Goal: Task Accomplishment & Management: Complete application form

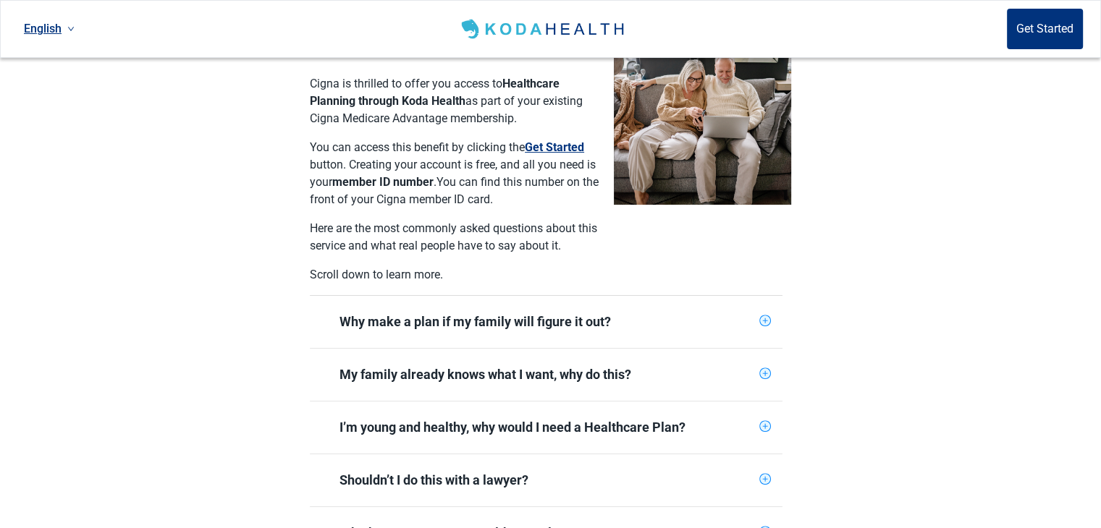
scroll to position [434, 0]
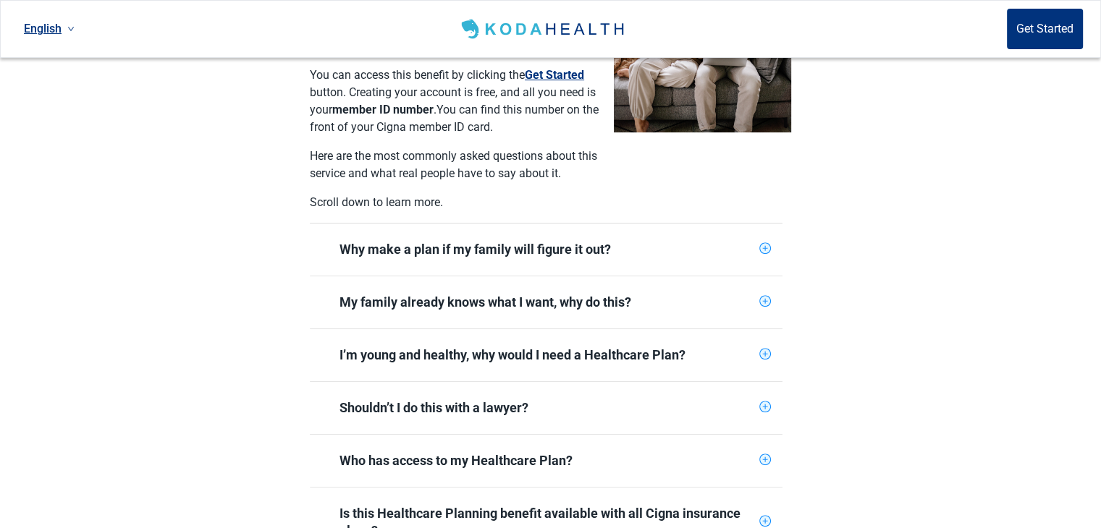
click at [762, 244] on icon "plus-circle" at bounding box center [764, 248] width 9 height 9
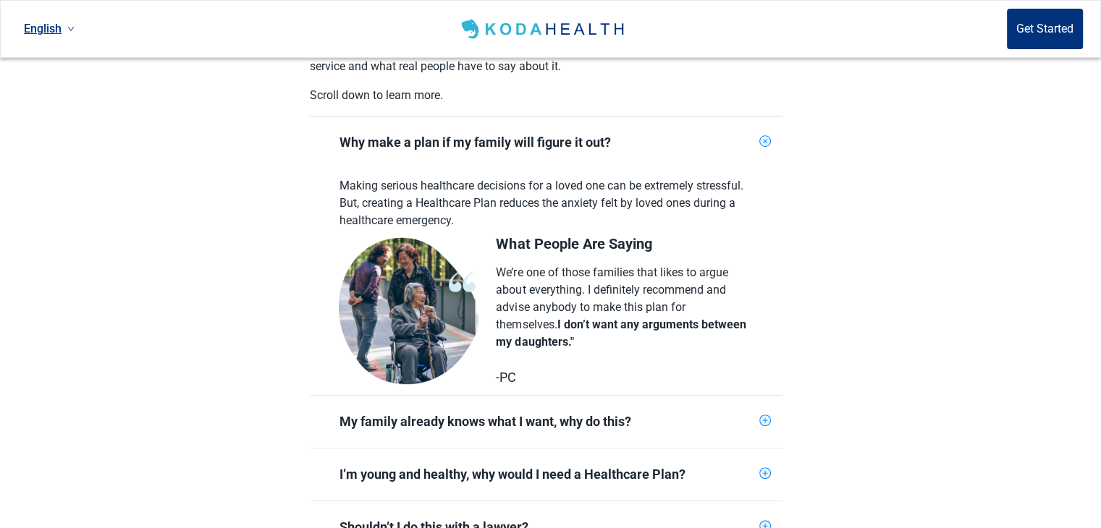
scroll to position [579, 0]
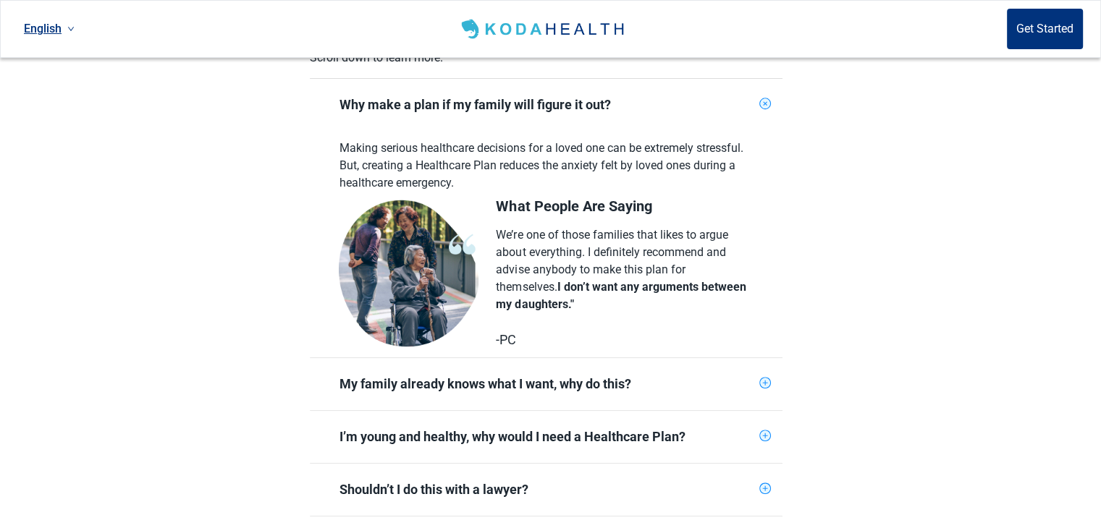
click at [763, 97] on icon "plus-circle" at bounding box center [766, 104] width 14 height 14
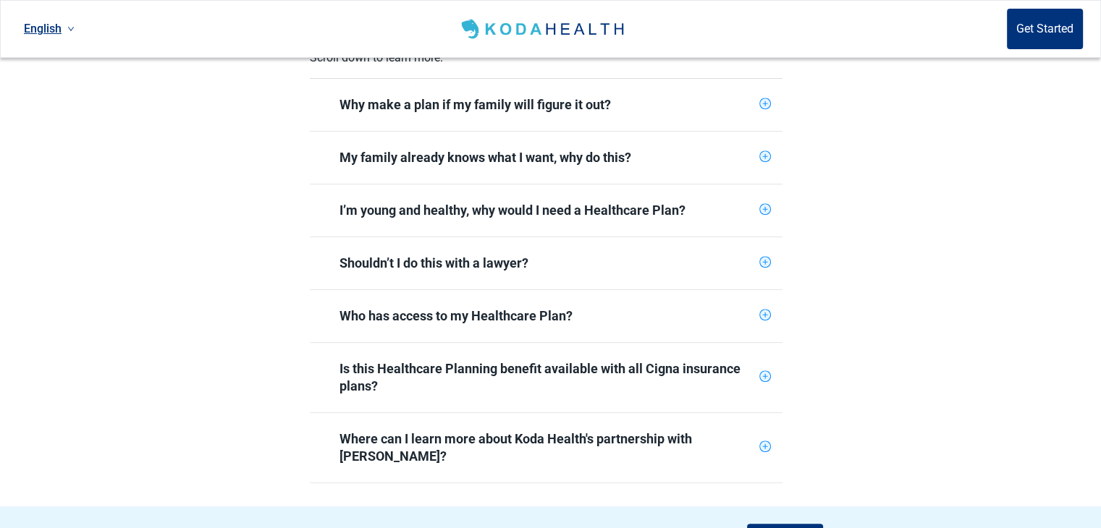
click at [764, 152] on icon "plus-circle" at bounding box center [764, 156] width 9 height 9
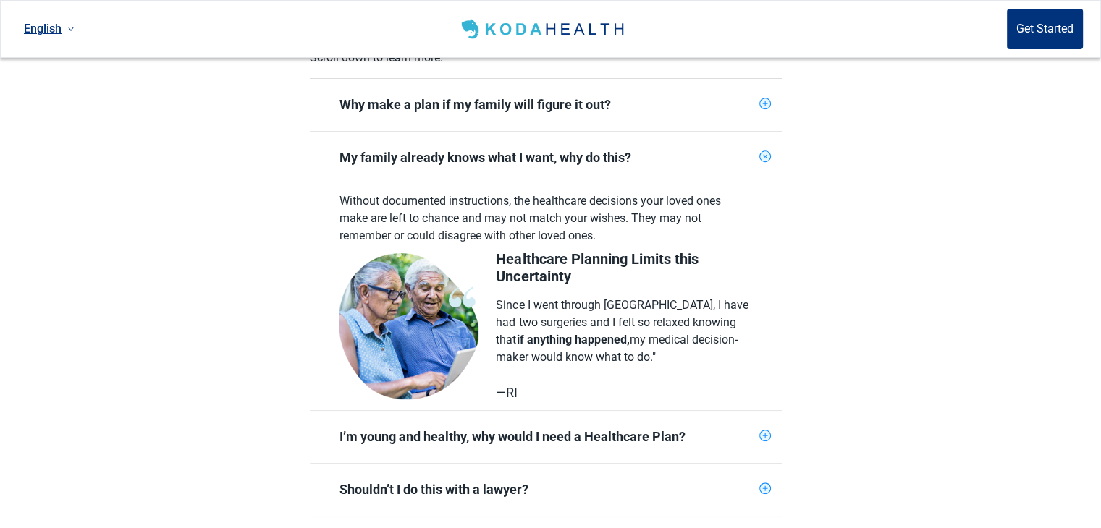
click at [763, 150] on icon "plus-circle" at bounding box center [766, 157] width 14 height 14
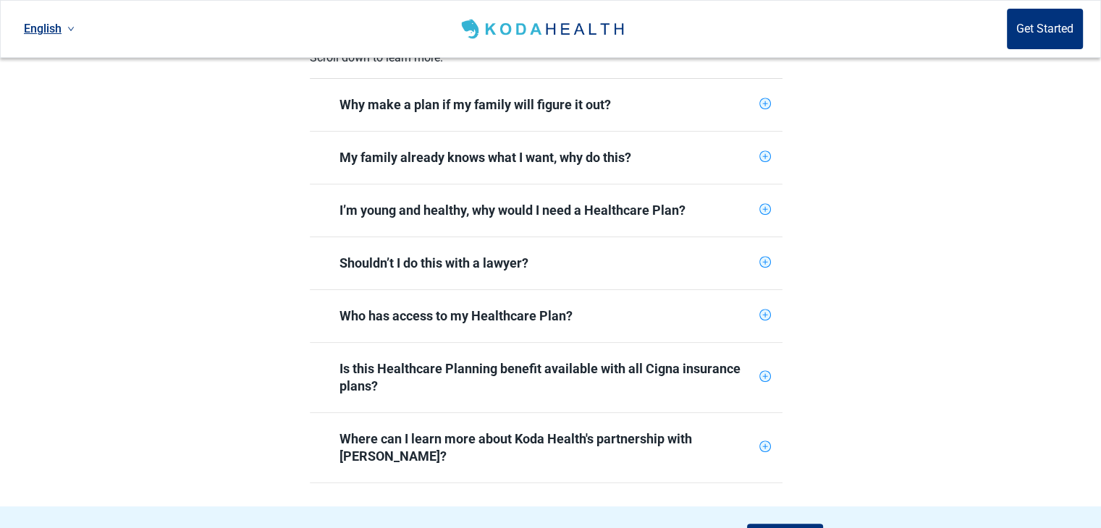
click at [764, 205] on icon "plus-circle" at bounding box center [764, 209] width 9 height 9
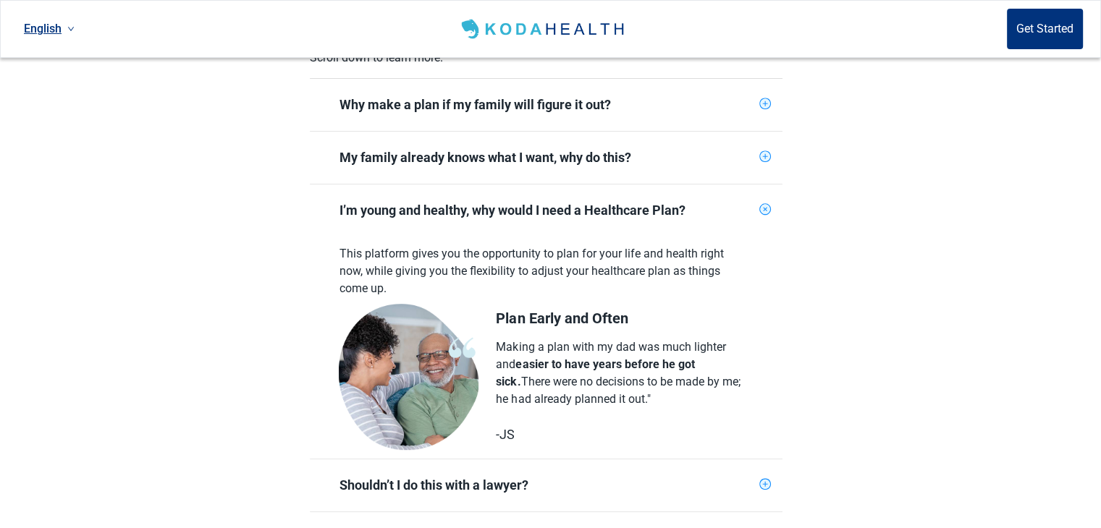
click at [765, 206] on icon "plus-circle" at bounding box center [764, 209] width 7 height 7
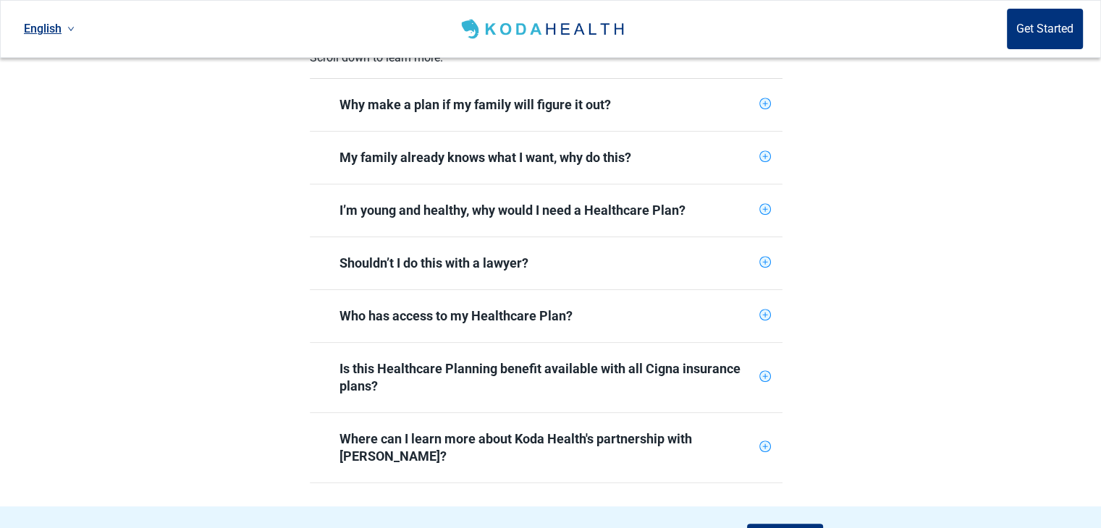
click at [764, 258] on icon "plus-circle" at bounding box center [764, 262] width 9 height 9
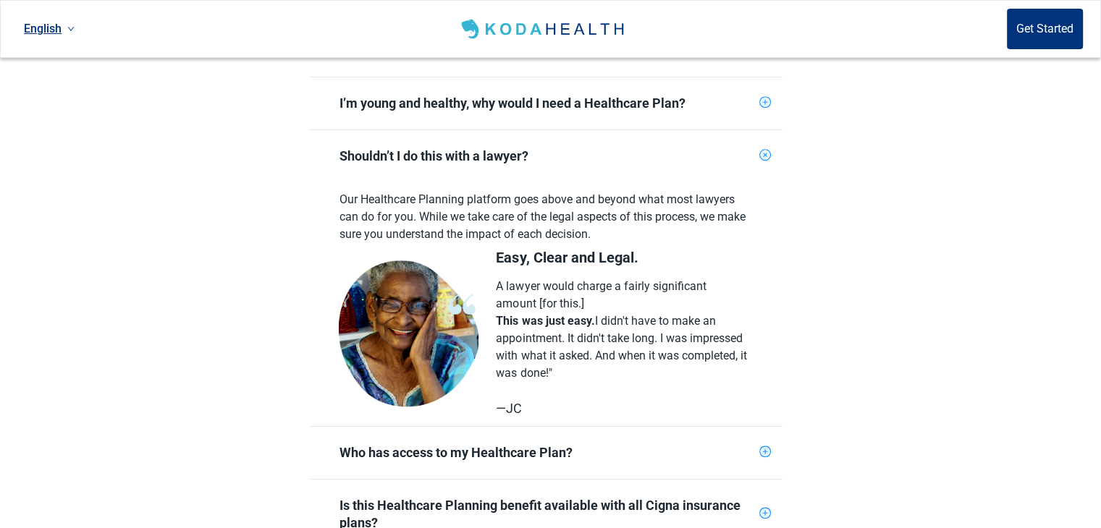
scroll to position [724, 0]
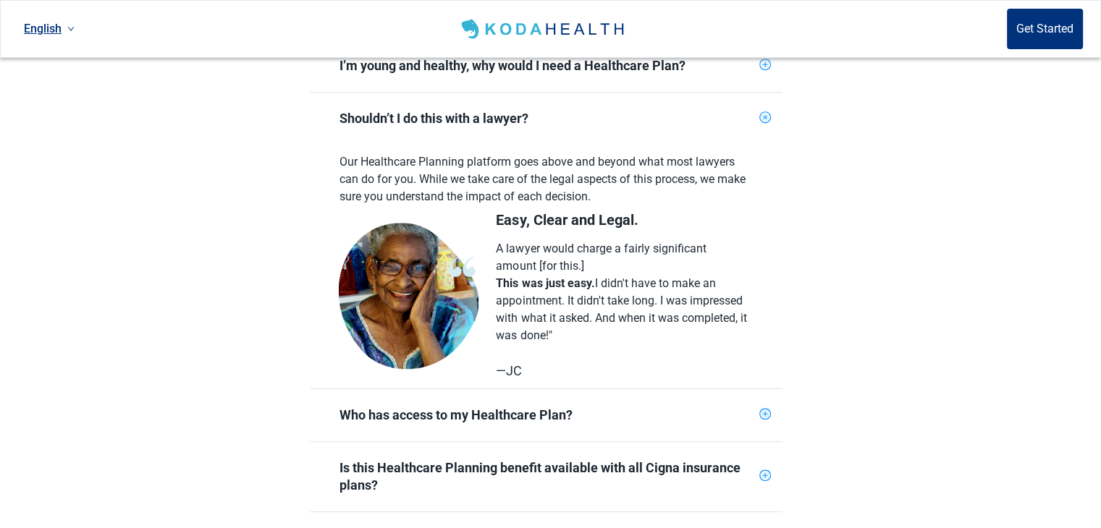
click at [761, 111] on icon "plus-circle" at bounding box center [766, 118] width 14 height 14
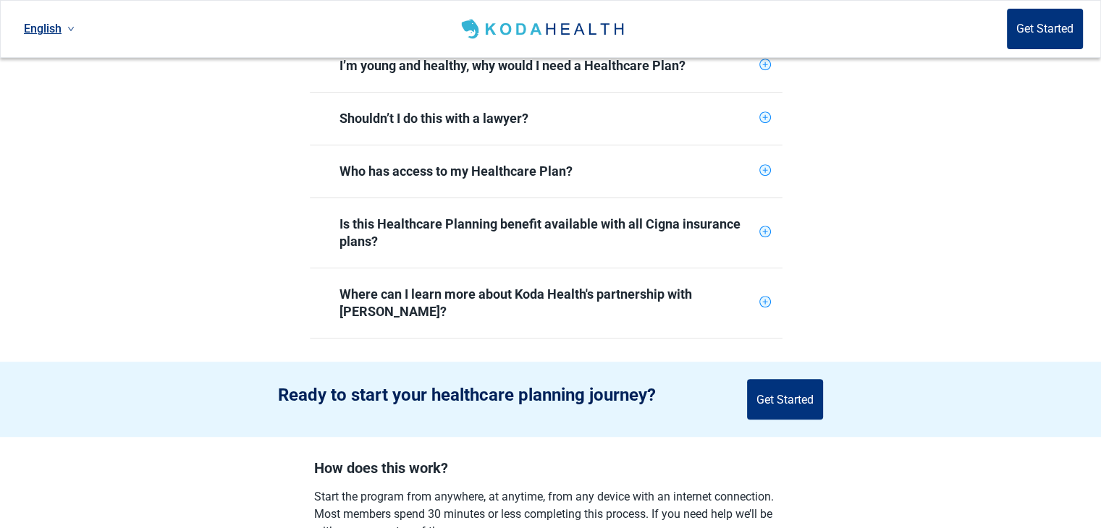
click at [763, 166] on icon "plus-circle" at bounding box center [764, 170] width 9 height 9
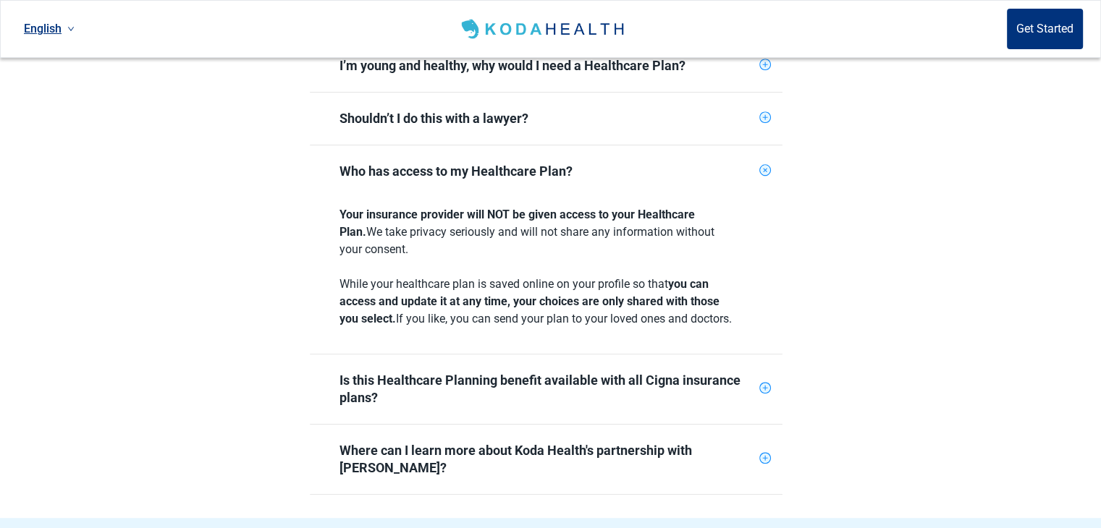
click at [764, 164] on icon "plus-circle" at bounding box center [766, 171] width 14 height 14
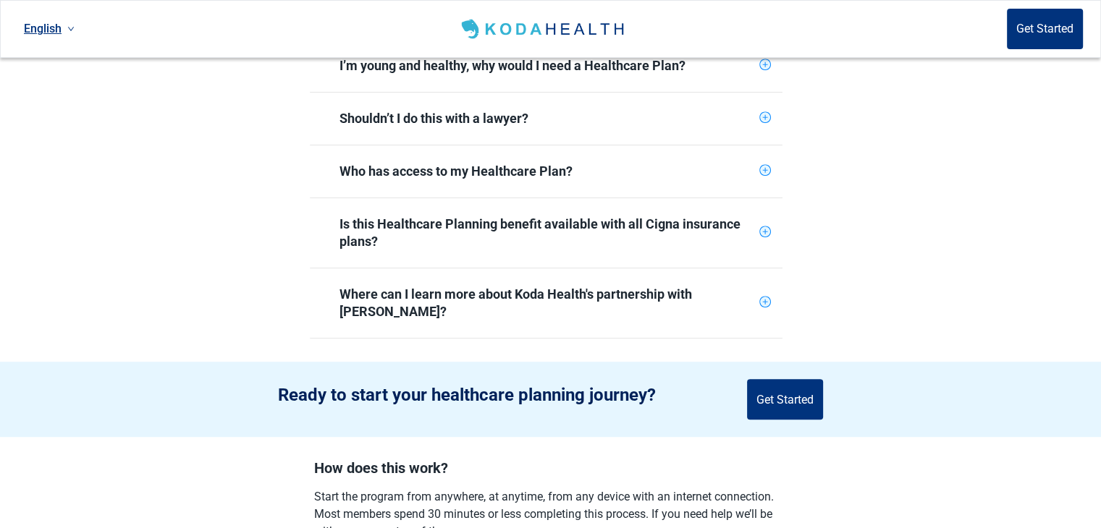
click at [765, 227] on icon "plus-circle" at bounding box center [764, 231] width 9 height 9
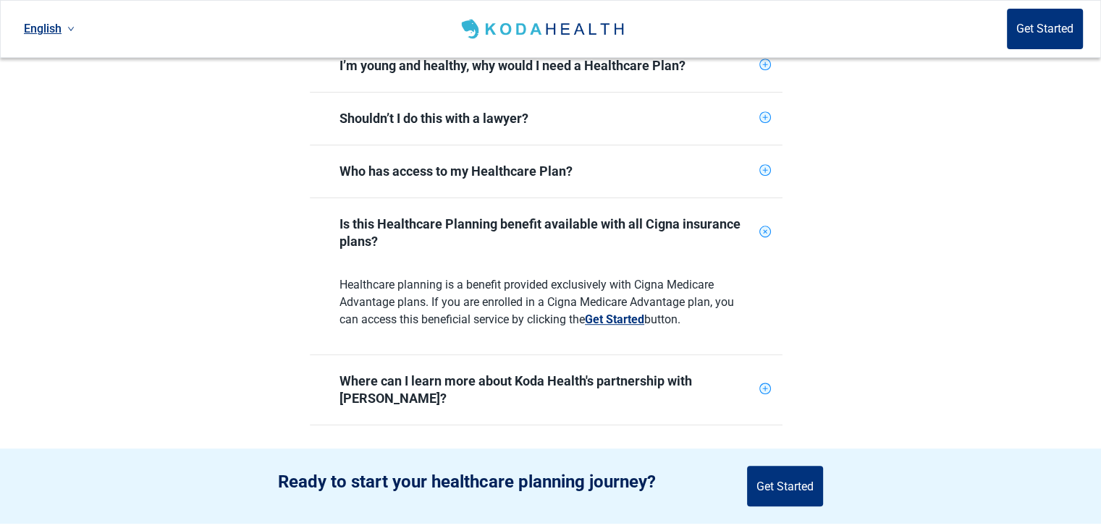
click at [765, 225] on icon "plus-circle" at bounding box center [766, 232] width 14 height 14
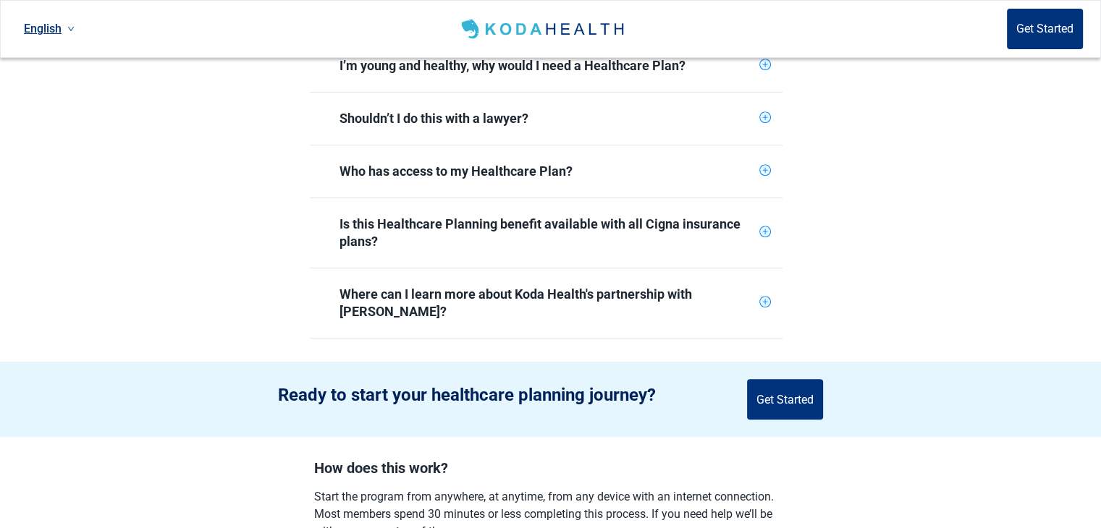
click at [764, 298] on icon "plus-circle" at bounding box center [764, 302] width 9 height 9
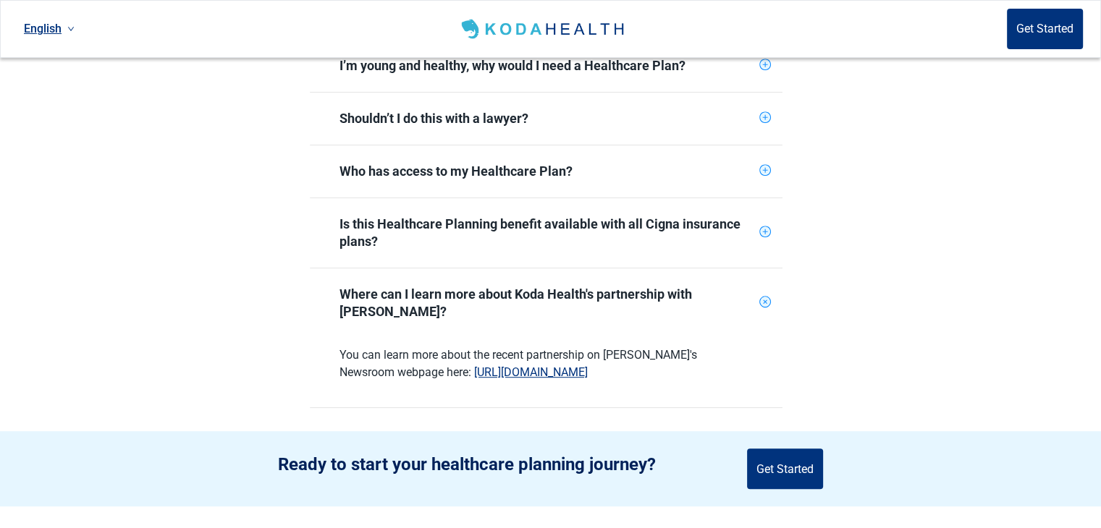
click at [764, 295] on icon "plus-circle" at bounding box center [766, 302] width 14 height 14
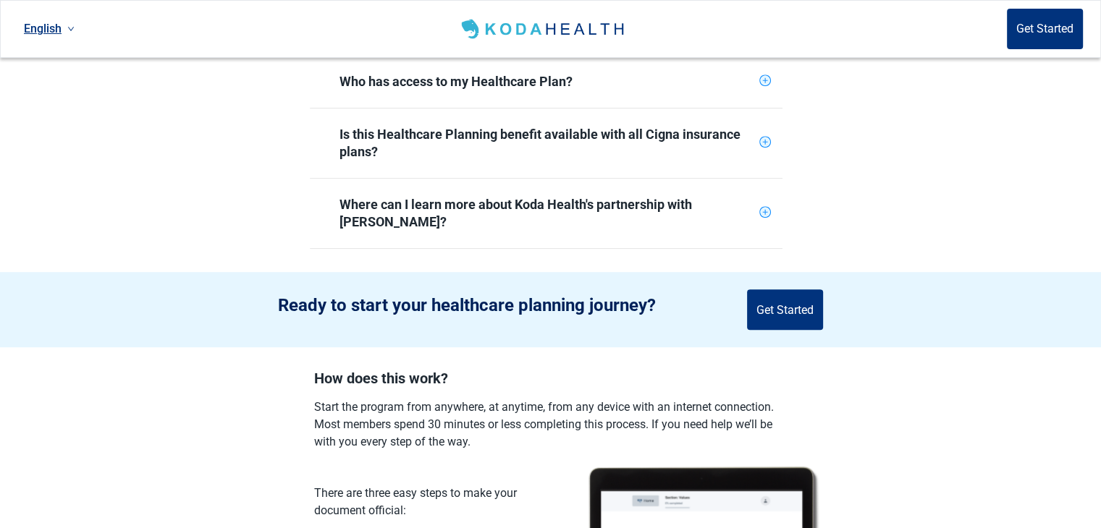
scroll to position [784, 0]
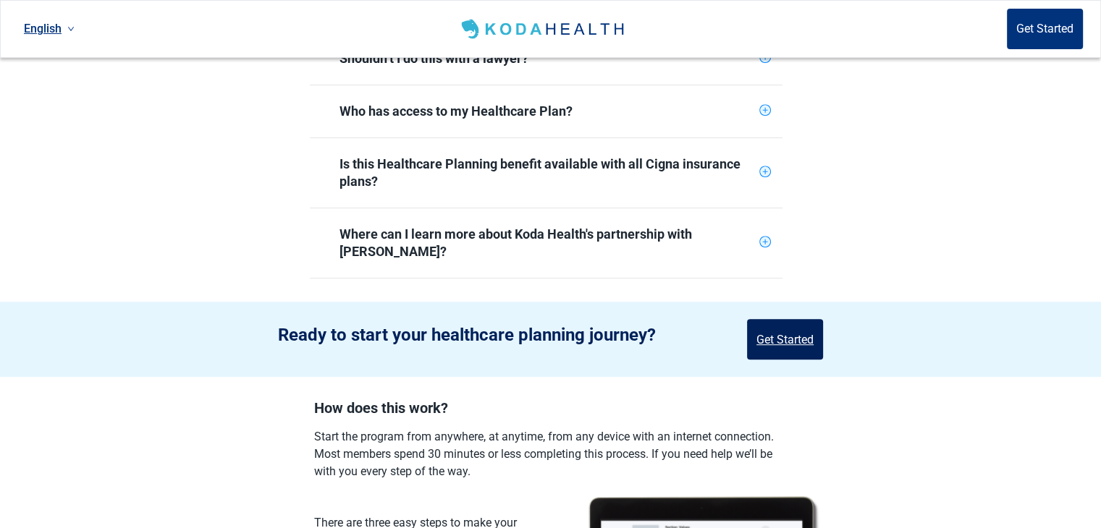
click at [789, 319] on button "Get Started" at bounding box center [785, 339] width 76 height 41
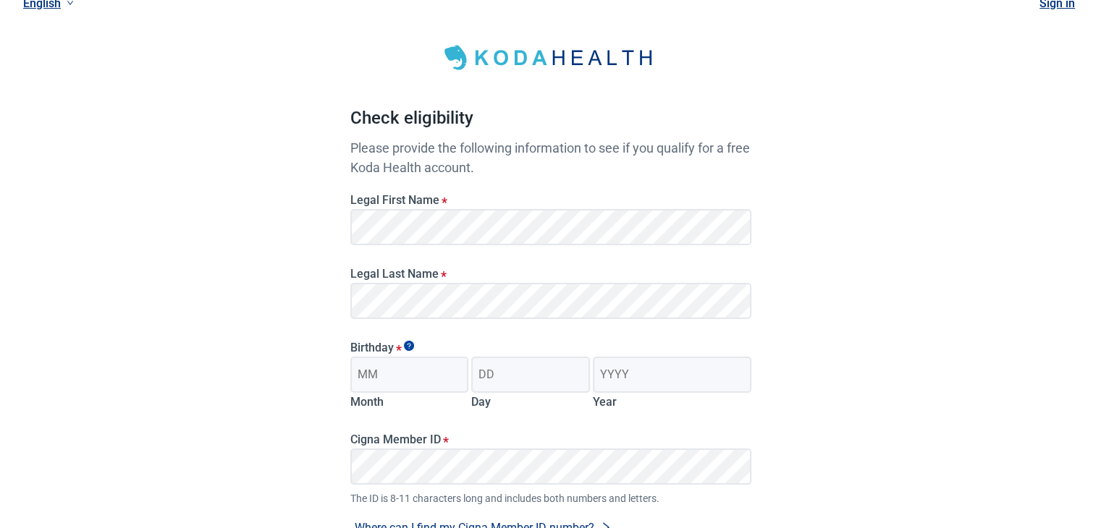
scroll to position [72, 0]
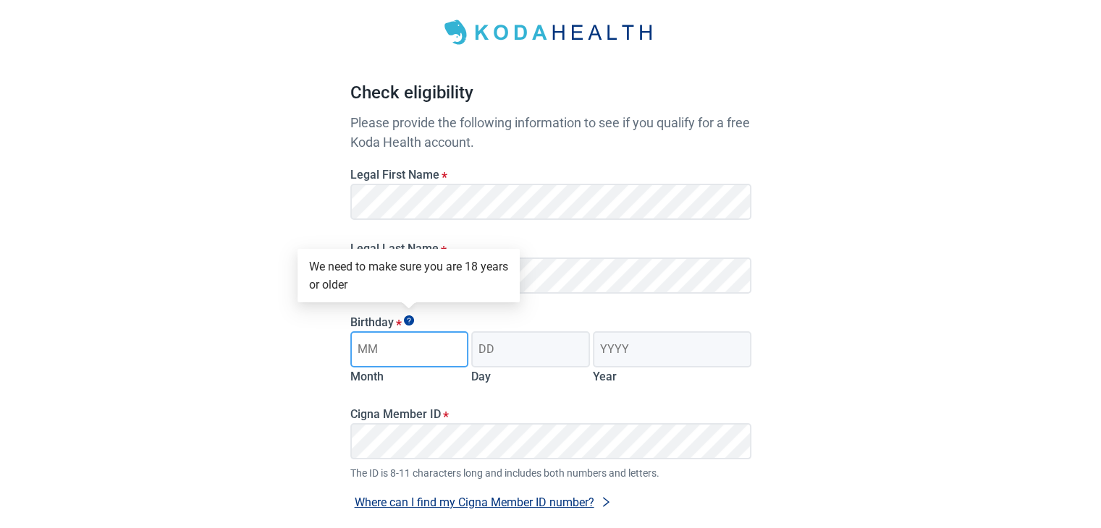
click at [400, 349] on input "Month" at bounding box center [409, 350] width 119 height 36
type input "06"
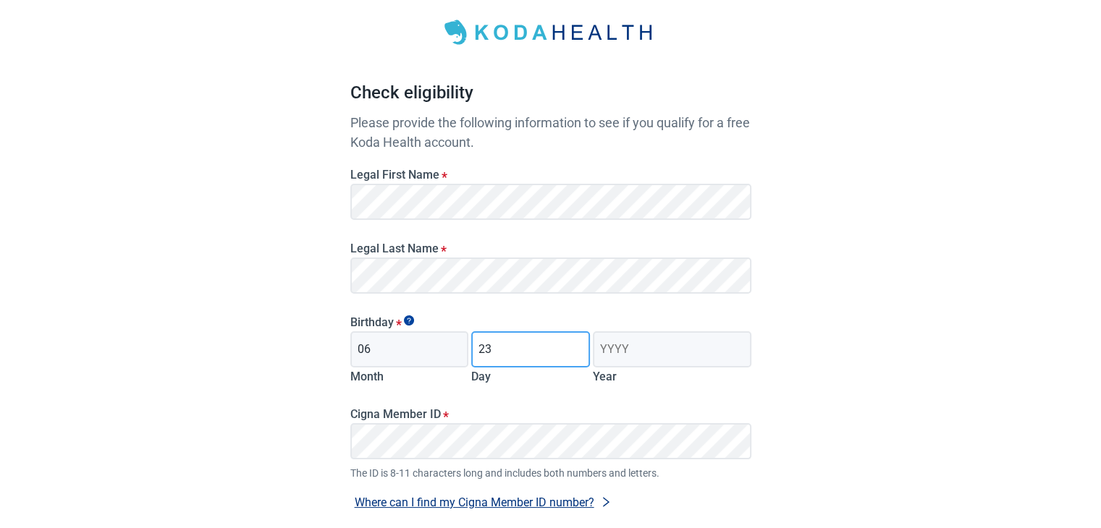
type input "23"
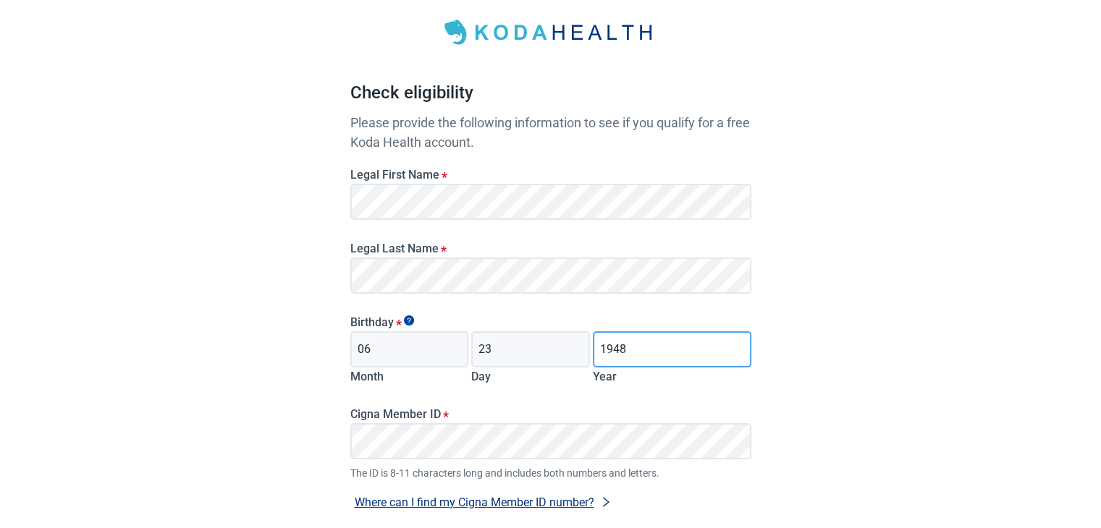
type input "1948"
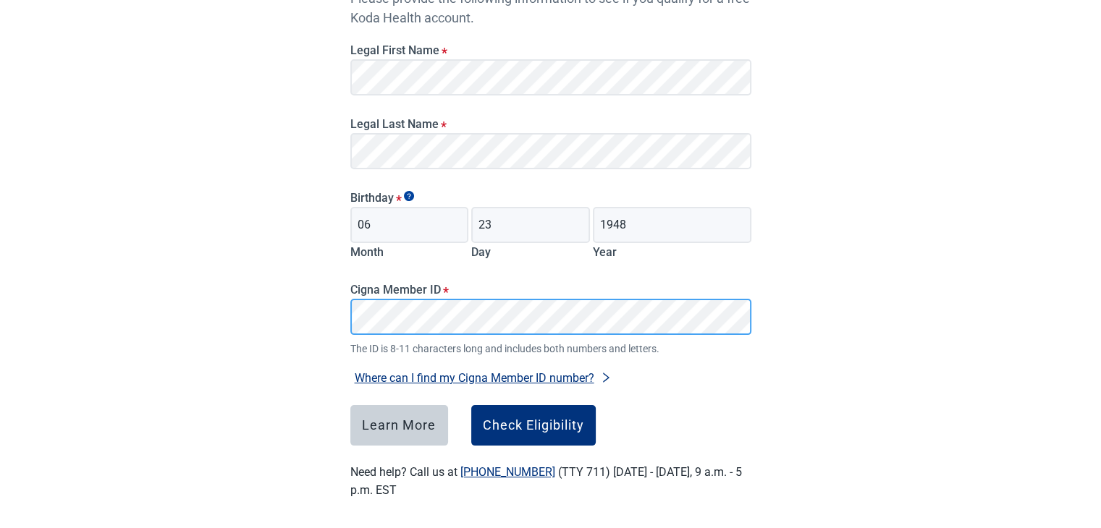
scroll to position [203, 0]
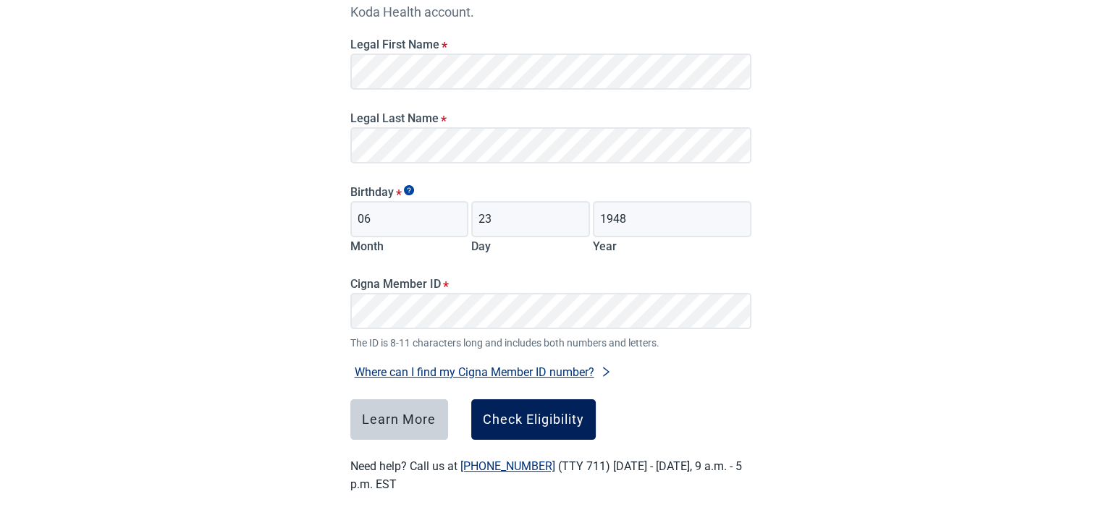
click at [565, 418] on div "Check Eligibility" at bounding box center [533, 420] width 101 height 14
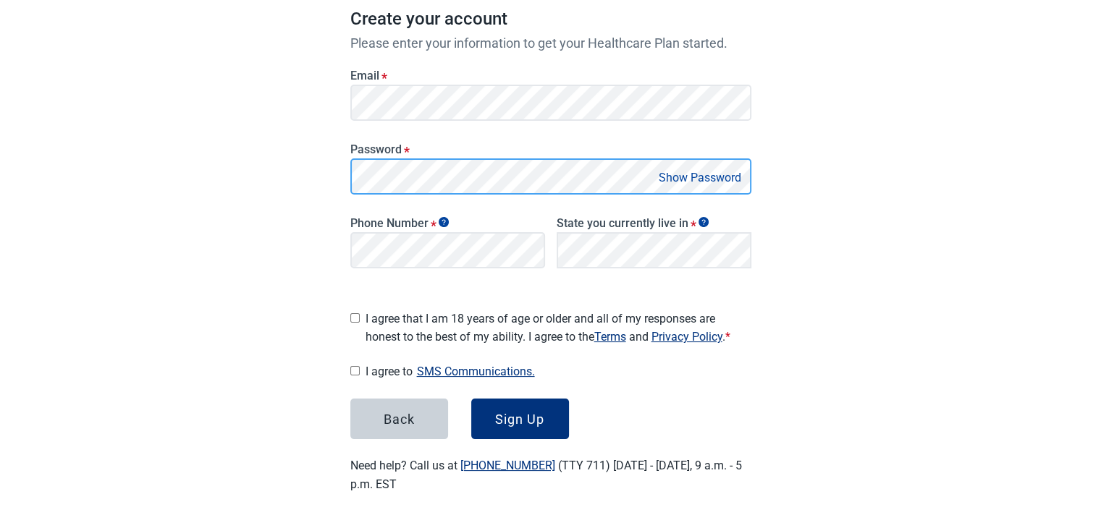
scroll to position [213, 0]
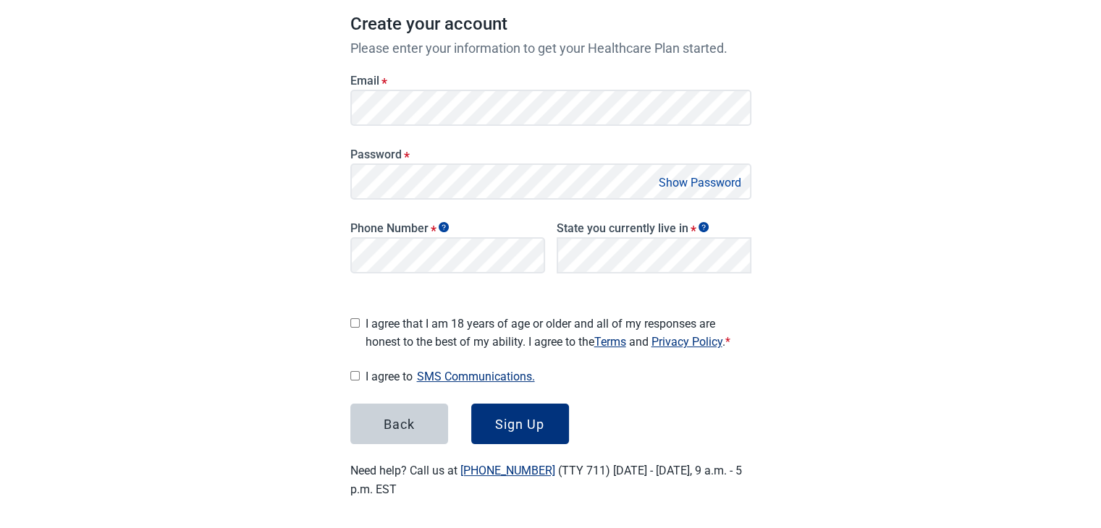
click at [692, 180] on button "Show Password" at bounding box center [699, 183] width 91 height 20
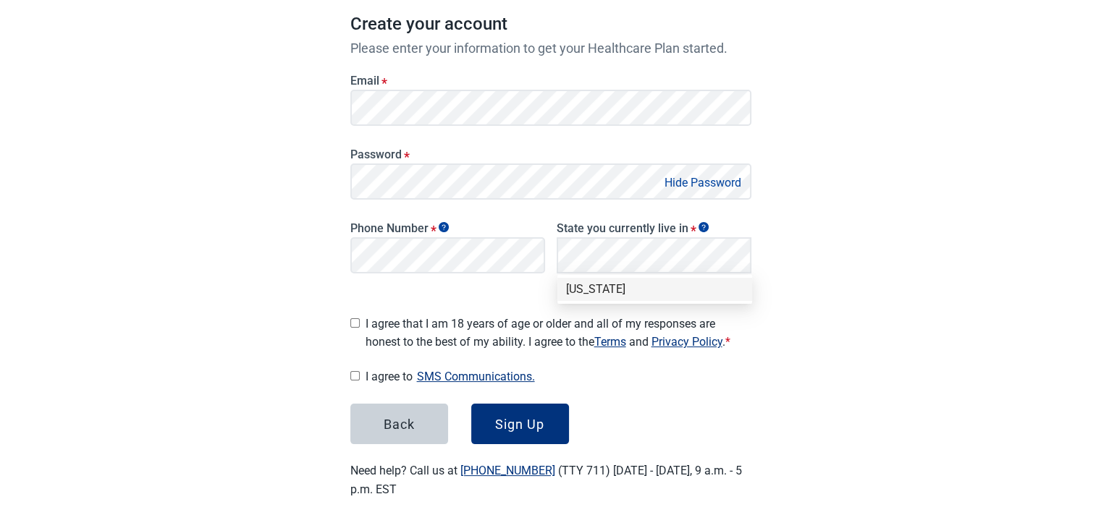
click at [575, 287] on div "[US_STATE]" at bounding box center [654, 290] width 177 height 16
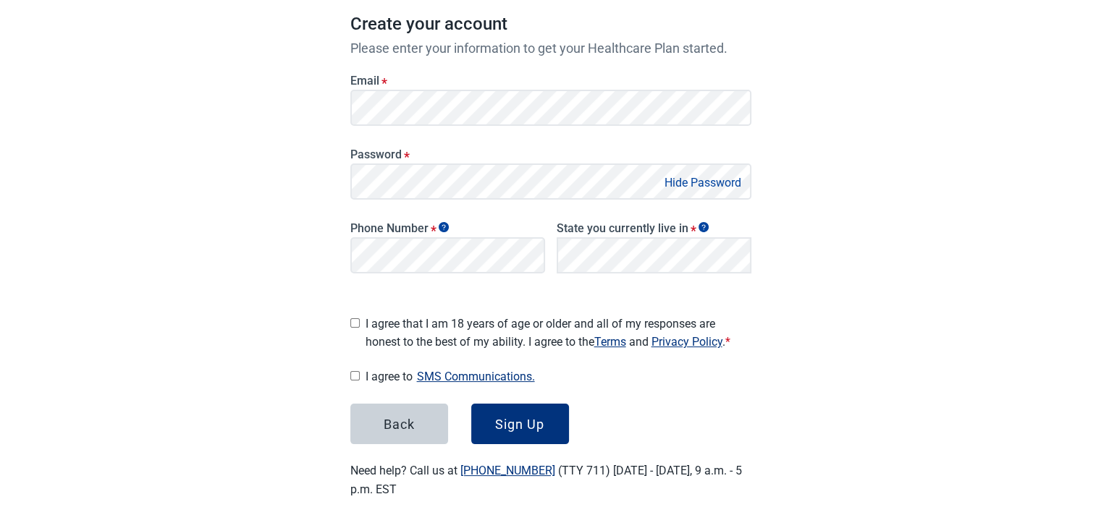
click at [356, 318] on input "I agree that I am 18 years of age or older and all of my responses are honest t…" at bounding box center [354, 322] width 9 height 9
checkbox input "true"
click at [443, 368] on button "SMS Communications." at bounding box center [476, 377] width 127 height 20
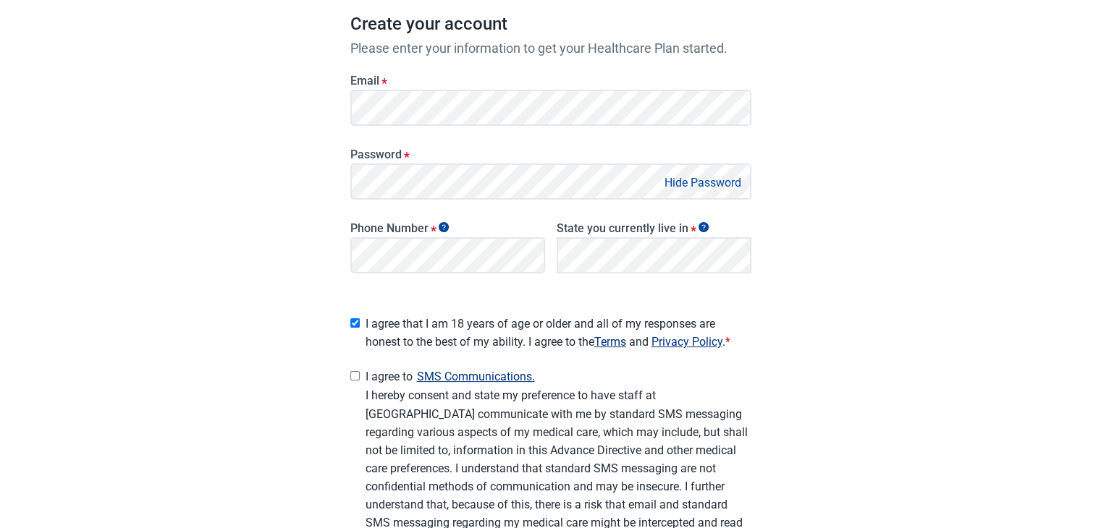
click at [947, 364] on div "Have Questions about Healthcare Planning? Learn More Here English Sign in Great…" at bounding box center [550, 252] width 1101 height 931
click at [352, 371] on input "I agree to SMS Communications." at bounding box center [354, 375] width 9 height 9
checkbox input "true"
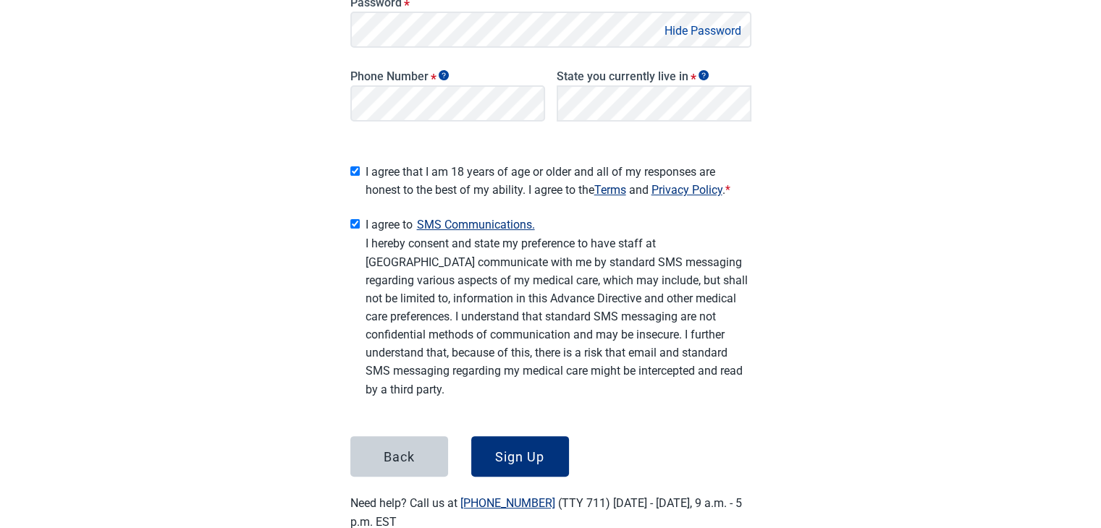
scroll to position [397, 0]
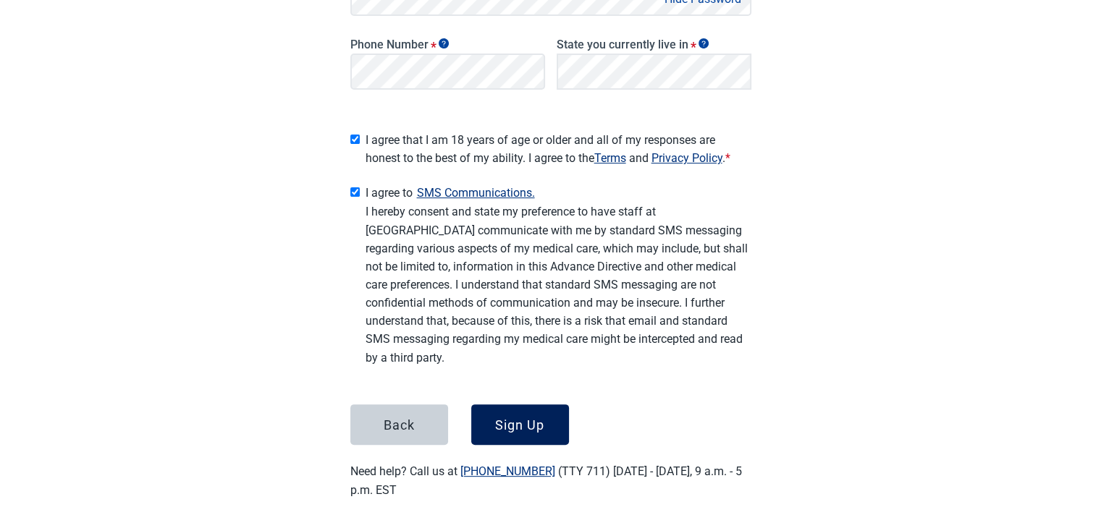
click at [522, 418] on div "Sign Up" at bounding box center [519, 425] width 49 height 14
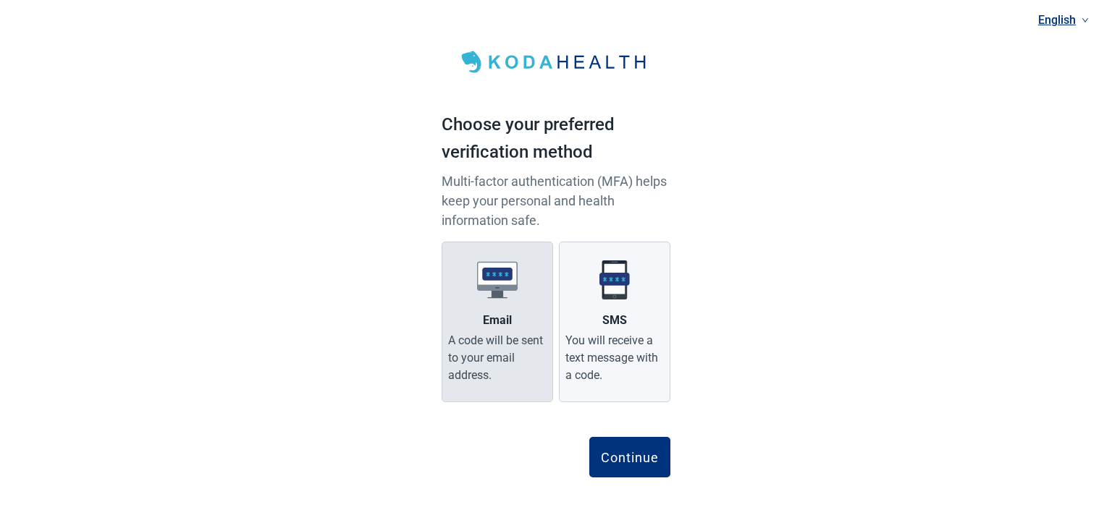
click at [473, 353] on div "A code will be sent to your email address." at bounding box center [497, 358] width 98 height 52
click at [0, 0] on input "Email A code will be sent to your email address." at bounding box center [0, 0] width 0 height 0
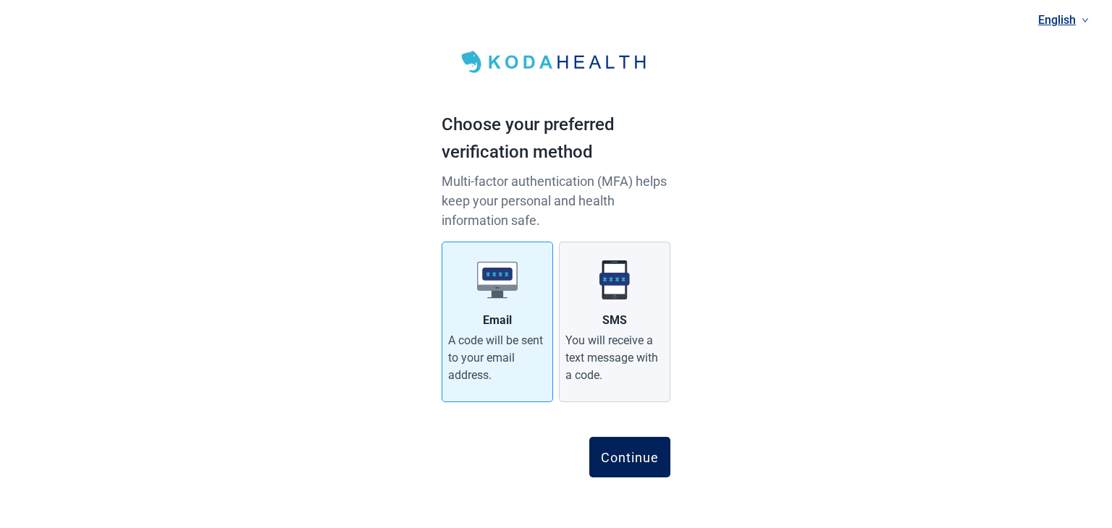
click at [630, 458] on div "Continue" at bounding box center [630, 457] width 58 height 14
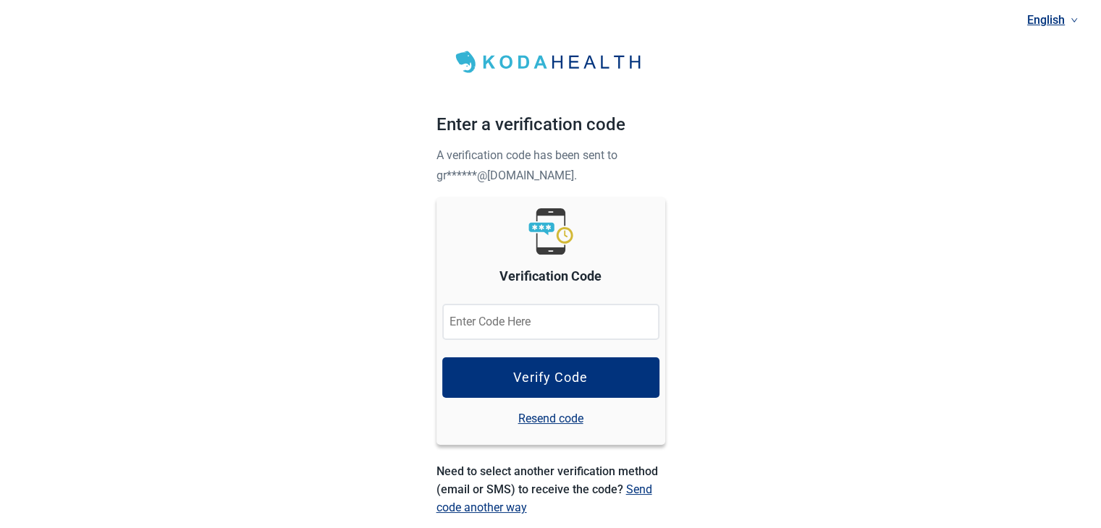
click at [535, 318] on input "Verification Code" at bounding box center [550, 322] width 217 height 36
click at [539, 415] on link "Resend code" at bounding box center [550, 419] width 65 height 18
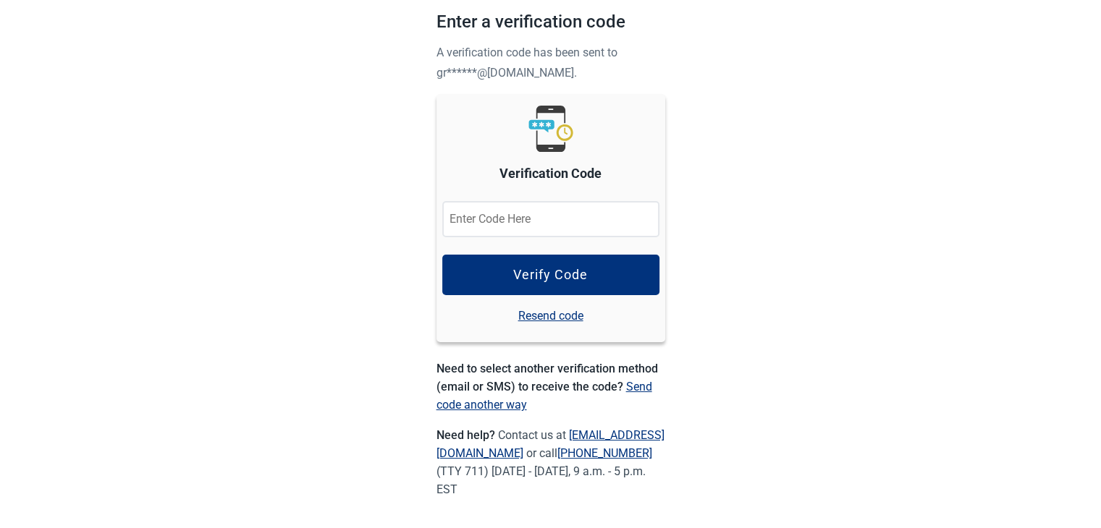
scroll to position [119, 0]
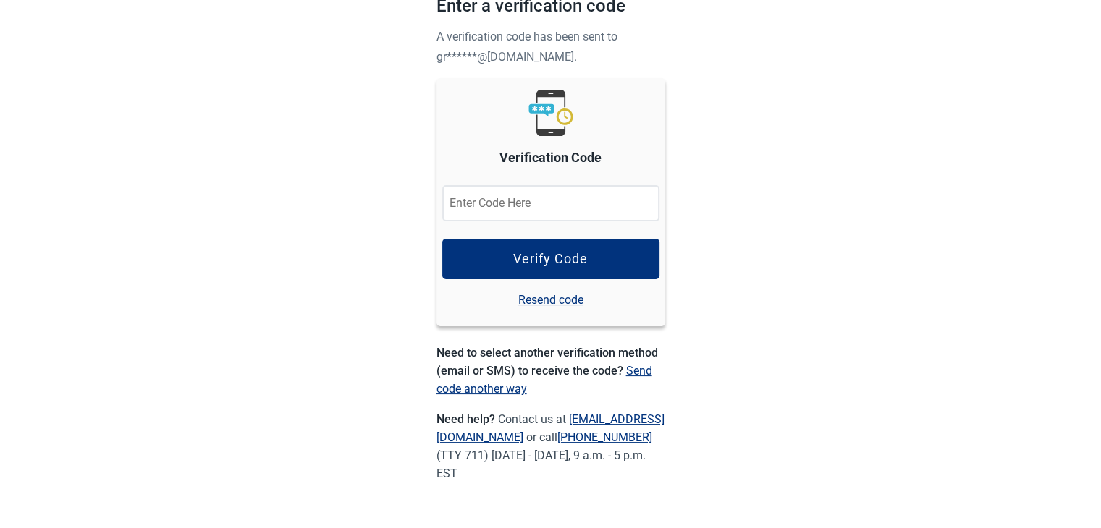
click at [633, 367] on link "Send code another way" at bounding box center [544, 380] width 216 height 32
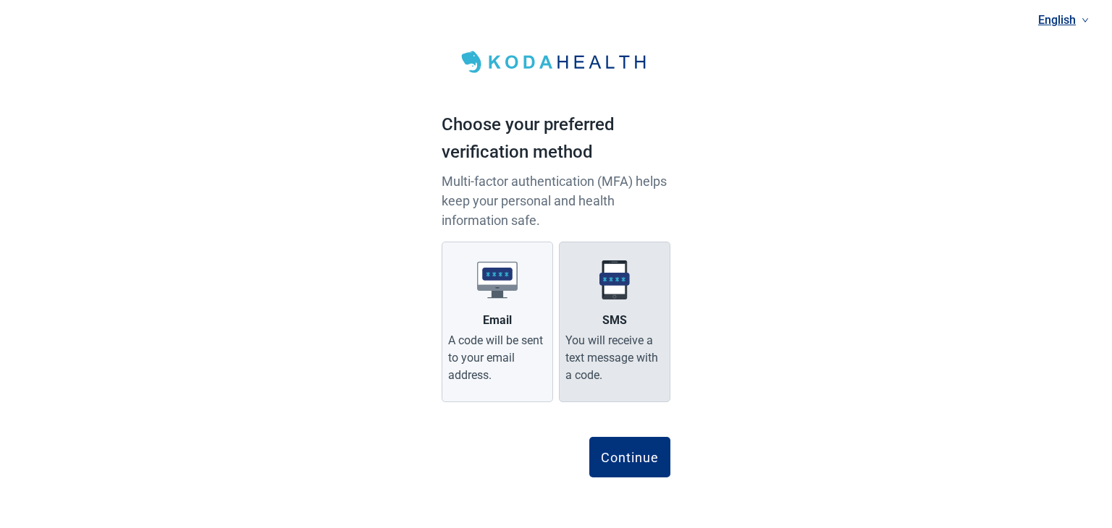
click at [615, 354] on div "You will receive a text message with a code." at bounding box center [614, 358] width 98 height 52
click at [0, 0] on input "SMS You will receive a text message with a code." at bounding box center [0, 0] width 0 height 0
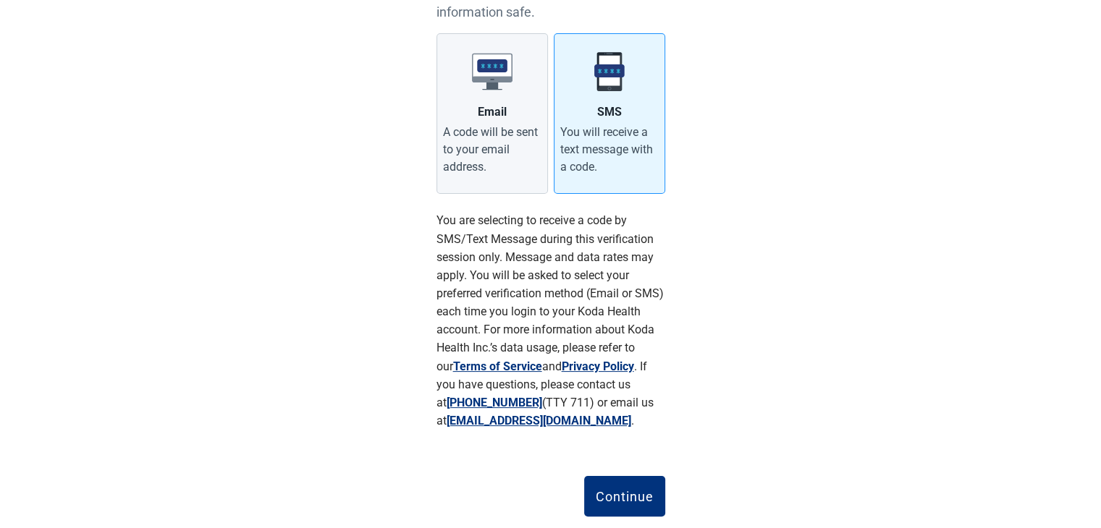
scroll to position [243, 0]
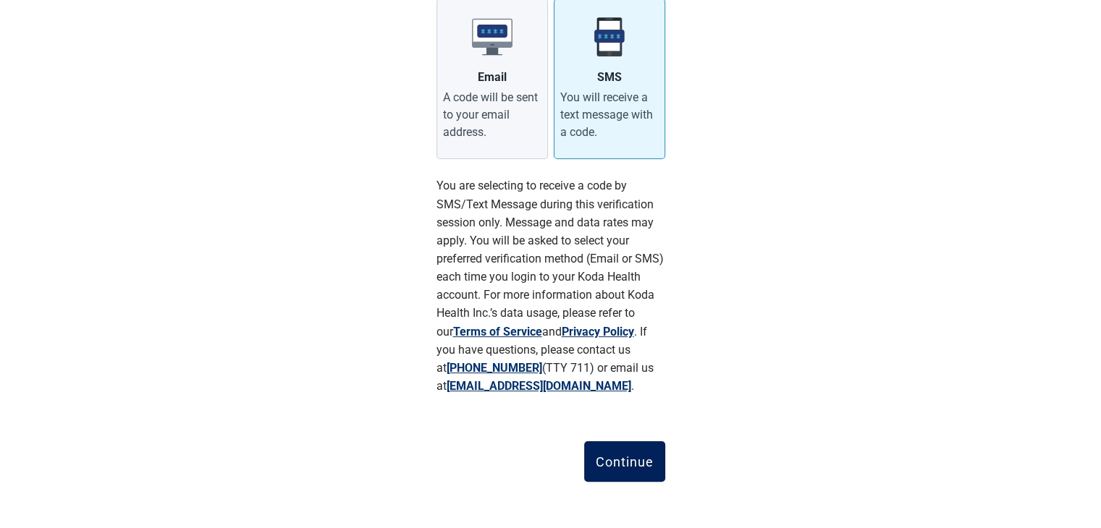
click at [609, 458] on div "Continue" at bounding box center [625, 462] width 58 height 14
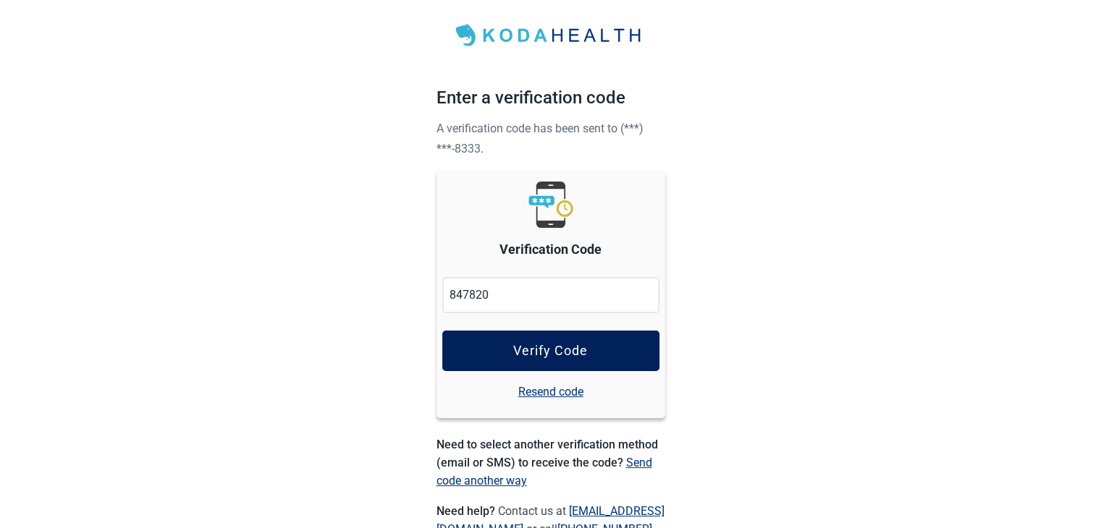
type input "847820"
click at [543, 347] on div "Verify Code" at bounding box center [550, 351] width 75 height 14
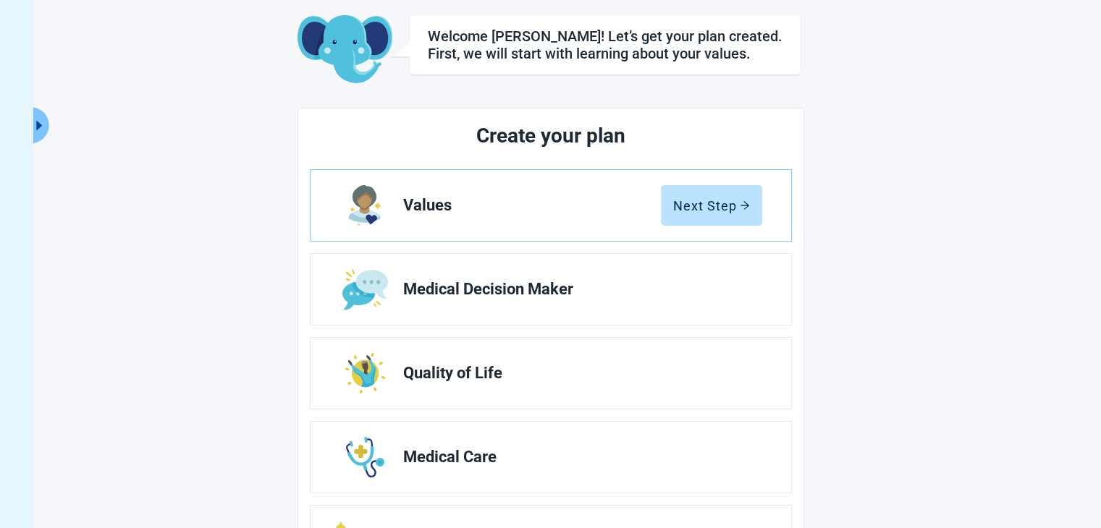
scroll to position [145, 0]
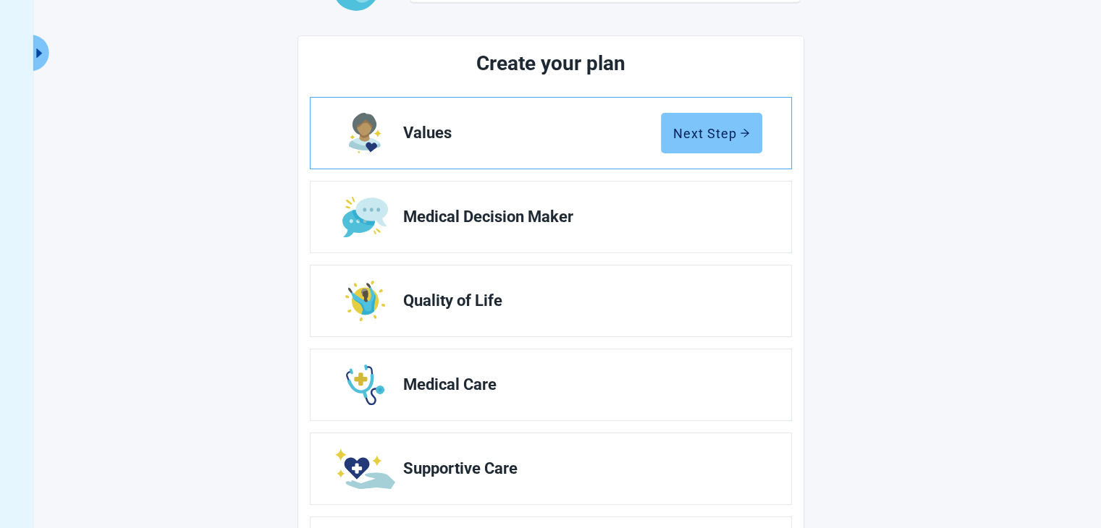
click at [706, 132] on div "Next Step" at bounding box center [711, 133] width 77 height 14
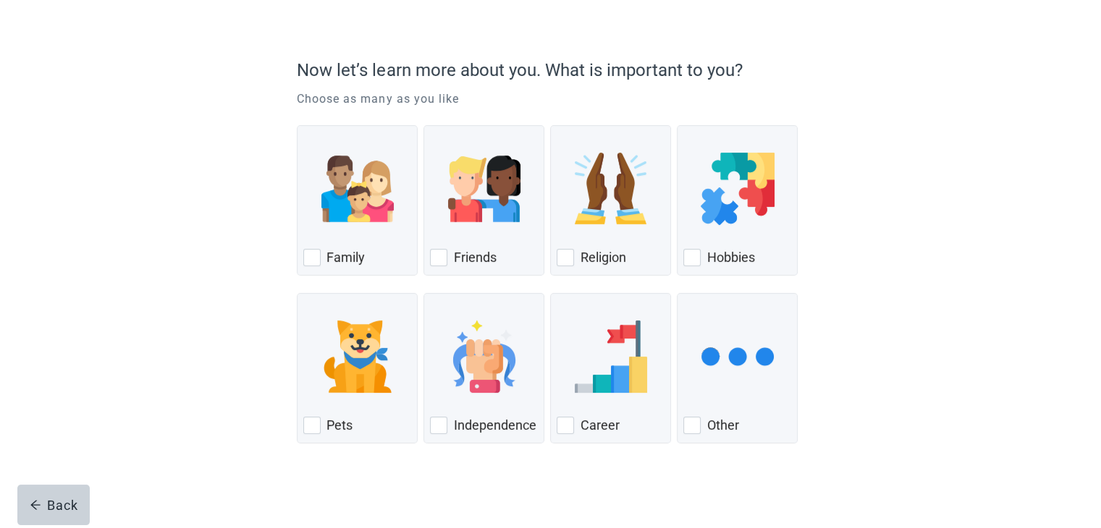
scroll to position [93, 0]
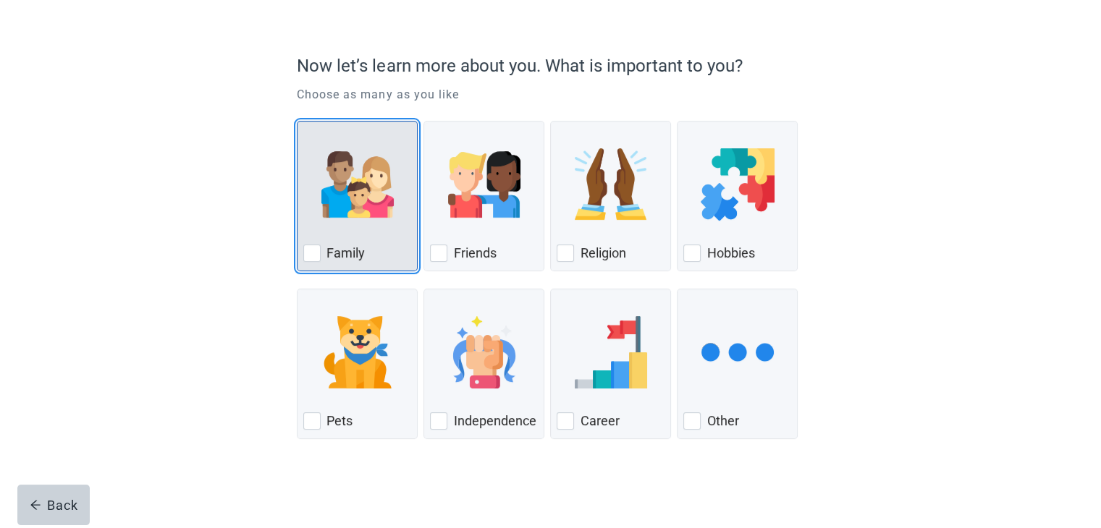
click at [313, 253] on div "Family, checkbox, not checked" at bounding box center [311, 253] width 17 height 17
click at [298, 122] on input "Family" at bounding box center [297, 121] width 1 height 1
checkbox input "true"
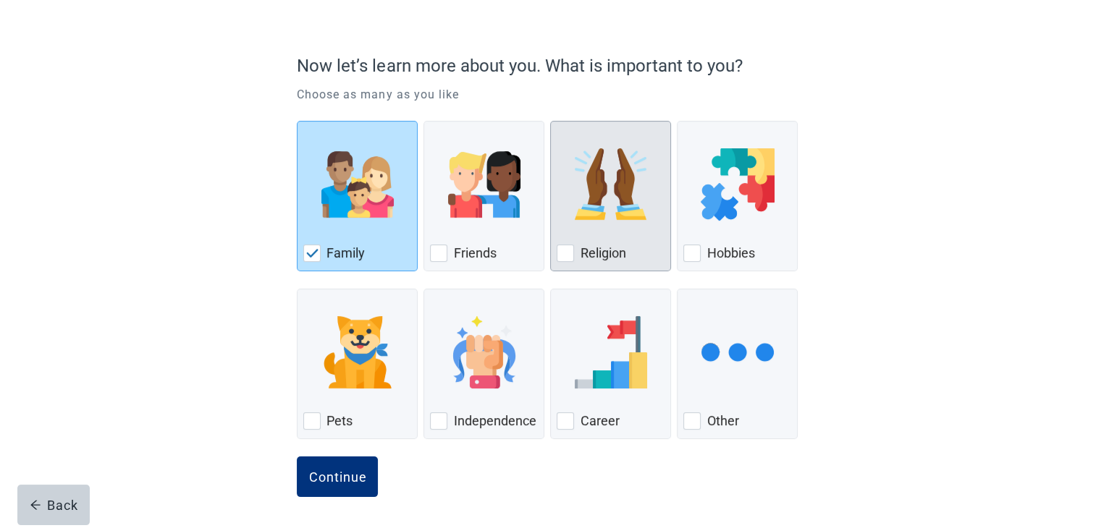
click at [564, 250] on div "Religion, checkbox, not checked" at bounding box center [565, 253] width 17 height 17
click at [551, 122] on input "Religion" at bounding box center [550, 121] width 1 height 1
checkbox input "true"
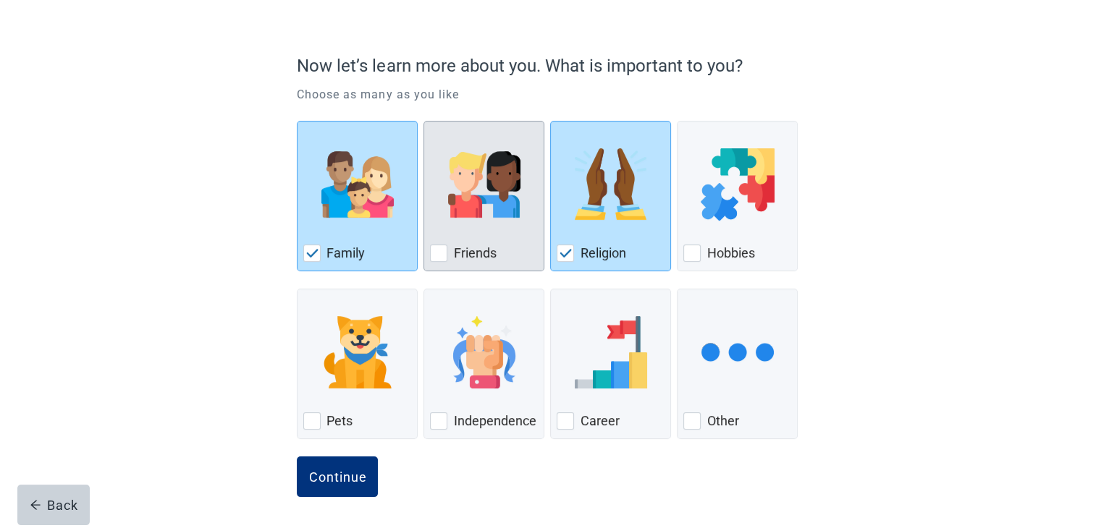
click at [443, 250] on div "Friends, checkbox, not checked" at bounding box center [438, 253] width 17 height 17
click at [424, 122] on input "Friends" at bounding box center [423, 121] width 1 height 1
checkbox input "true"
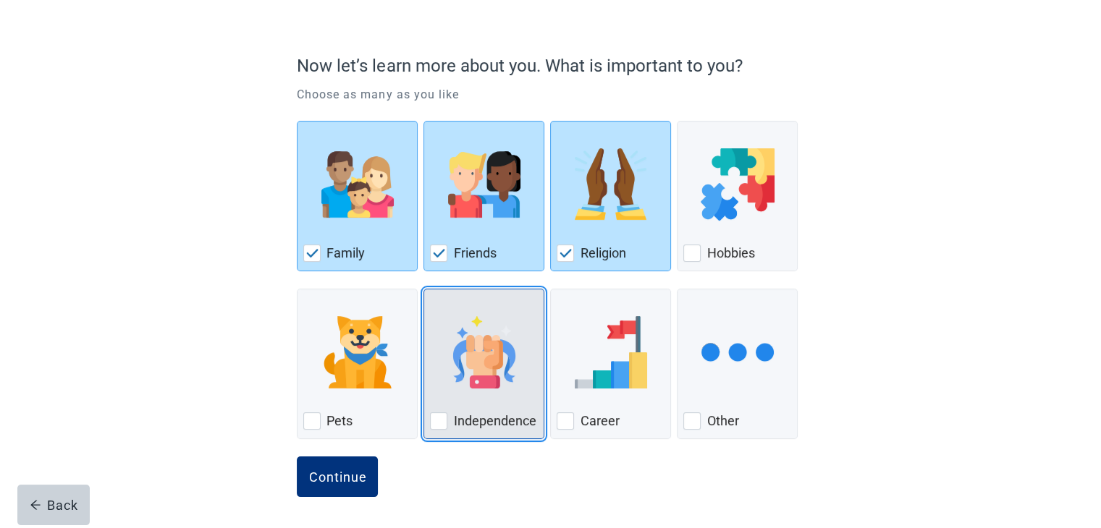
click at [442, 421] on div "Independence, checkbox, not checked" at bounding box center [438, 421] width 17 height 17
click at [424, 290] on input "Independence" at bounding box center [423, 289] width 1 height 1
checkbox input "true"
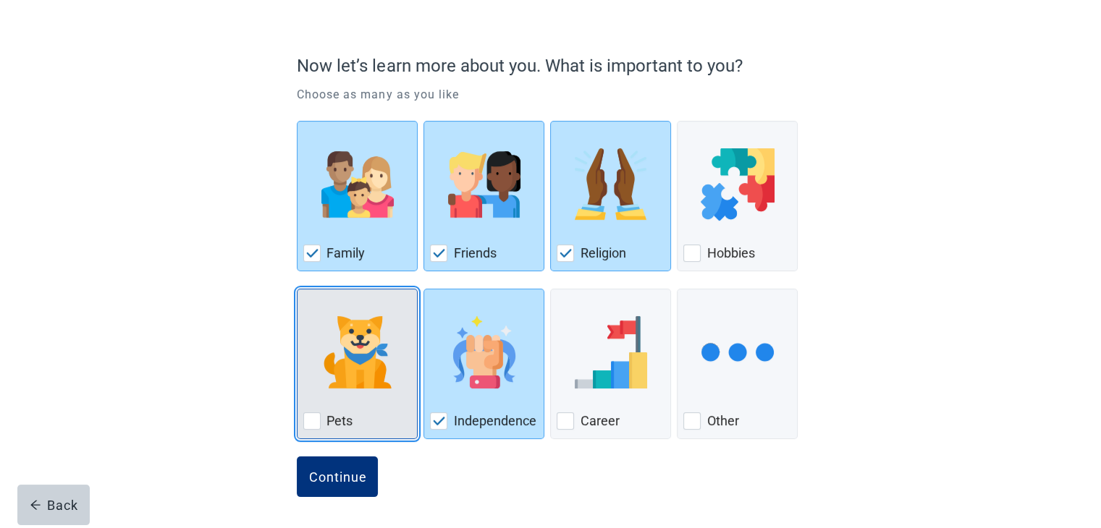
click at [311, 418] on div "Pets, checkbox, not checked" at bounding box center [311, 421] width 17 height 17
click at [298, 290] on input "Pets" at bounding box center [297, 289] width 1 height 1
checkbox input "true"
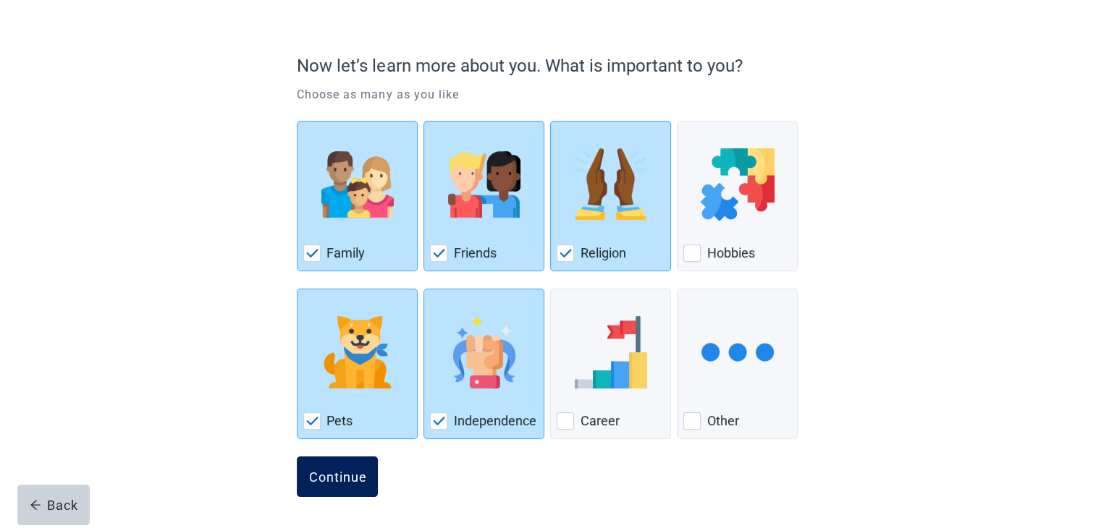
click at [340, 476] on div "Continue" at bounding box center [337, 477] width 58 height 14
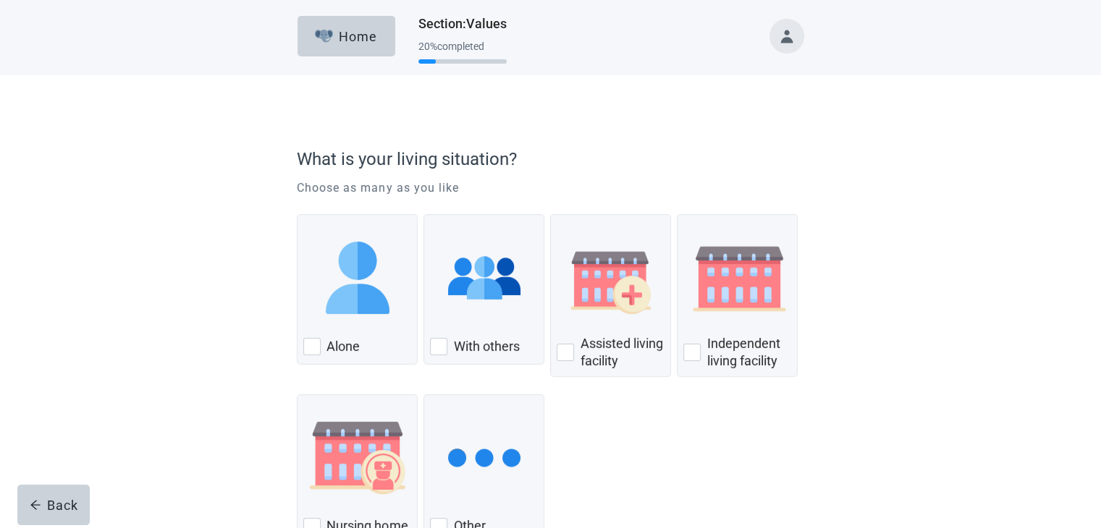
scroll to position [72, 0]
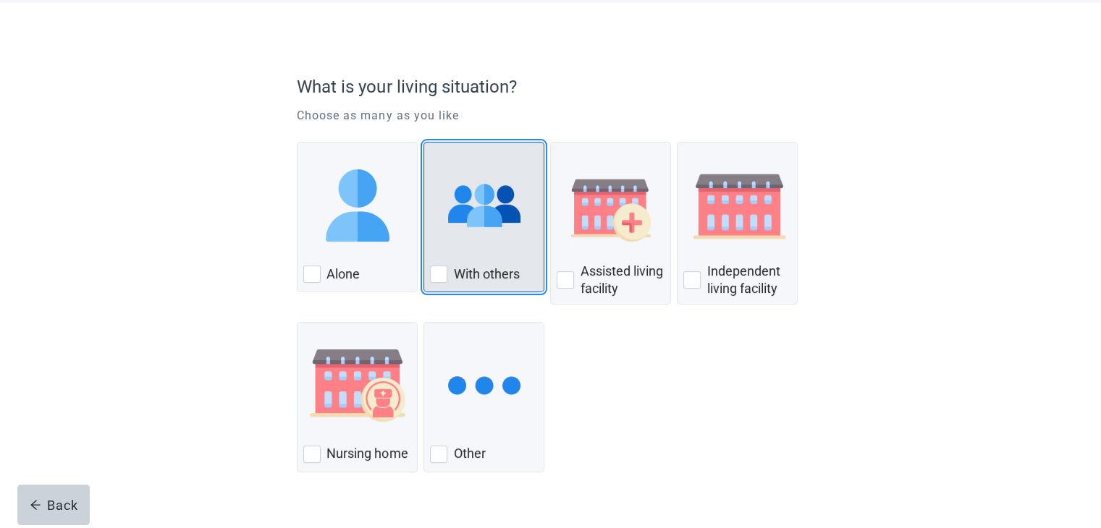
click at [440, 270] on div "With Others, checkbox, not checked" at bounding box center [438, 274] width 17 height 17
click at [424, 143] on input "With others" at bounding box center [423, 142] width 1 height 1
checkbox input "true"
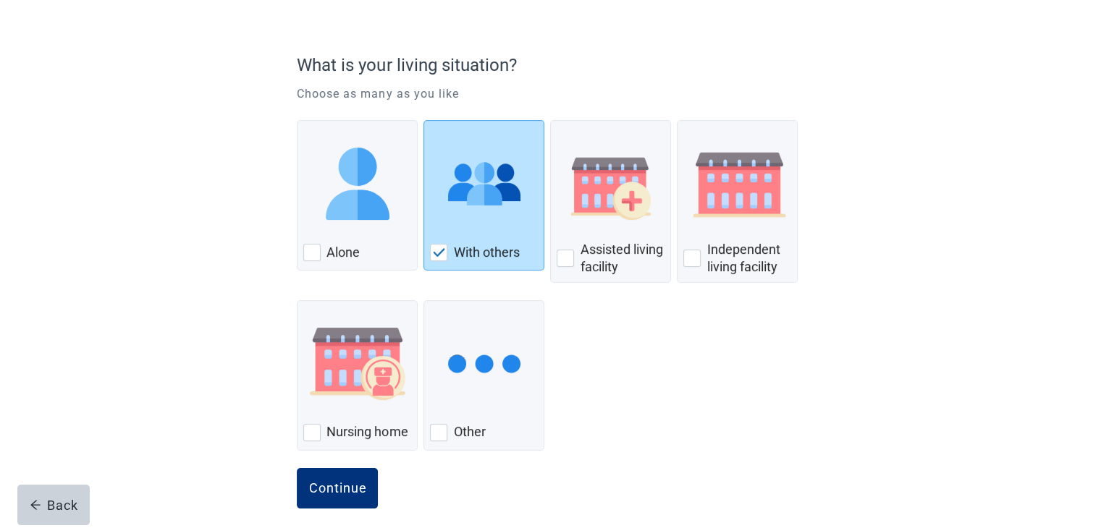
scroll to position [106, 0]
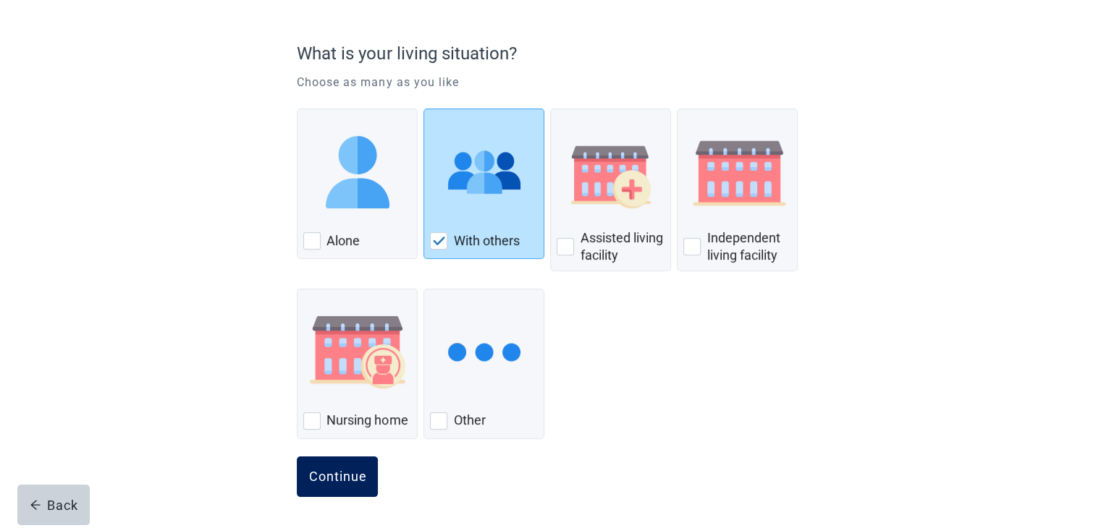
click at [333, 476] on div "Continue" at bounding box center [337, 477] width 58 height 14
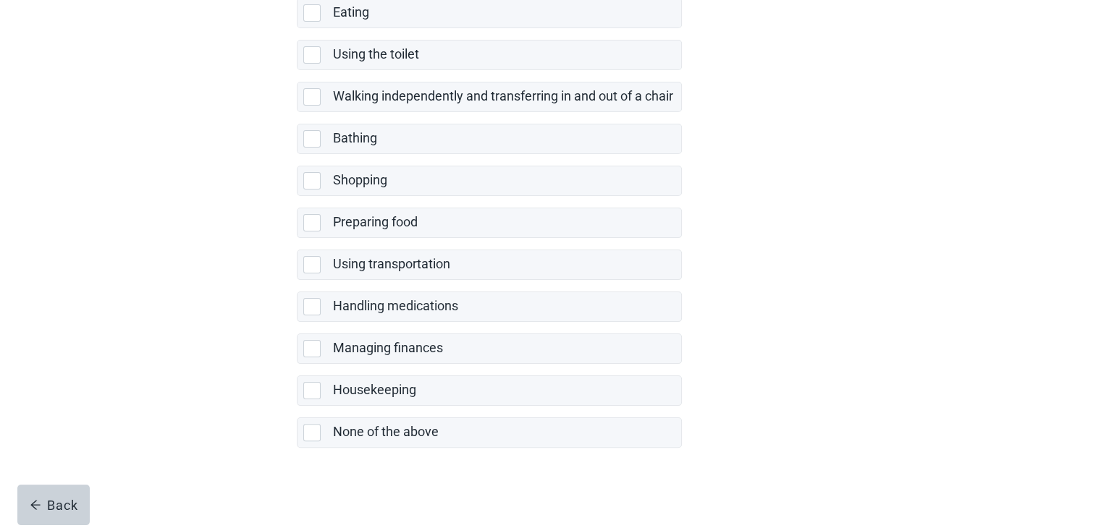
scroll to position [269, 0]
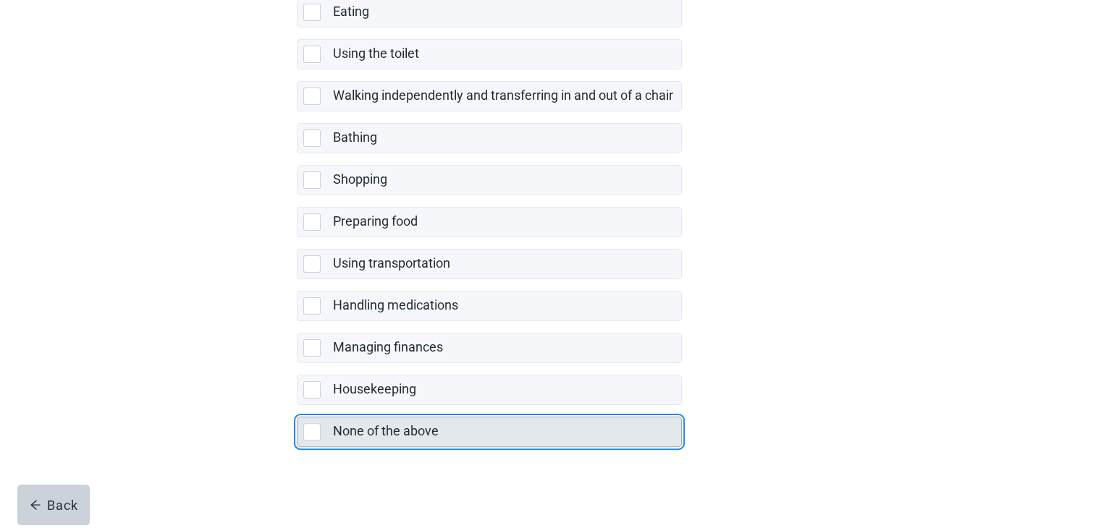
click at [308, 427] on div "None of the above, checkbox, not selected" at bounding box center [311, 431] width 17 height 17
click at [298, 406] on input "None of the above" at bounding box center [297, 405] width 1 height 1
checkbox input "true"
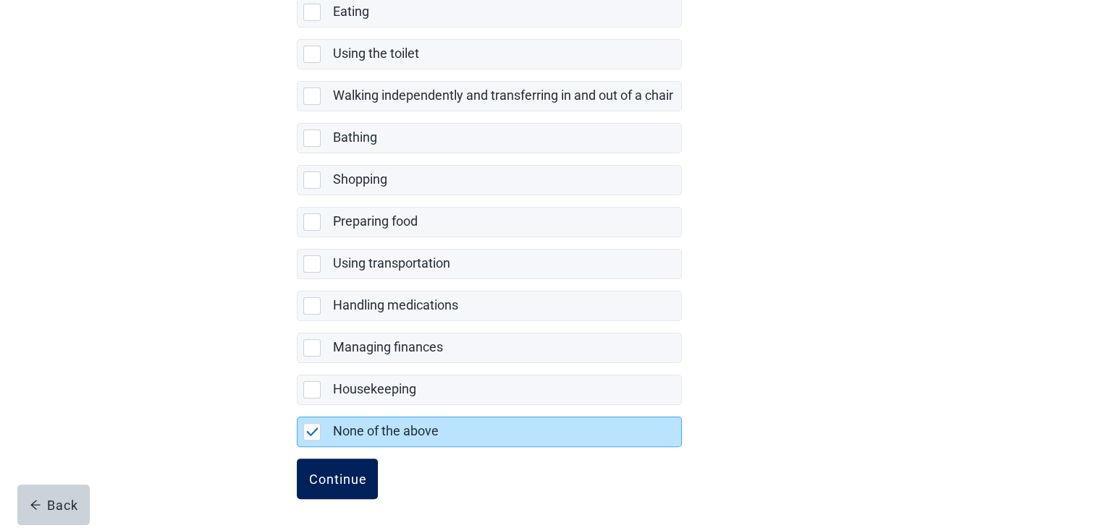
click at [323, 473] on div "Continue" at bounding box center [337, 479] width 58 height 14
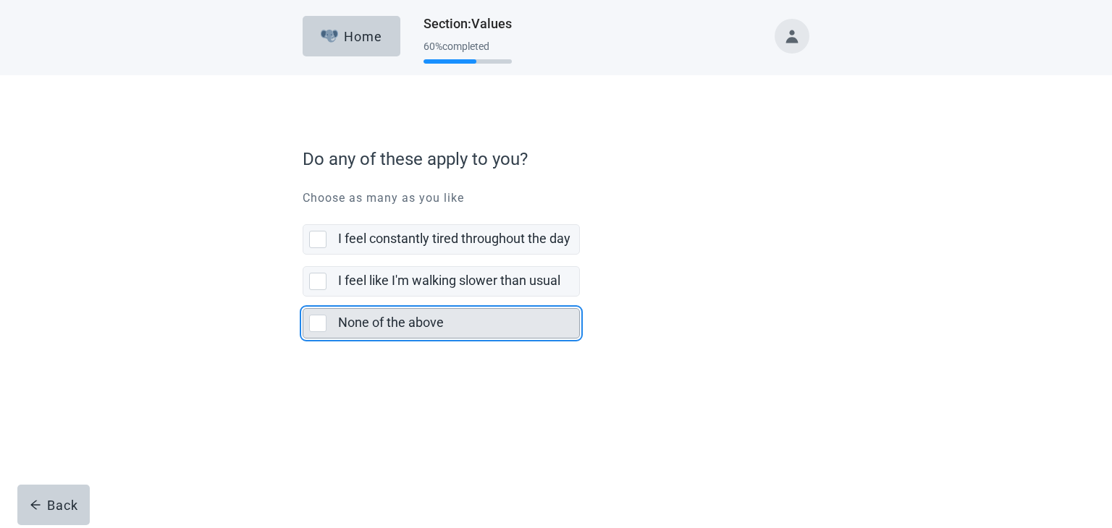
click at [317, 325] on div "None of the above, checkbox, not selected" at bounding box center [317, 323] width 17 height 17
click at [303, 298] on input "None of the above" at bounding box center [303, 297] width 1 height 1
checkbox input "true"
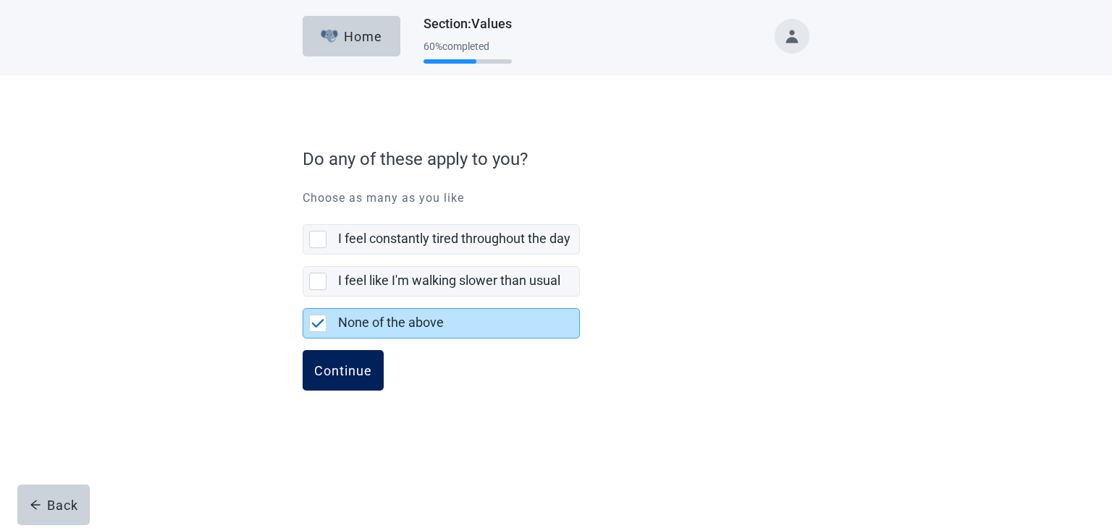
click at [337, 370] on div "Continue" at bounding box center [343, 370] width 58 height 14
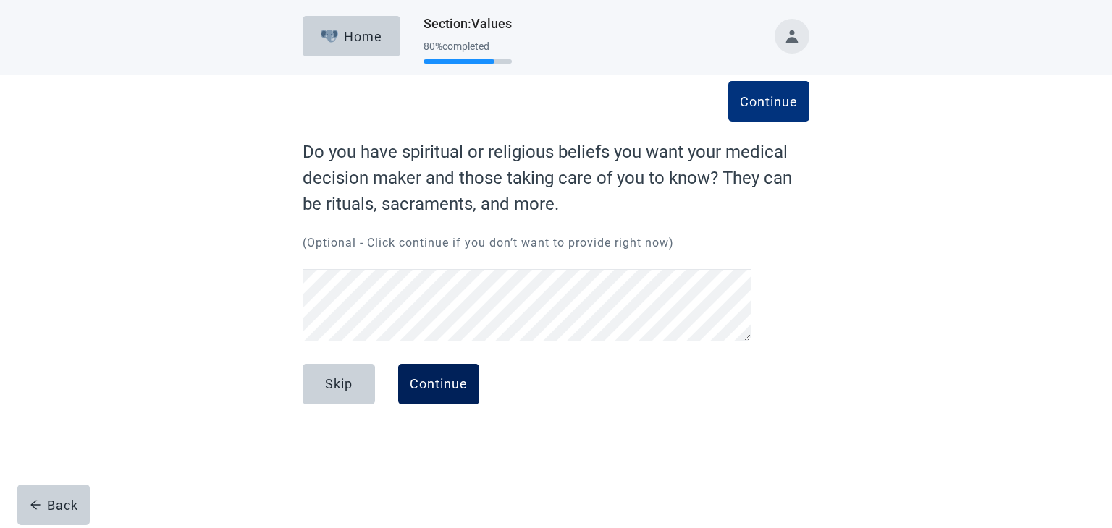
click at [415, 385] on div "Continue" at bounding box center [439, 384] width 58 height 14
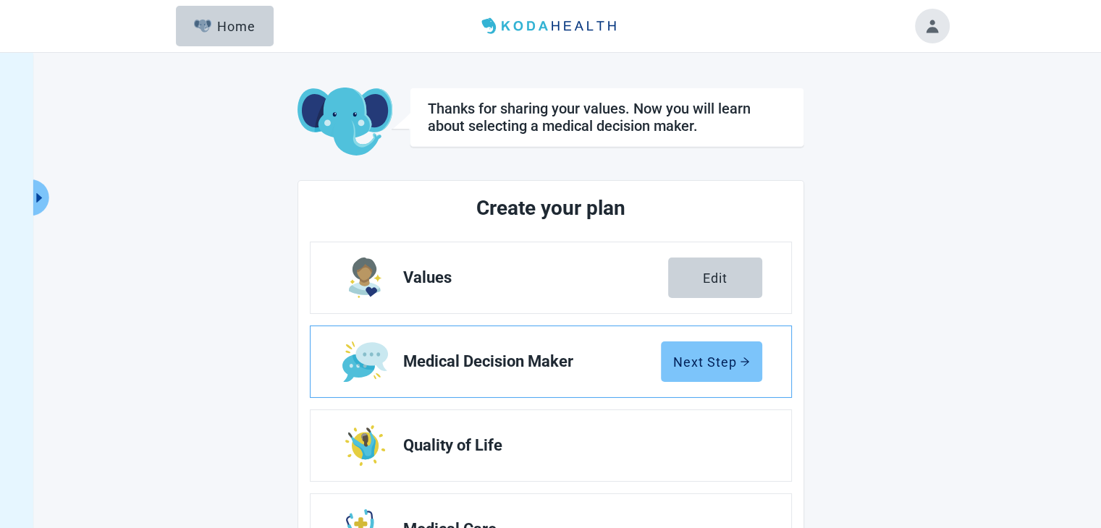
click at [711, 362] on div "Next Step" at bounding box center [711, 362] width 77 height 14
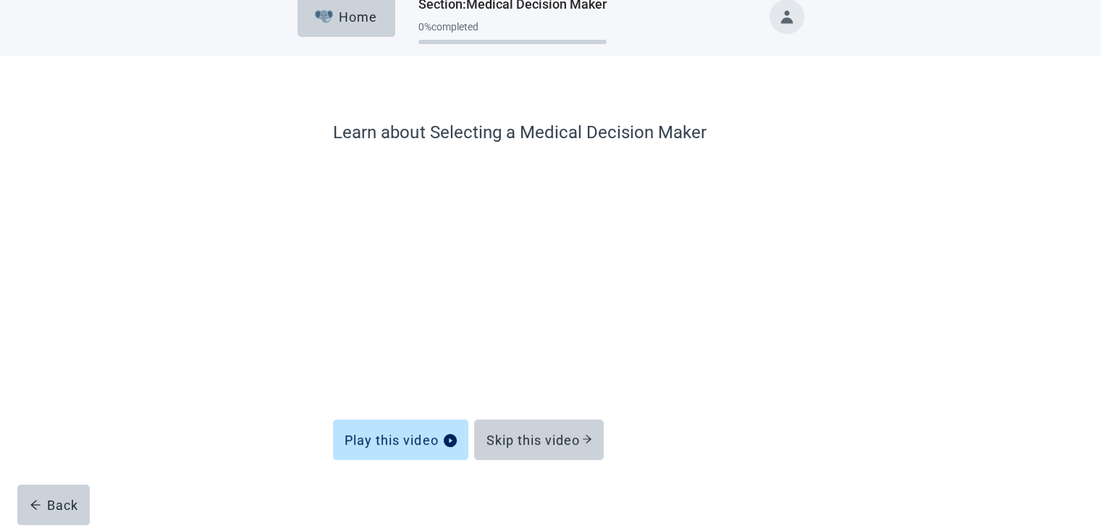
scroll to position [30, 0]
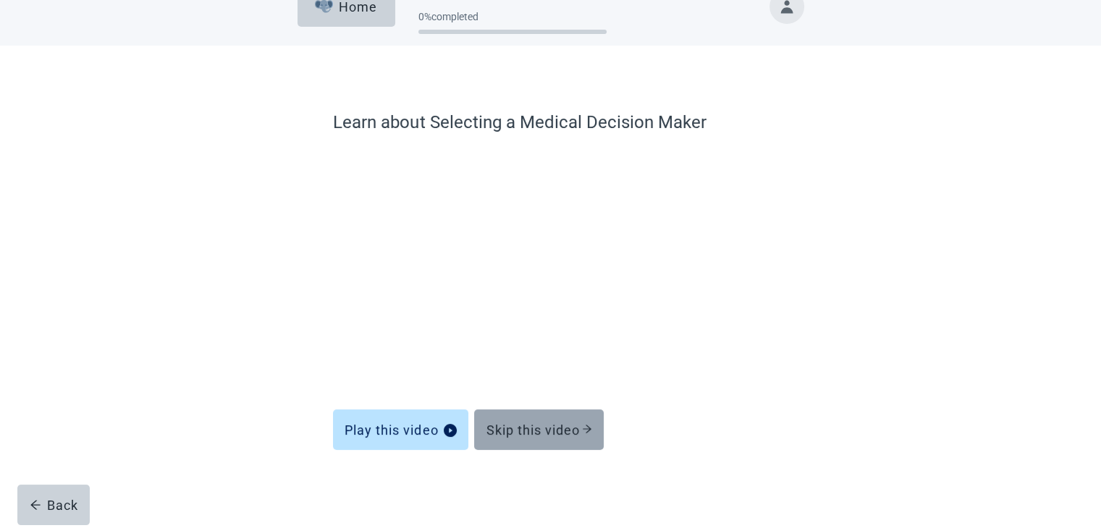
click at [517, 431] on div "Skip this video" at bounding box center [539, 430] width 106 height 14
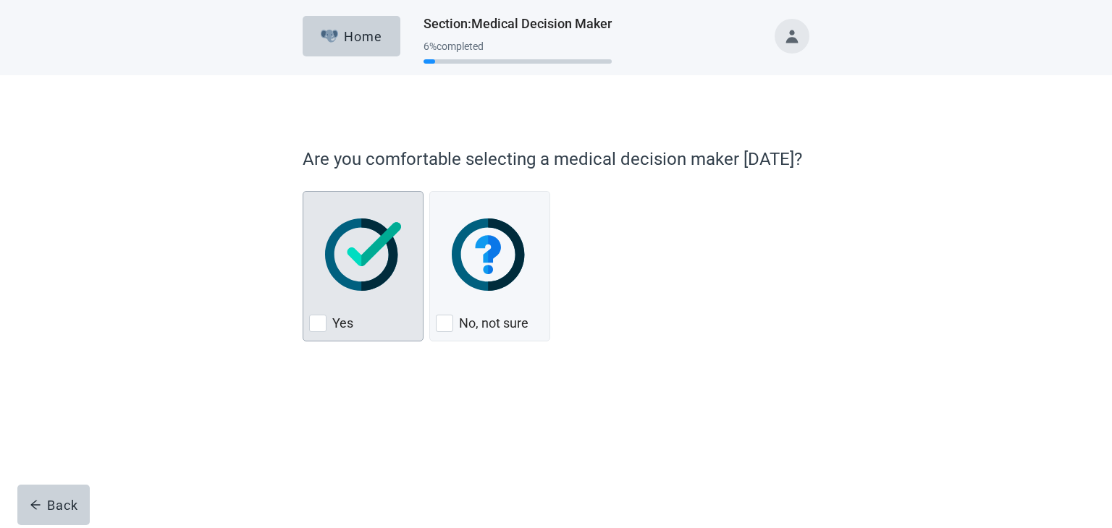
click at [317, 321] on div "Yes, checkbox, not checked" at bounding box center [317, 323] width 17 height 17
click at [303, 192] on input "Yes" at bounding box center [303, 191] width 1 height 1
checkbox input "true"
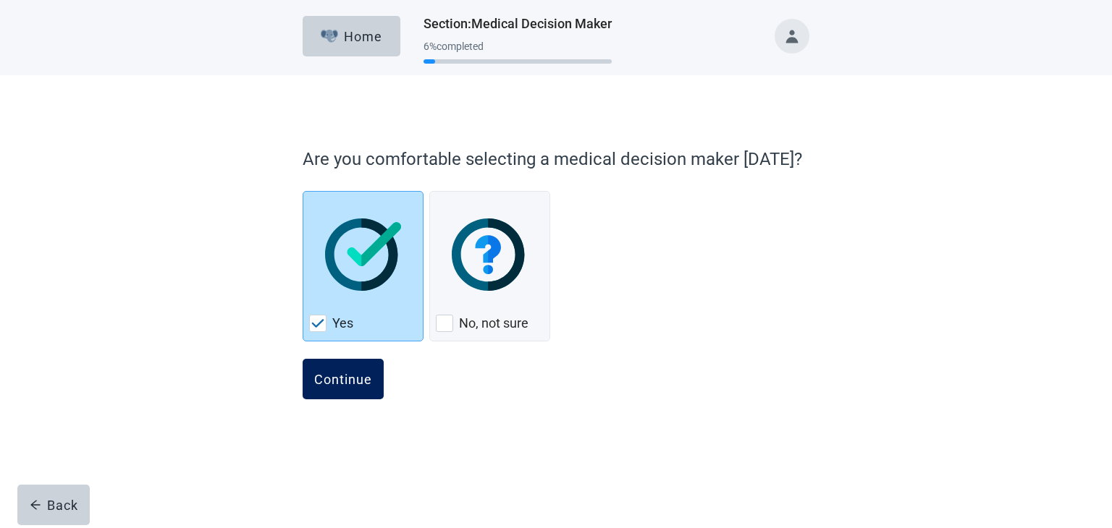
click at [334, 381] on div "Continue" at bounding box center [343, 379] width 58 height 14
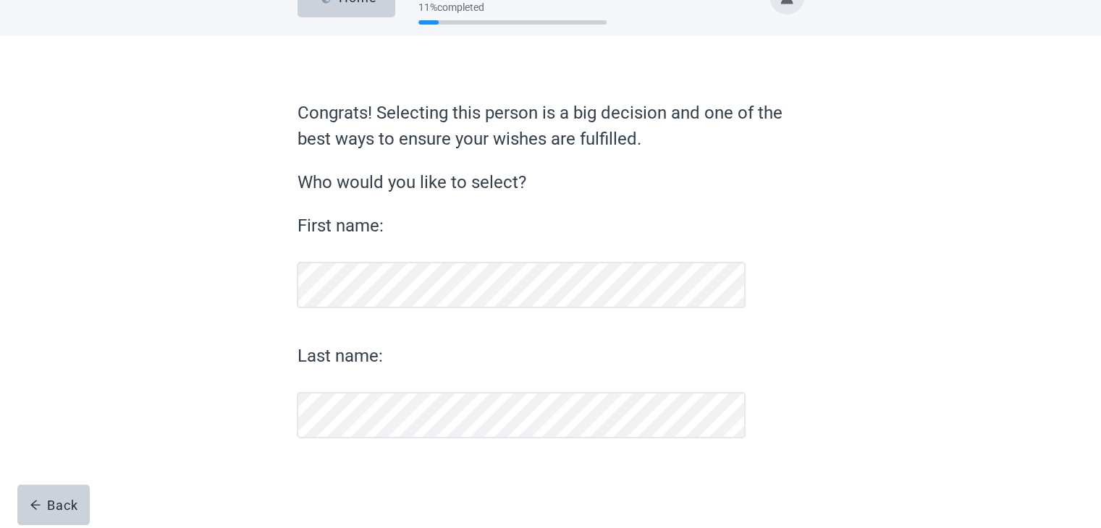
scroll to position [39, 0]
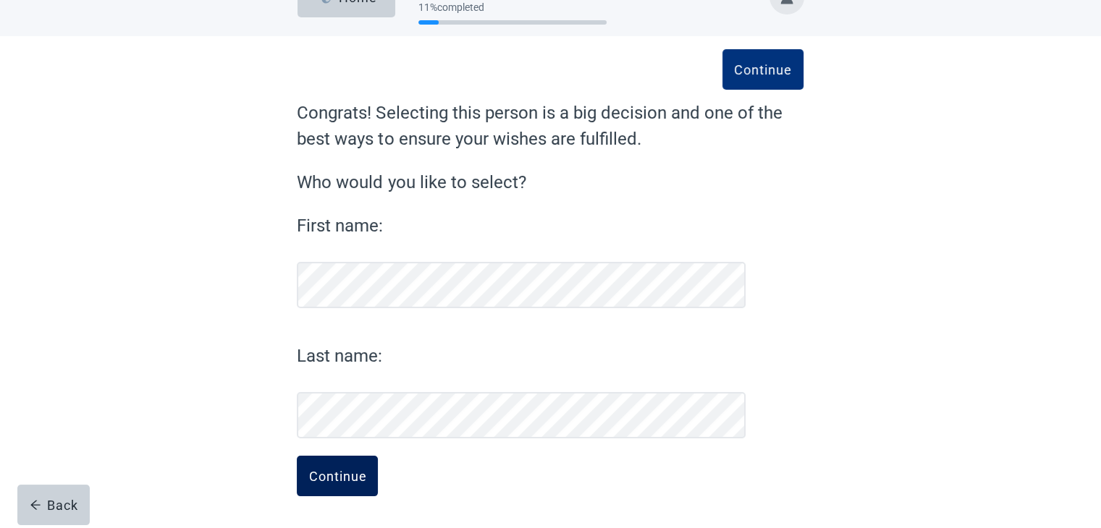
click at [337, 479] on div "Continue" at bounding box center [337, 476] width 58 height 14
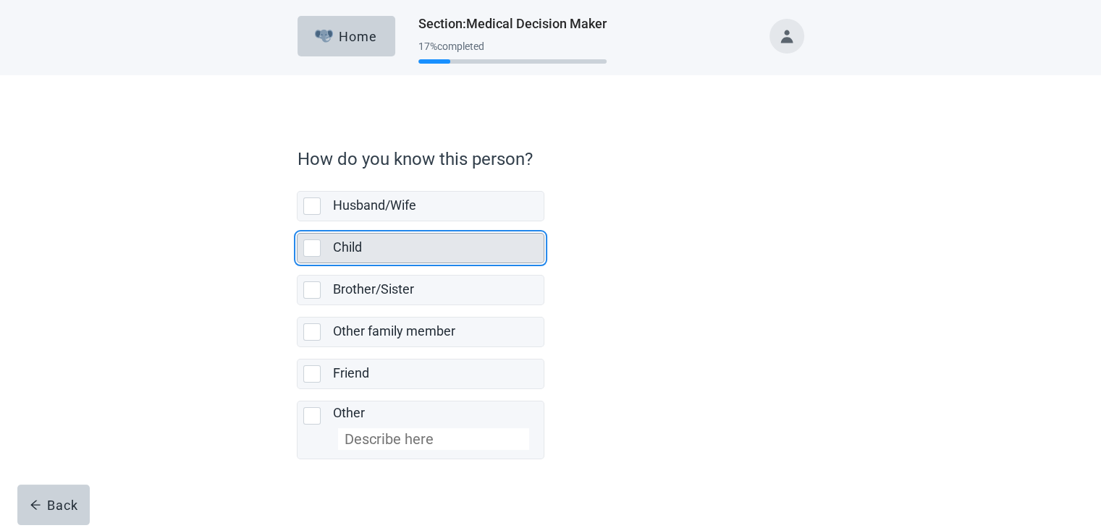
click at [313, 248] on div "Child, checkbox, not selected" at bounding box center [311, 248] width 17 height 17
click at [298, 222] on input "Child" at bounding box center [297, 221] width 1 height 1
checkbox input "true"
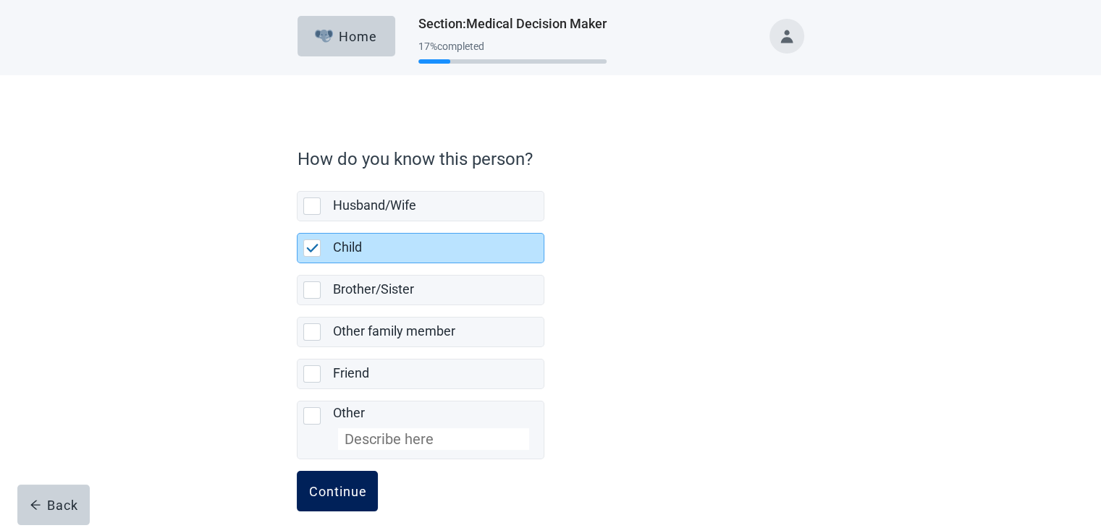
click at [336, 492] on div "Continue" at bounding box center [337, 491] width 58 height 14
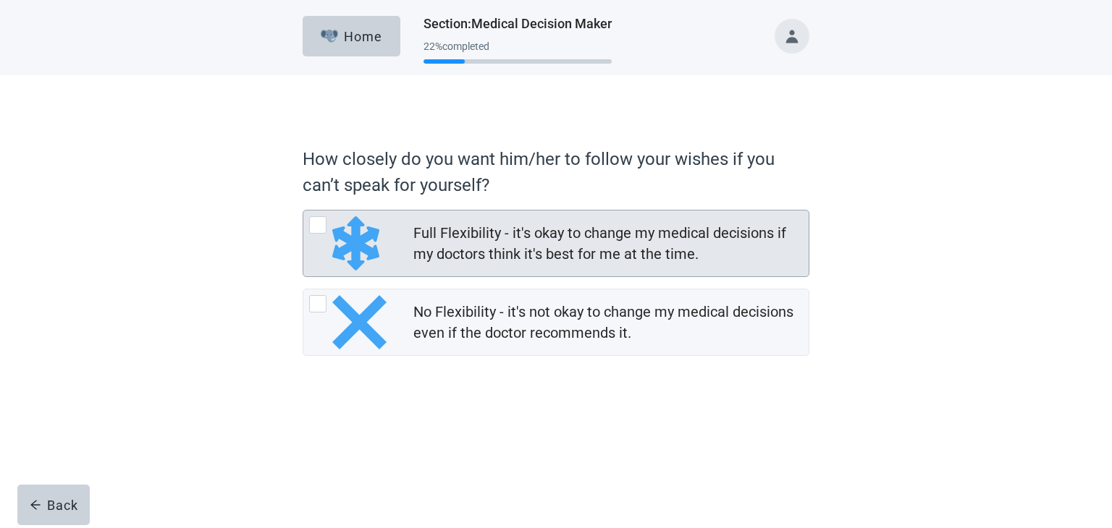
click at [317, 227] on div "Full Flexibility - it's okay to change my medical decisions if my doctors think…" at bounding box center [317, 224] width 17 height 17
click at [303, 211] on input "Full Flexibility - it's okay to change my medical decisions if my doctors think…" at bounding box center [303, 210] width 1 height 1
radio input "true"
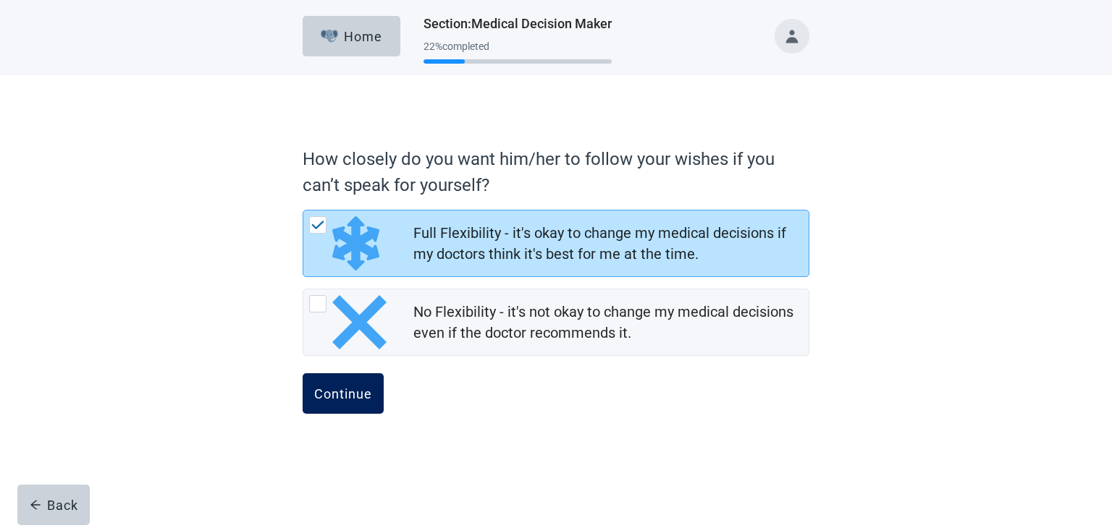
click at [348, 394] on div "Continue" at bounding box center [343, 394] width 58 height 14
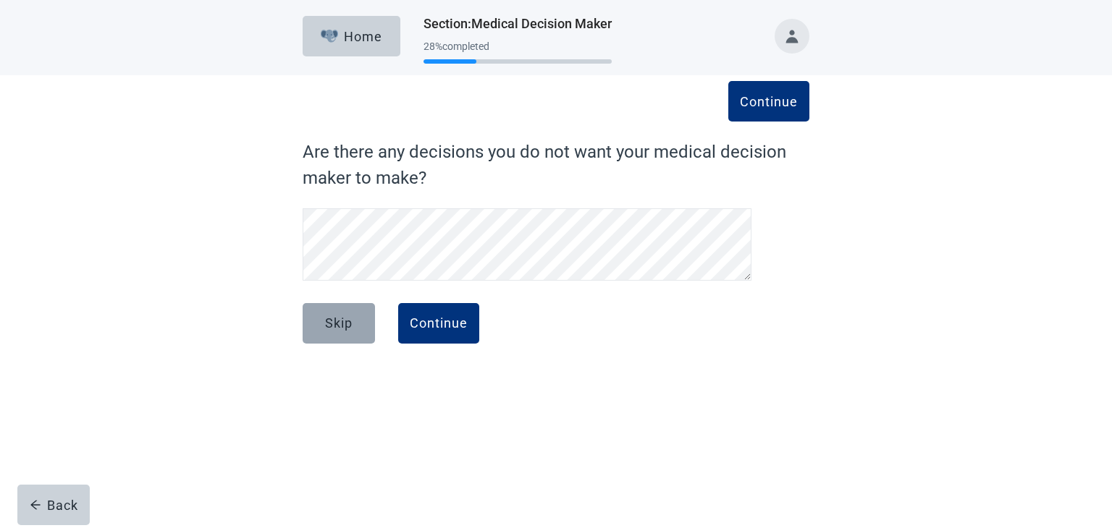
click at [334, 319] on div "Skip" at bounding box center [339, 323] width 28 height 14
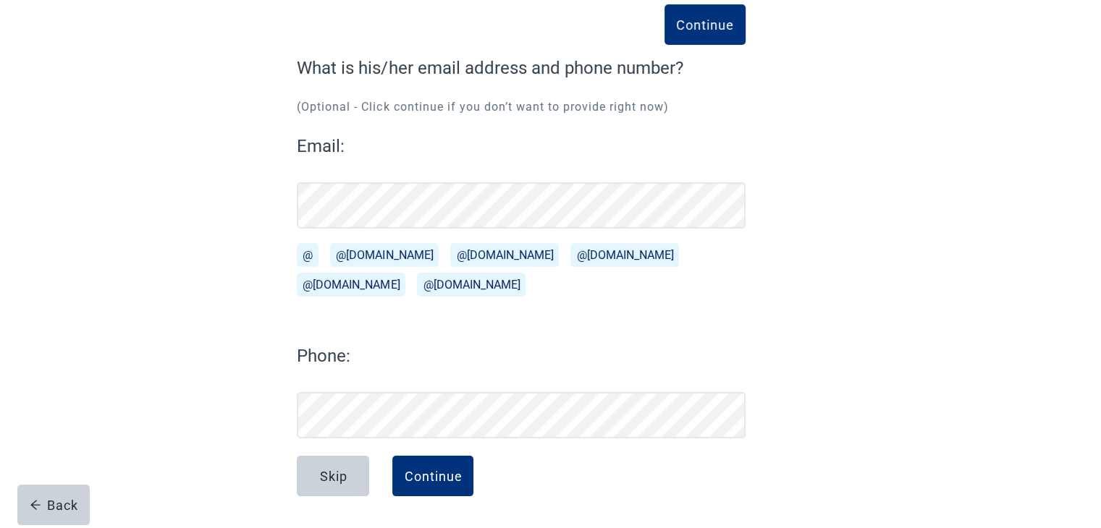
scroll to position [84, 0]
click at [359, 252] on button "@[DOMAIN_NAME]" at bounding box center [384, 255] width 109 height 24
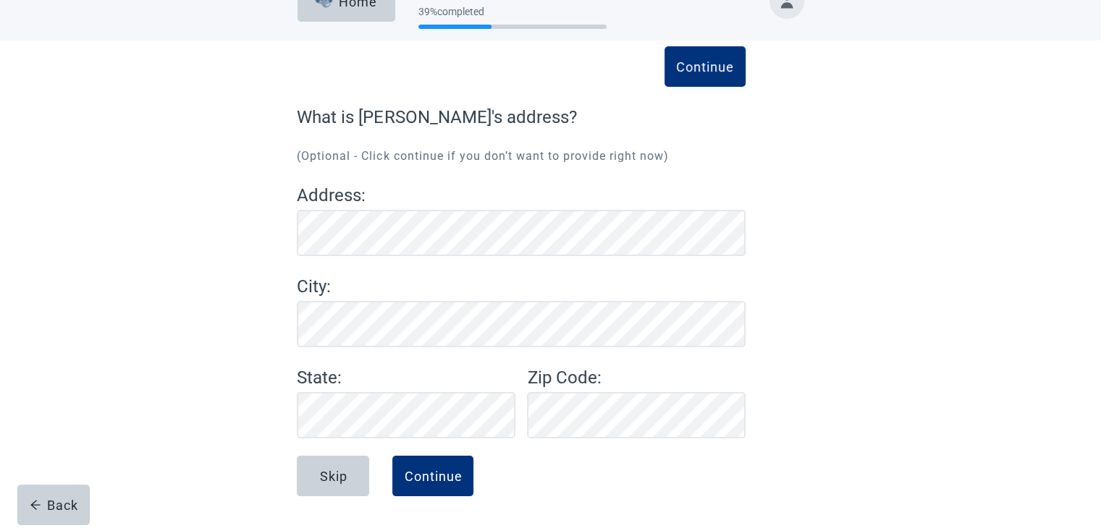
scroll to position [35, 0]
click at [436, 474] on div "Continue" at bounding box center [433, 476] width 58 height 14
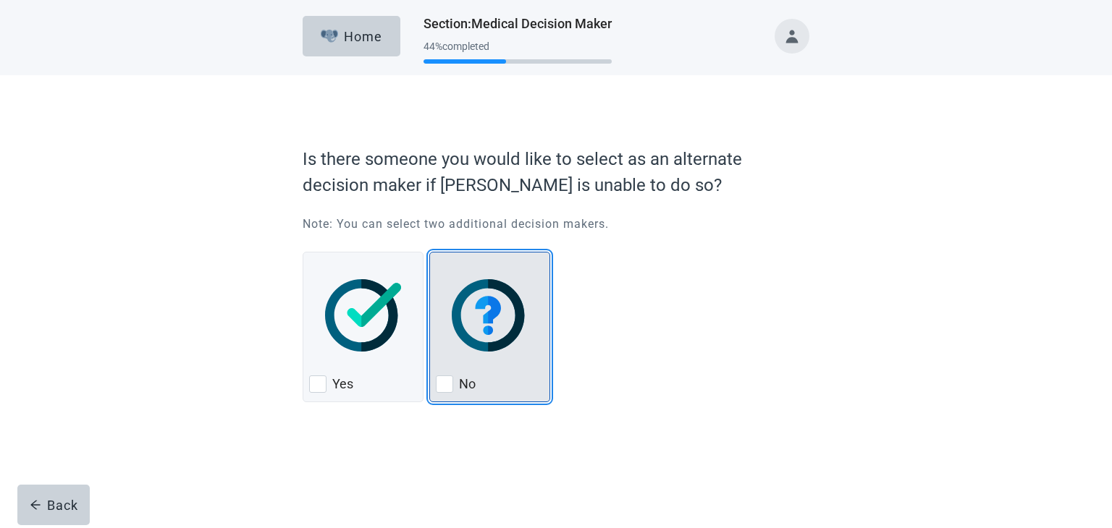
click at [447, 382] on div "No, checkbox, not checked" at bounding box center [444, 384] width 17 height 17
click at [430, 253] on input "No" at bounding box center [429, 252] width 1 height 1
checkbox input "true"
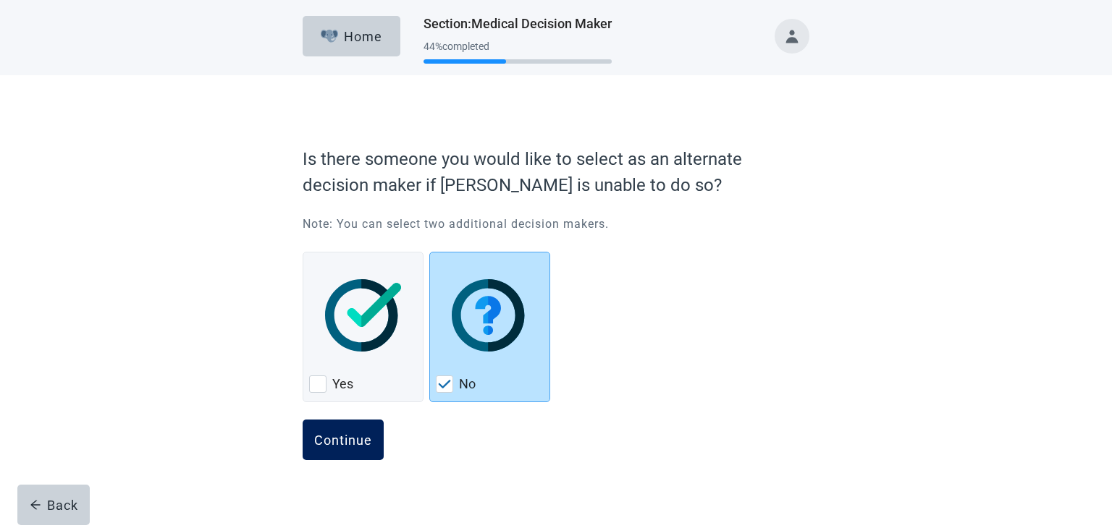
click at [366, 443] on div "Continue" at bounding box center [343, 440] width 58 height 14
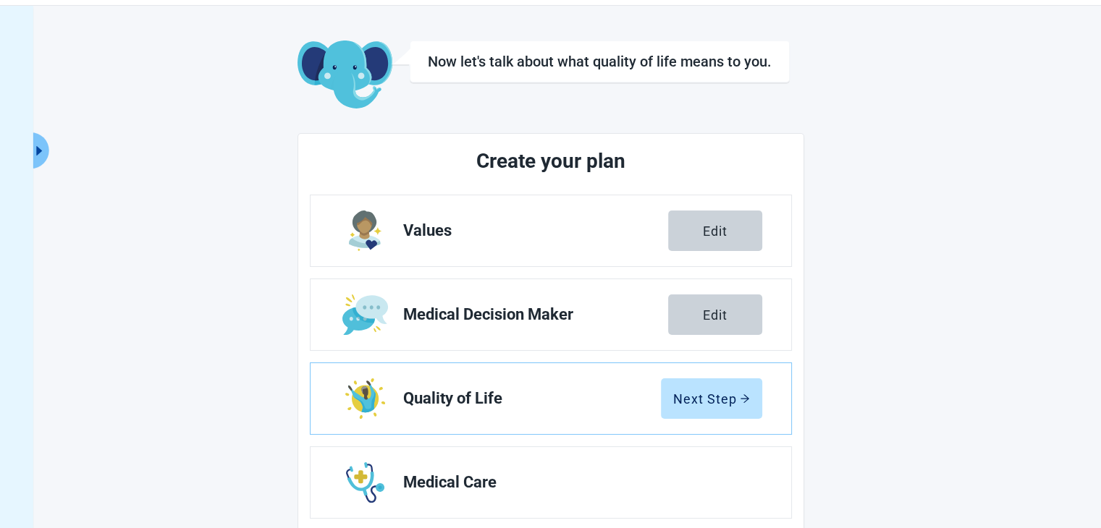
scroll to position [72, 0]
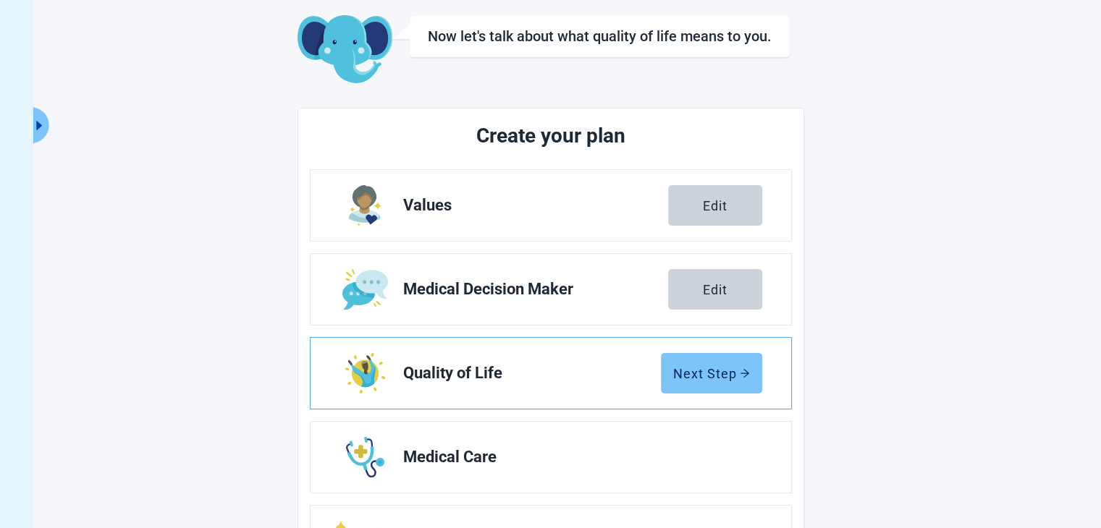
click at [701, 368] on div "Next Step" at bounding box center [711, 373] width 77 height 14
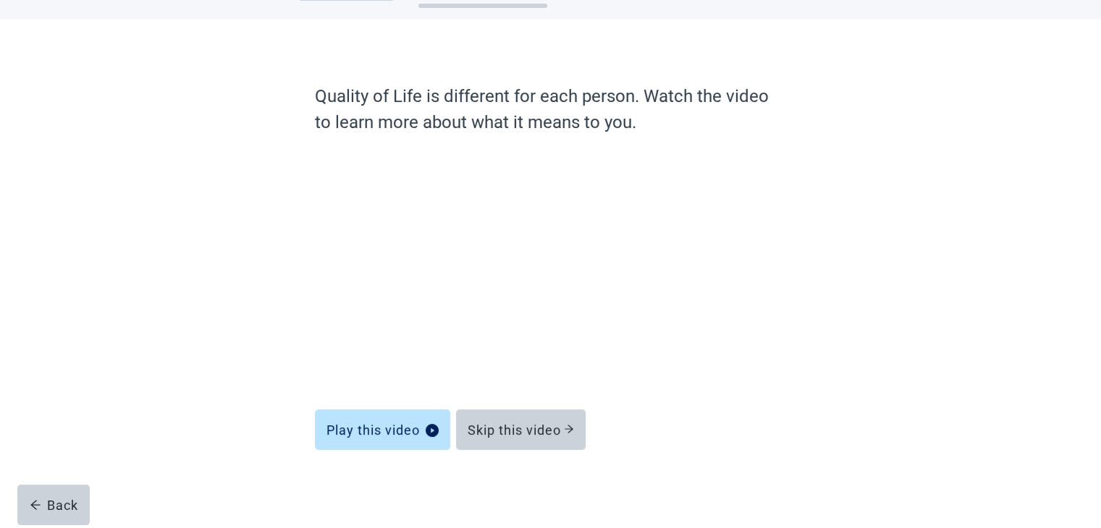
scroll to position [56, 0]
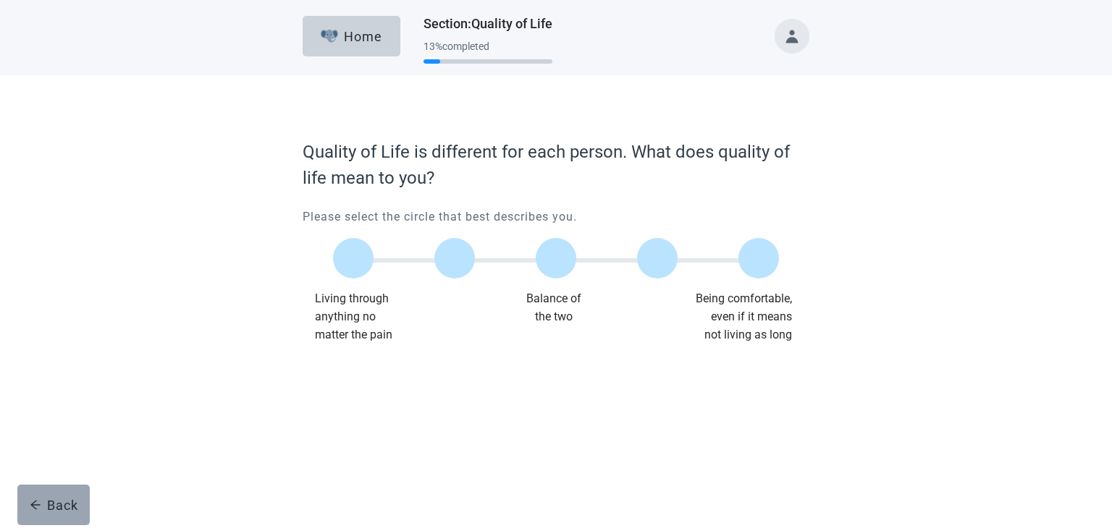
click at [48, 502] on div "Back" at bounding box center [54, 505] width 48 height 14
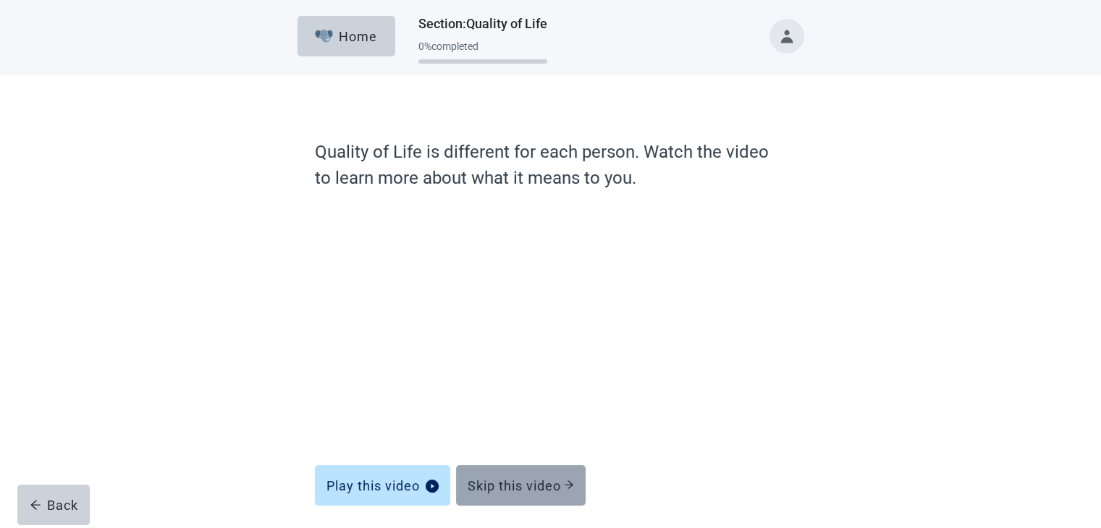
click at [538, 481] on div "Skip this video" at bounding box center [521, 485] width 106 height 14
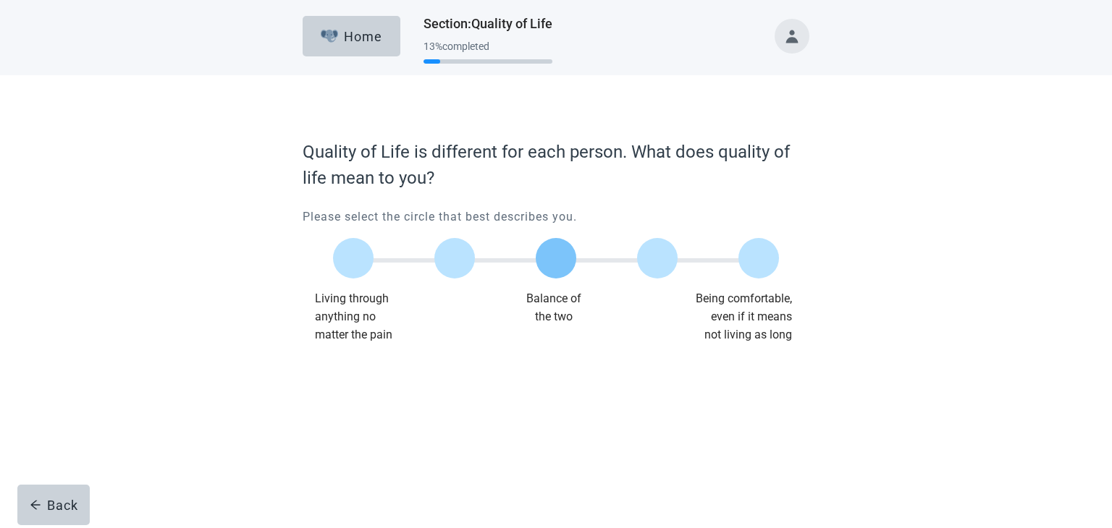
click at [555, 260] on label "Main content" at bounding box center [556, 258] width 41 height 41
click at [556, 258] on input "Quality of life scale: 50 out of 100. Balance of the two" at bounding box center [556, 258] width 0 height 0
click at [339, 369] on div "Continue" at bounding box center [343, 373] width 58 height 14
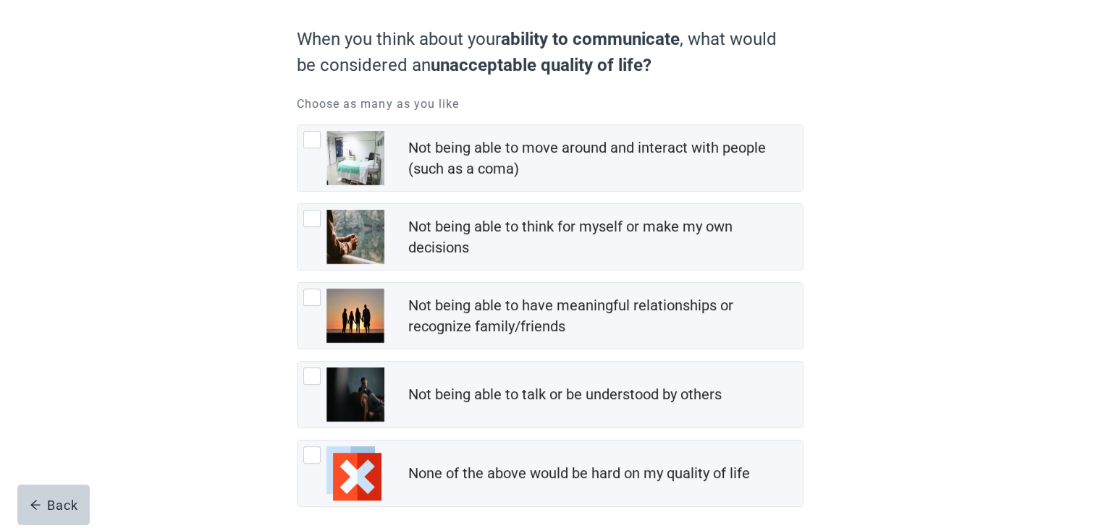
scroll to position [145, 0]
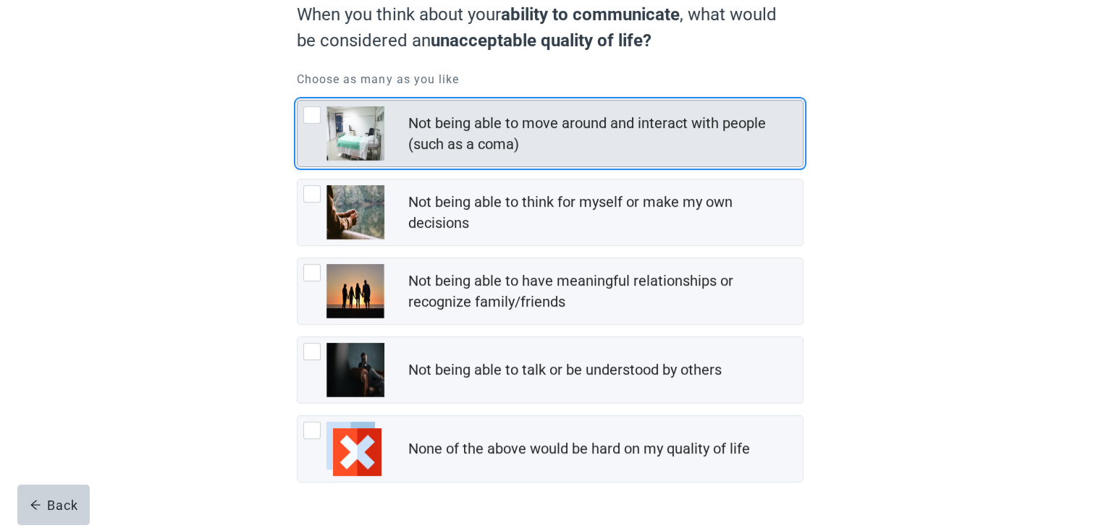
click at [361, 132] on img "Not being able to move around and interact with people (such as a coma), checkb…" at bounding box center [355, 133] width 58 height 54
click at [298, 101] on input "Not being able to move around and interact with people (such as a coma)" at bounding box center [297, 100] width 1 height 1
checkbox input "true"
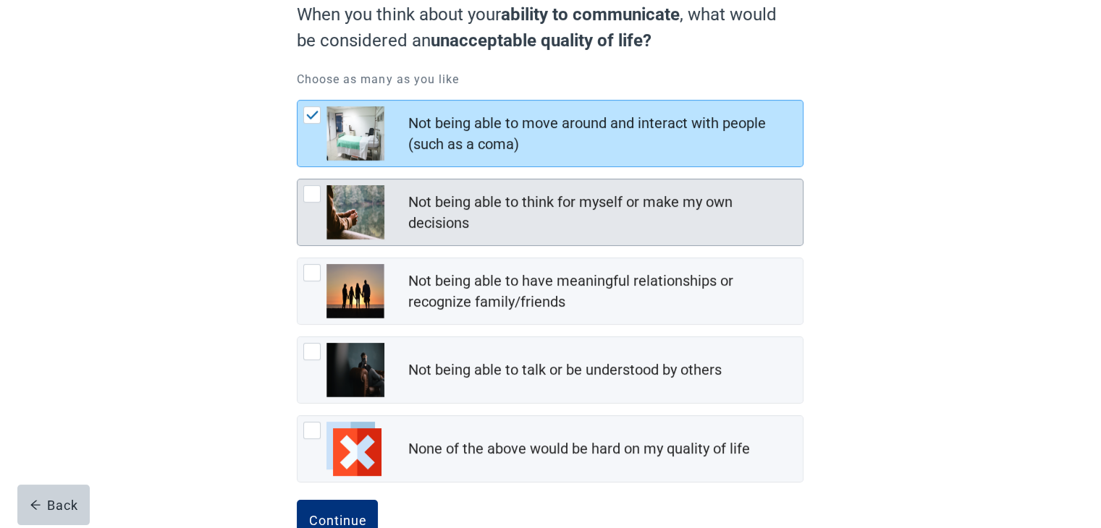
click at [313, 195] on div "Not being able to think for myself or make my own decisions, checkbox, not chec…" at bounding box center [311, 193] width 17 height 17
click at [298, 180] on input "Not being able to think for myself or make my own decisions" at bounding box center [297, 179] width 1 height 1
checkbox input "true"
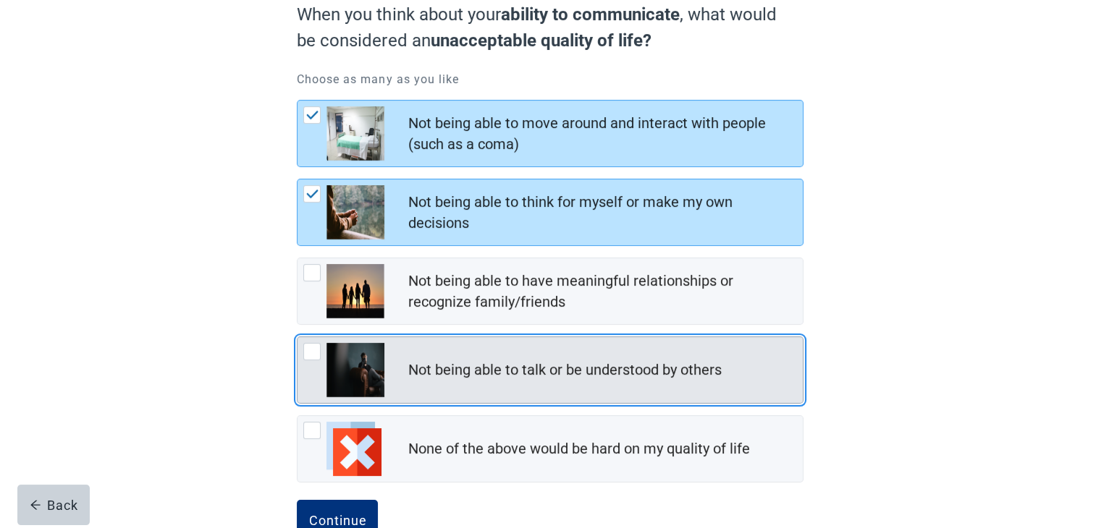
click at [310, 347] on div "Not being able to talk or be understood by others, checkbox, not checked" at bounding box center [311, 351] width 17 height 17
click at [298, 337] on input "Not being able to talk or be understood by others" at bounding box center [297, 337] width 1 height 1
checkbox input "true"
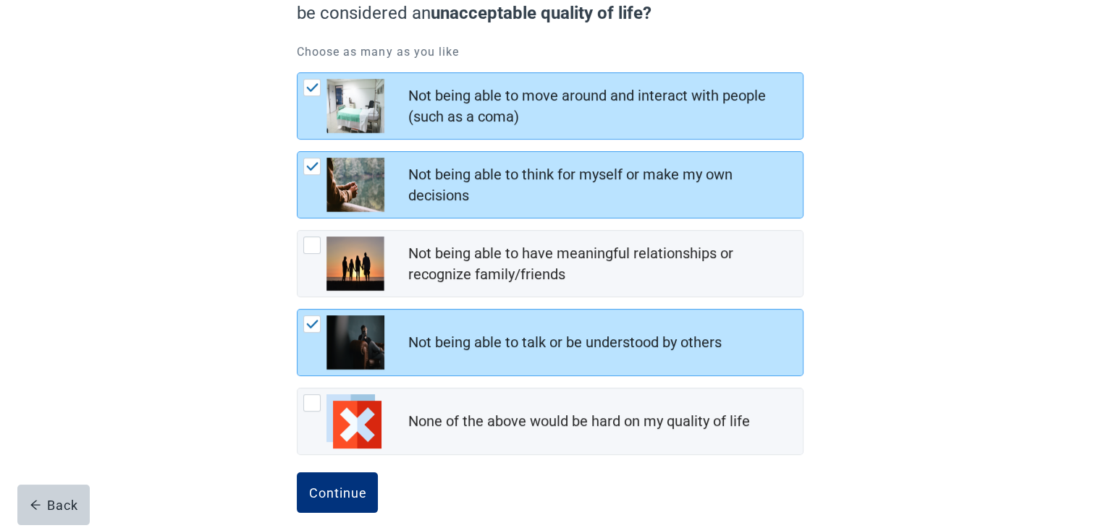
scroll to position [187, 0]
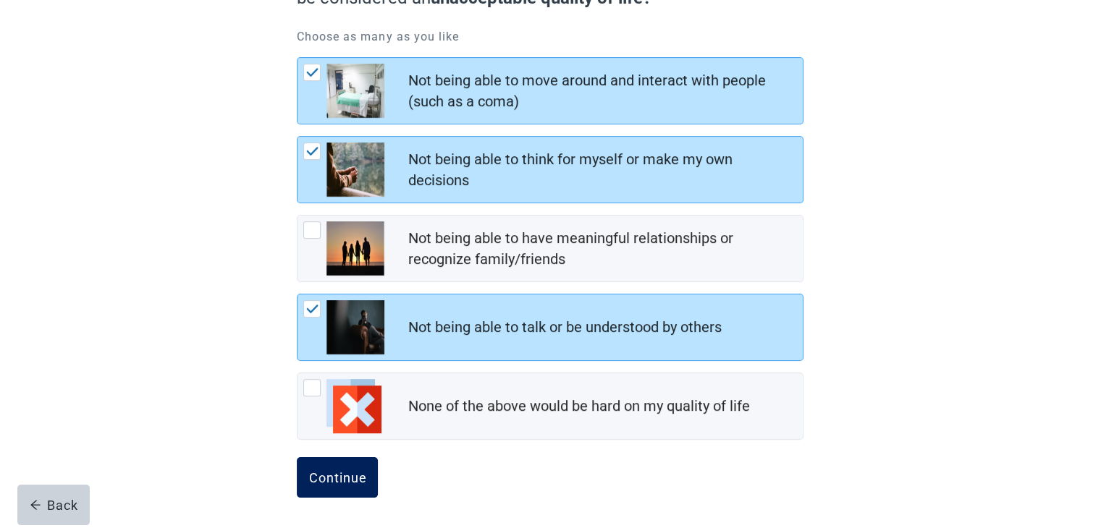
click at [331, 471] on div "Continue" at bounding box center [337, 478] width 58 height 14
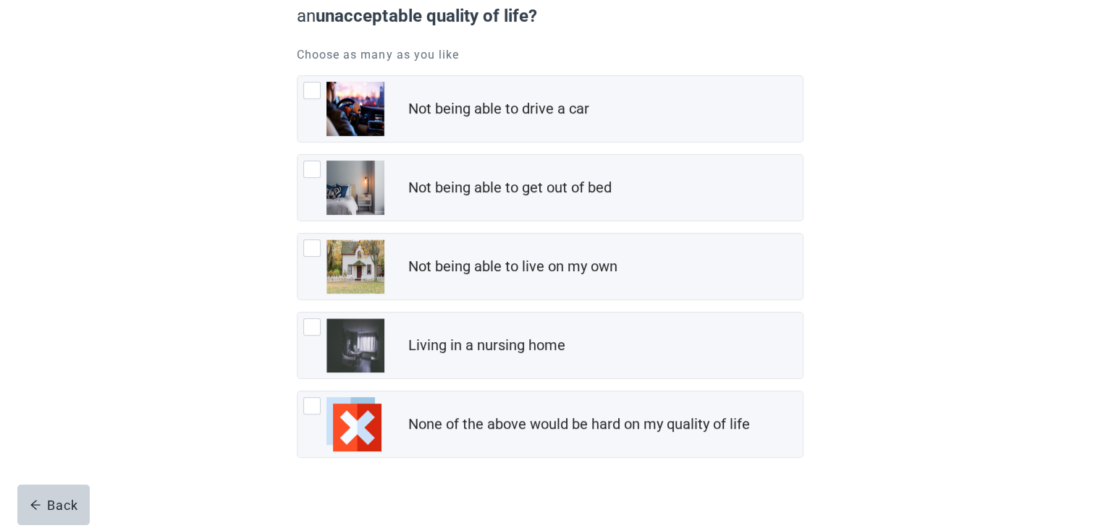
scroll to position [187, 0]
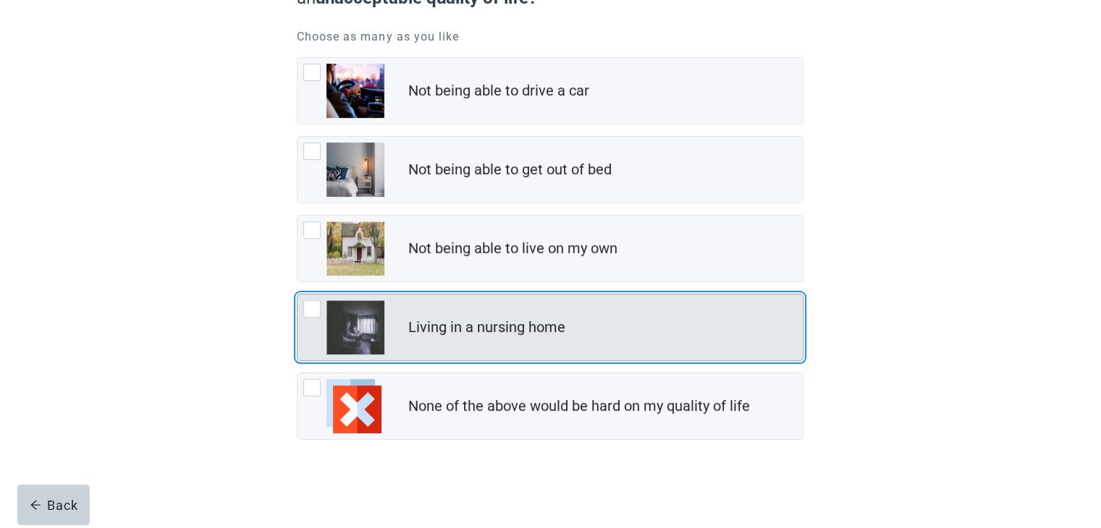
drag, startPoint x: 311, startPoint y: 308, endPoint x: 311, endPoint y: 317, distance: 9.4
click at [310, 307] on div "Living in a nursing home, checkbox, not checked" at bounding box center [311, 308] width 17 height 17
click at [298, 295] on input "Living in a nursing home" at bounding box center [297, 294] width 1 height 1
checkbox input "true"
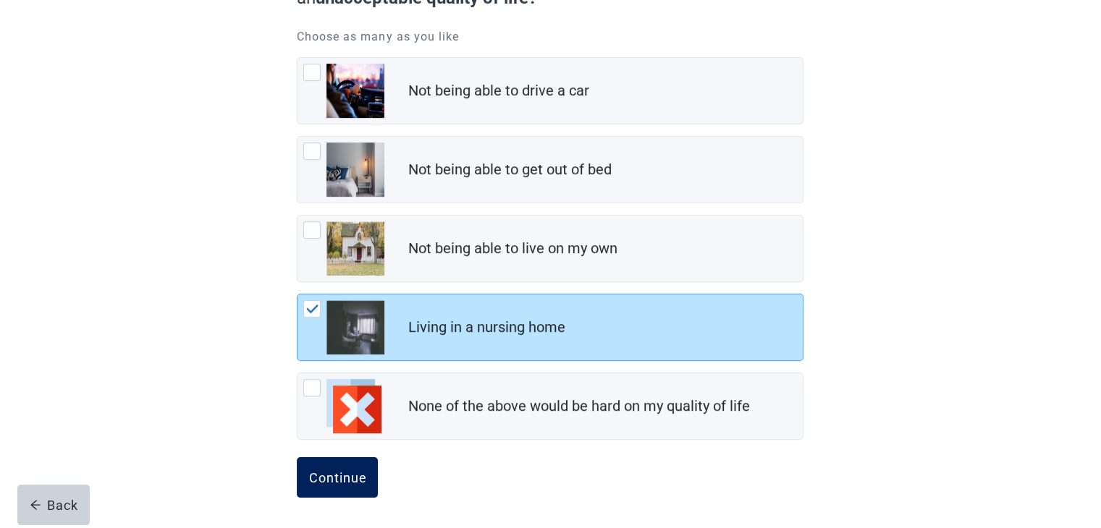
click at [328, 476] on div "Continue" at bounding box center [337, 478] width 58 height 14
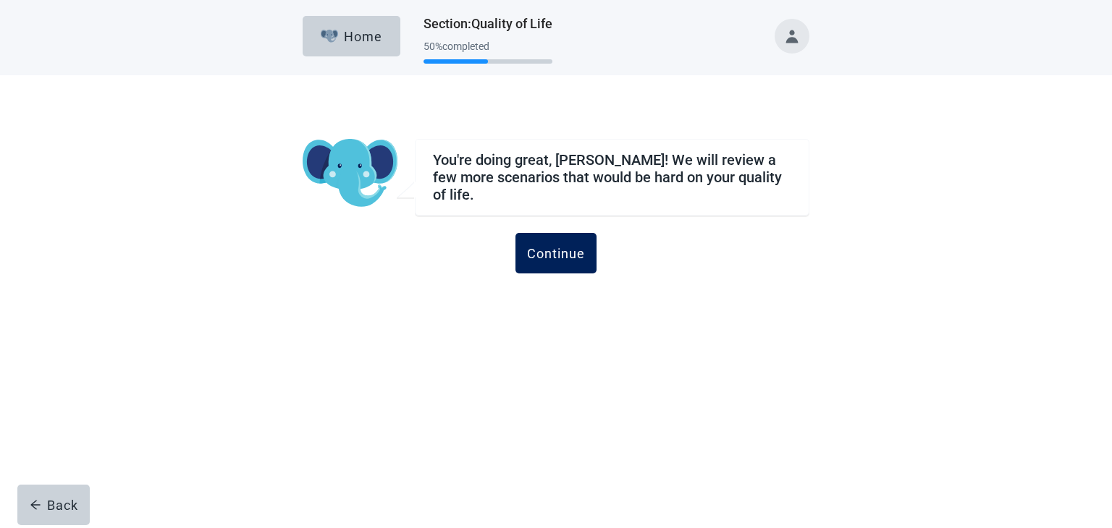
click at [556, 246] on div "Continue" at bounding box center [556, 253] width 58 height 14
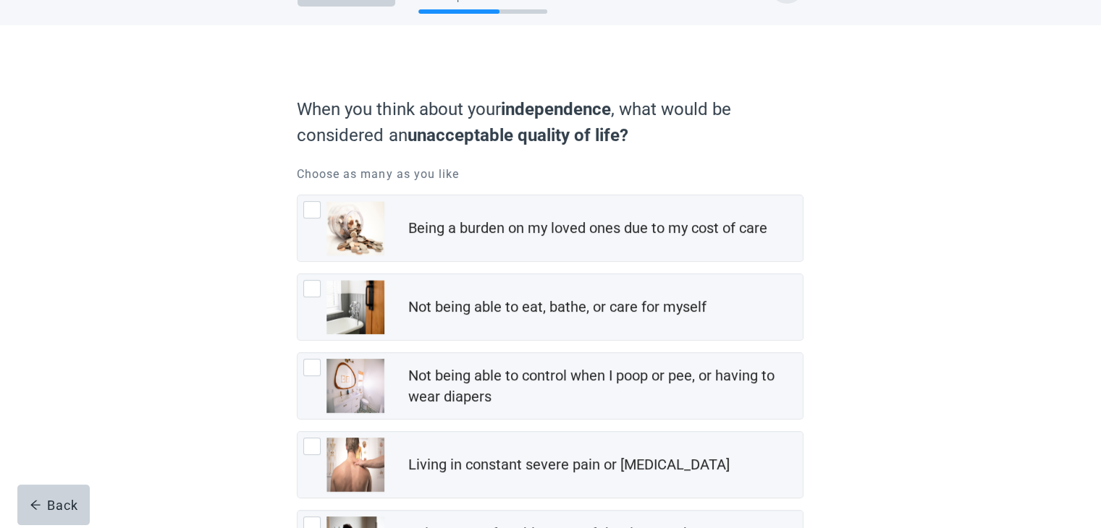
scroll to position [72, 0]
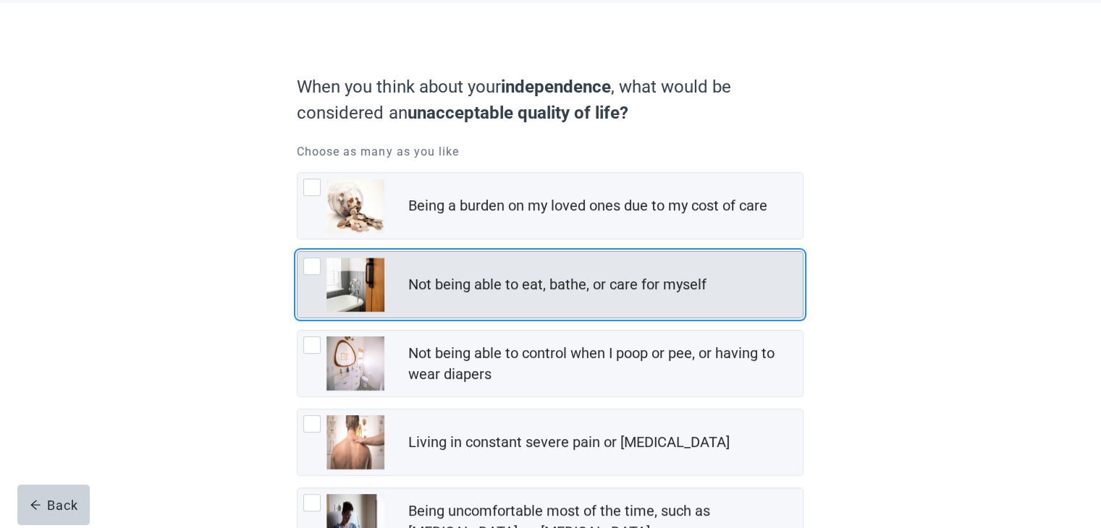
click at [313, 266] on div "Not being able to eat, bathe, or care for myself, checkbox, not checked" at bounding box center [311, 266] width 17 height 17
click at [298, 252] on input "Not being able to eat, bathe, or care for myself" at bounding box center [297, 251] width 1 height 1
checkbox input "true"
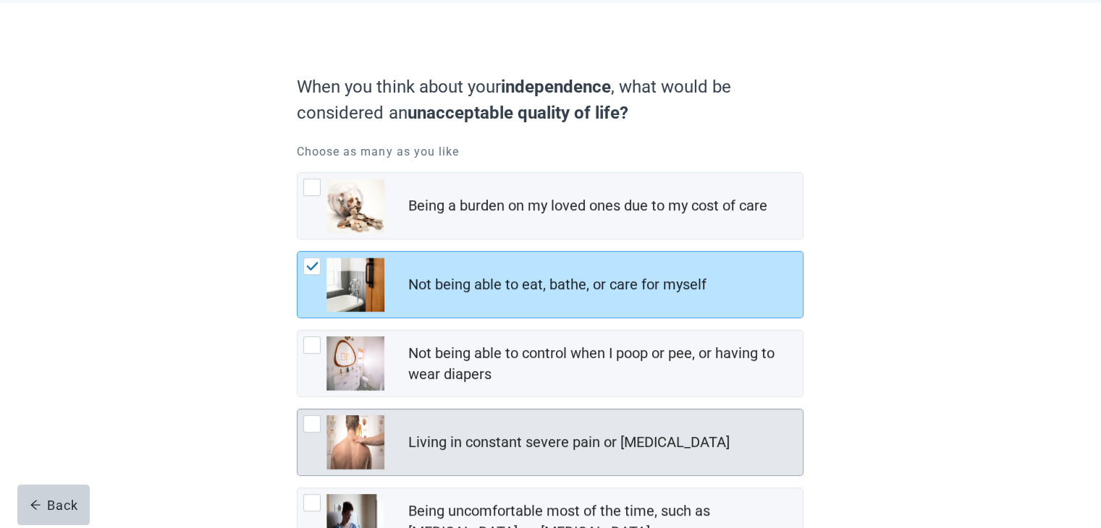
click at [311, 426] on div "Living in constant severe pain or shortness of breath, checkbox, not checked" at bounding box center [311, 423] width 17 height 17
click at [298, 410] on input "Living in constant severe pain or [MEDICAL_DATA]" at bounding box center [297, 409] width 1 height 1
checkbox input "true"
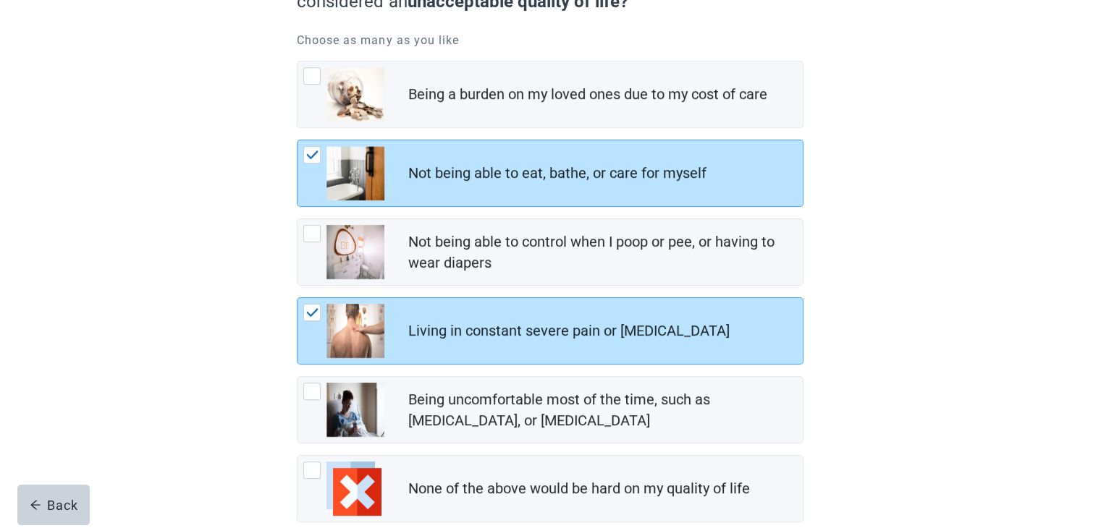
scroll to position [217, 0]
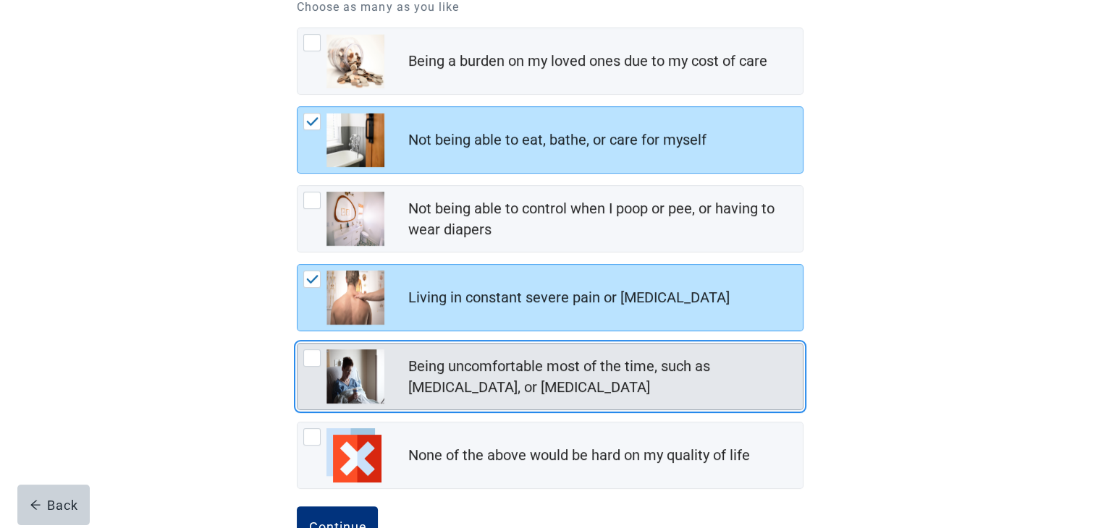
click at [317, 357] on div "Being uncomfortable most of the time, such as nausea, vomiting, or diarrhea, ch…" at bounding box center [311, 358] width 17 height 17
click at [298, 344] on input "Being uncomfortable most of the time, such as [MEDICAL_DATA], or [MEDICAL_DATA]" at bounding box center [297, 343] width 1 height 1
checkbox input "true"
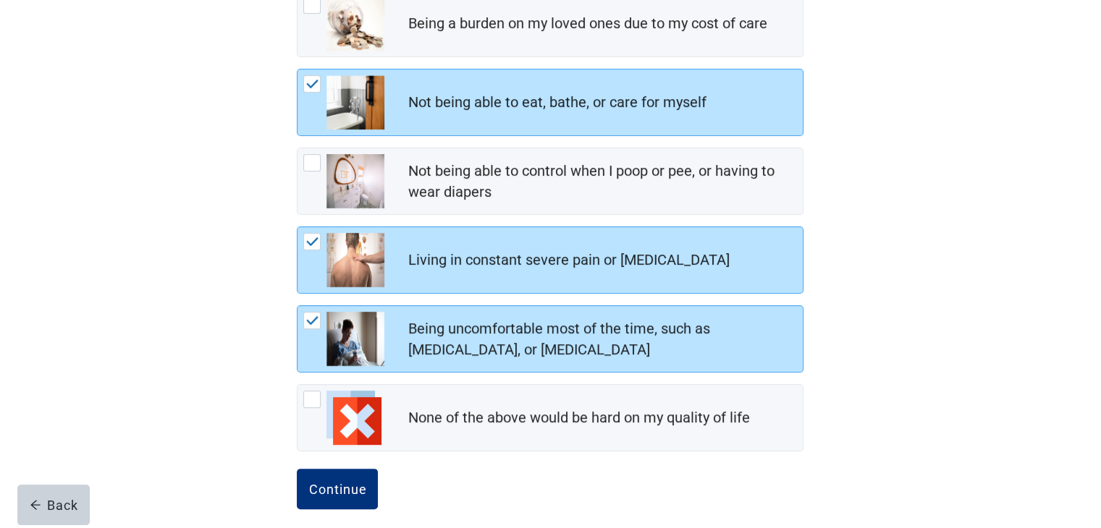
scroll to position [266, 0]
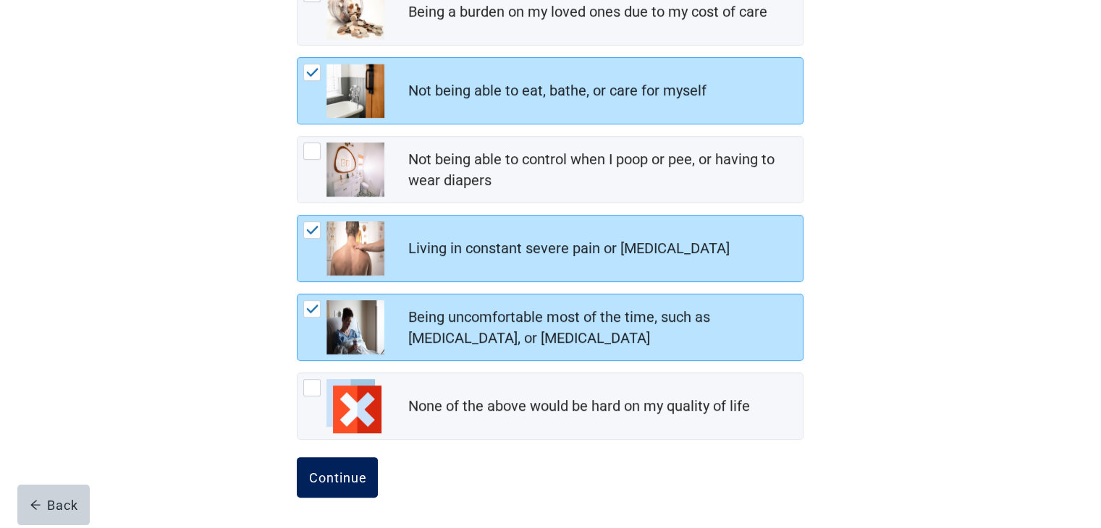
click at [333, 473] on div "Continue" at bounding box center [337, 478] width 58 height 14
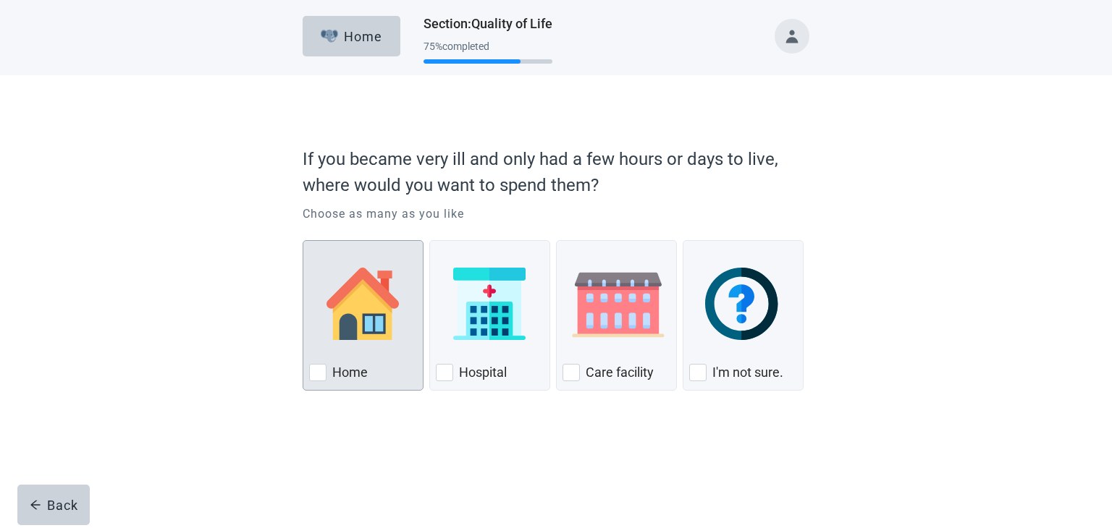
click at [322, 376] on div "Home, checkbox, not checked" at bounding box center [317, 372] width 17 height 17
click at [303, 241] on input "Home" at bounding box center [303, 240] width 1 height 1
checkbox input "true"
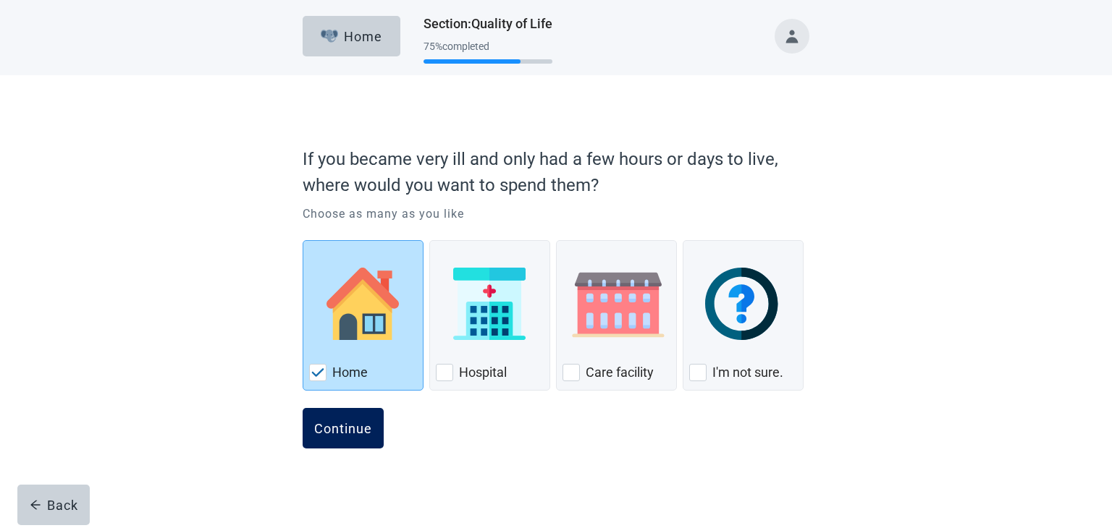
click at [362, 429] on div "Continue" at bounding box center [343, 428] width 58 height 14
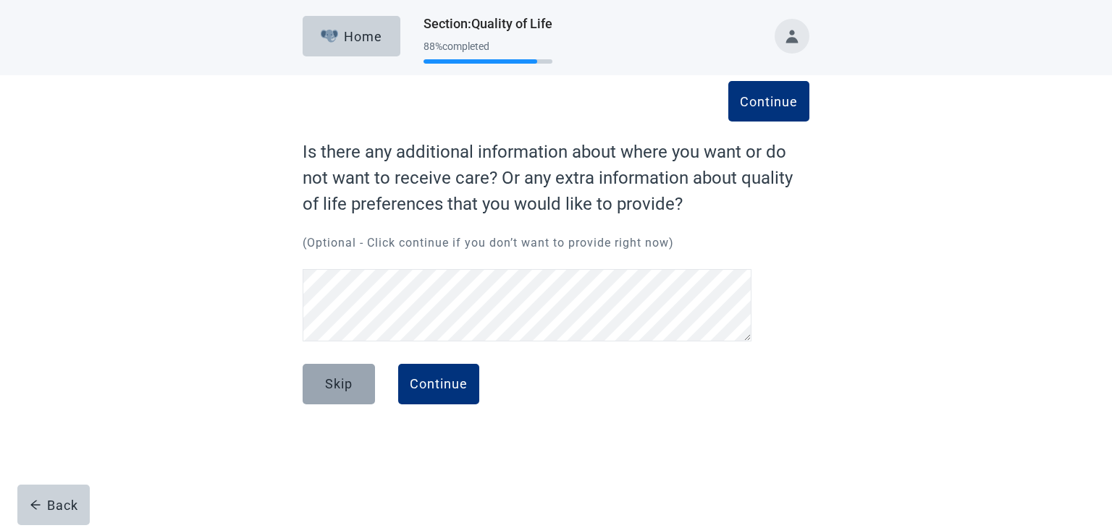
click at [334, 381] on div "Skip" at bounding box center [339, 384] width 28 height 14
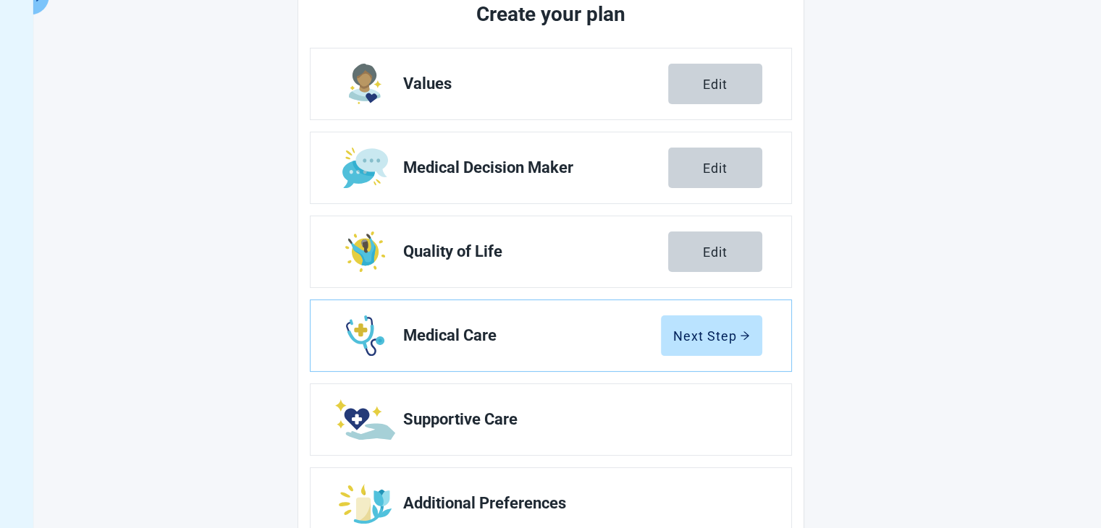
scroll to position [217, 0]
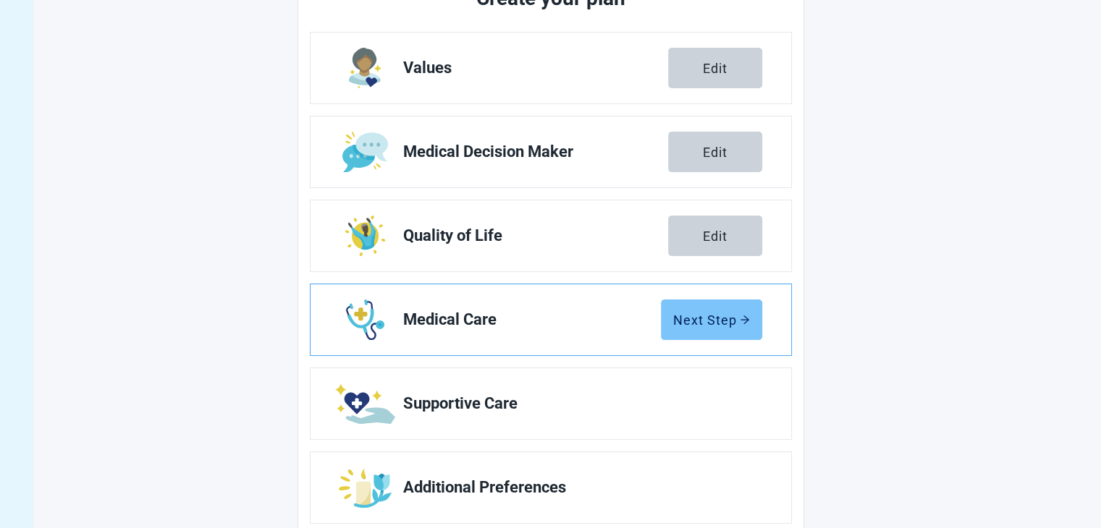
click at [707, 321] on div "Next Step" at bounding box center [711, 320] width 77 height 14
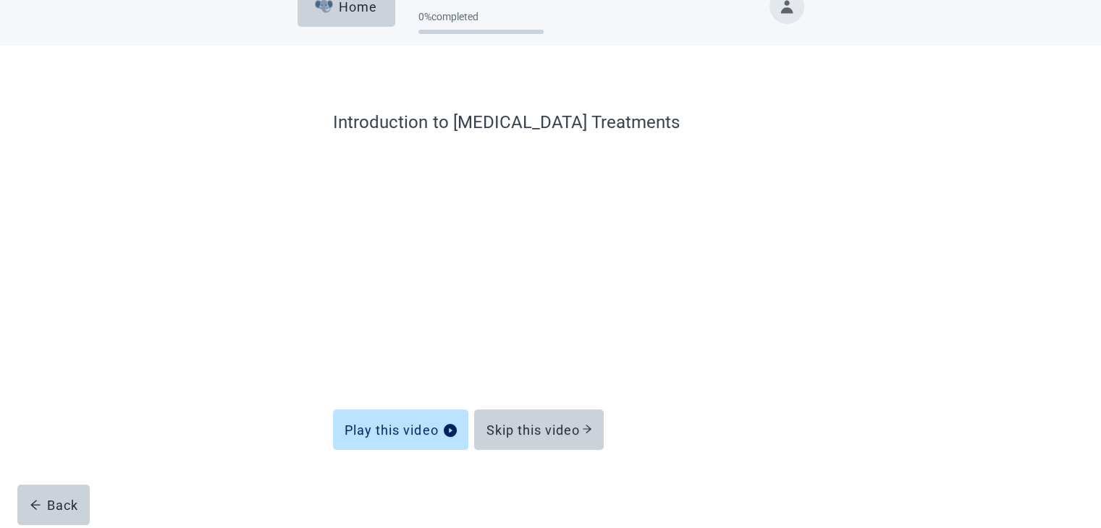
scroll to position [30, 0]
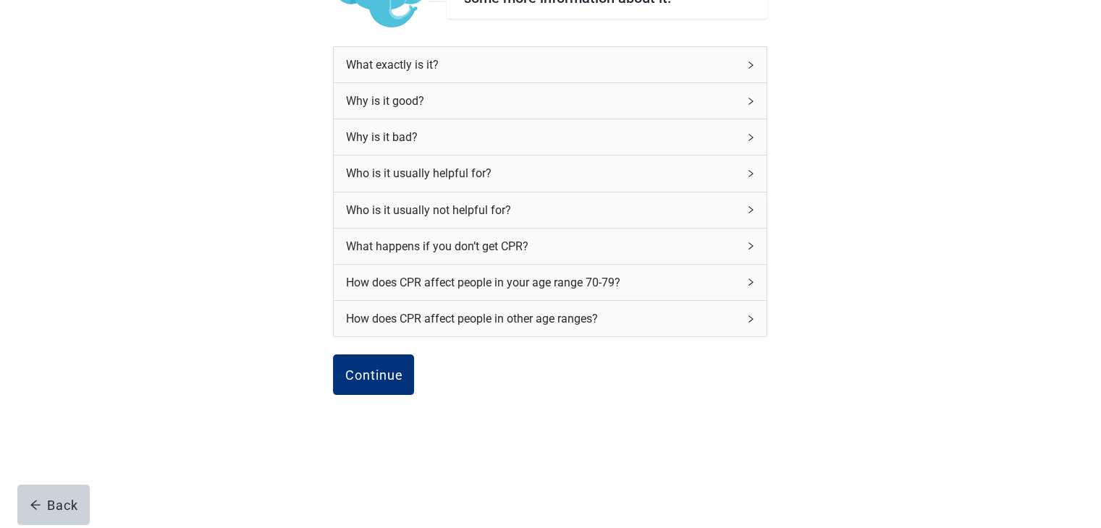
scroll to position [168, 0]
click at [366, 370] on div "Continue" at bounding box center [374, 375] width 58 height 14
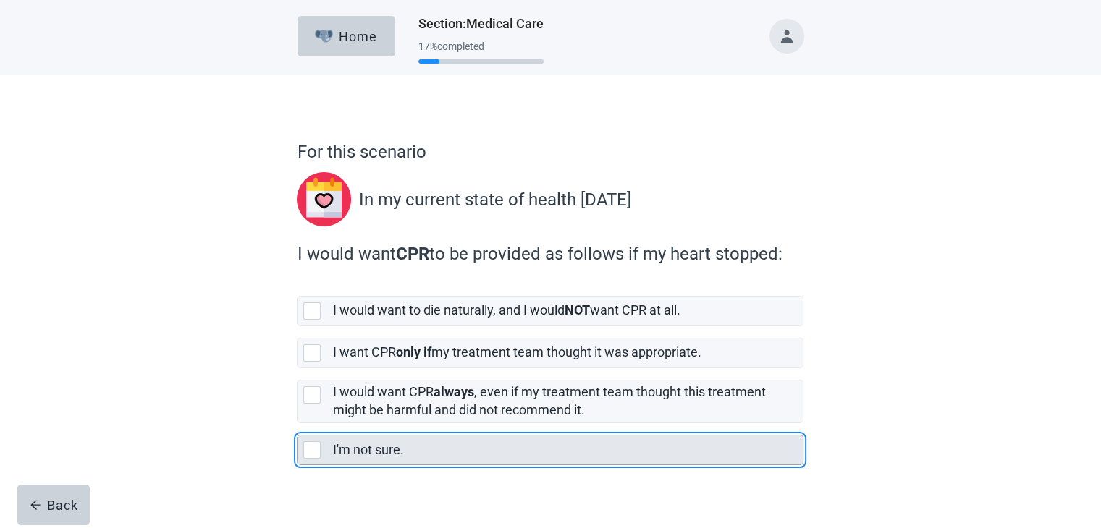
click at [311, 450] on div "I'm not sure., checkbox, not selected" at bounding box center [311, 450] width 17 height 17
click at [298, 424] on input "I'm not sure." at bounding box center [297, 423] width 1 height 1
checkbox input "true"
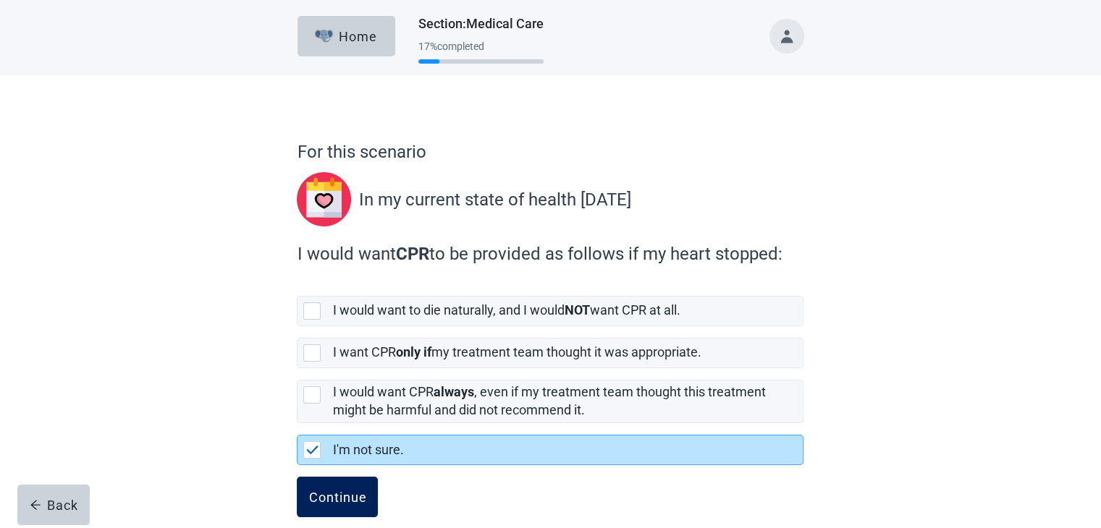
click at [321, 498] on div "Continue" at bounding box center [337, 497] width 58 height 14
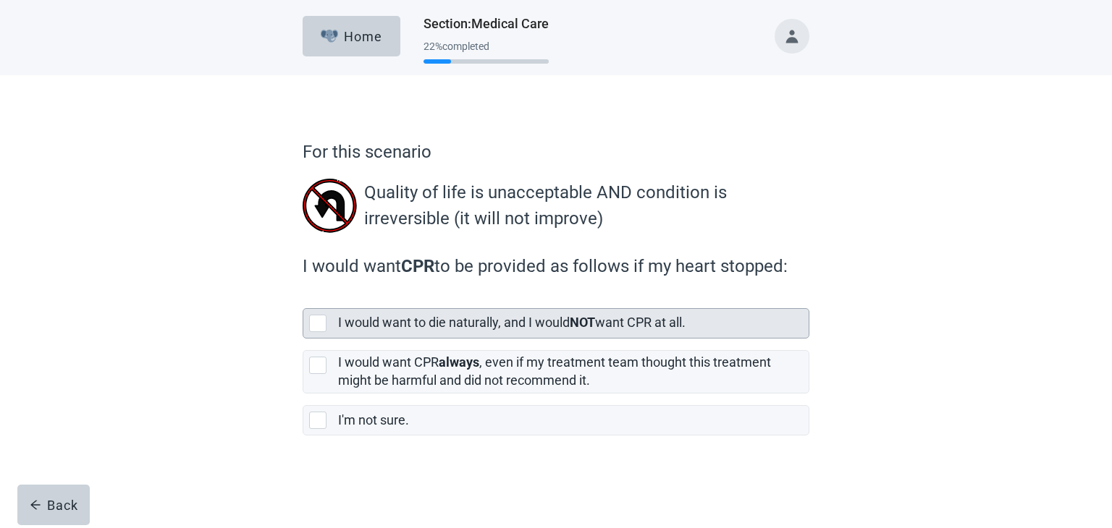
click at [318, 325] on div "[object Object], checkbox, not selected" at bounding box center [317, 323] width 17 height 17
click at [303, 298] on input "I would want to die naturally, and I would NOT want CPR at all." at bounding box center [303, 297] width 1 height 1
checkbox input "true"
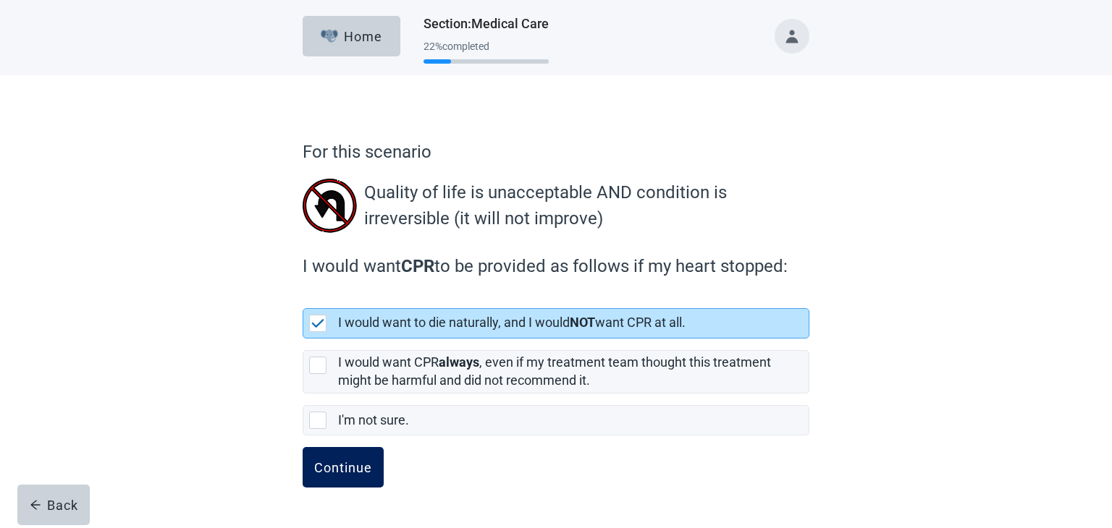
click at [339, 464] on div "Continue" at bounding box center [343, 467] width 58 height 14
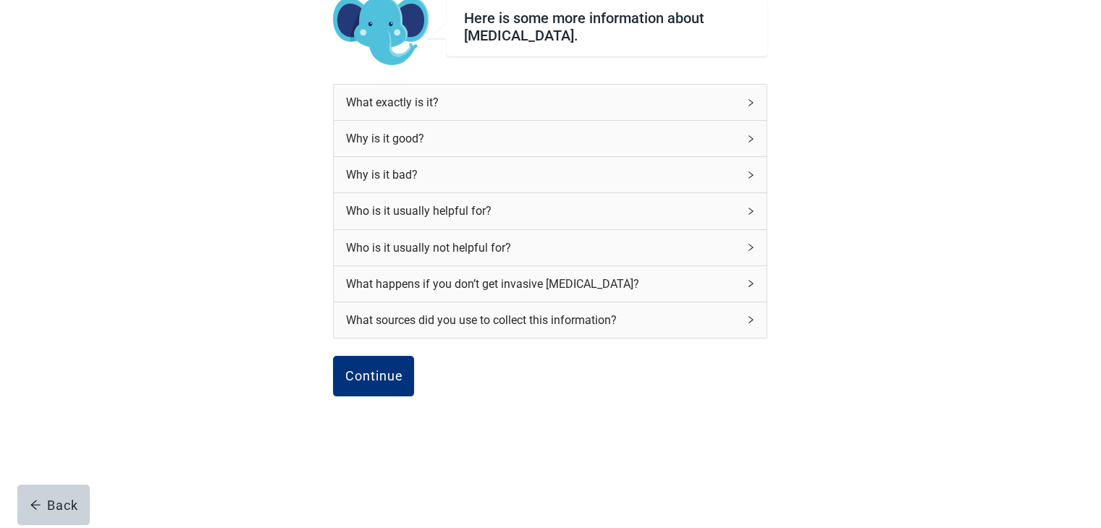
scroll to position [125, 0]
click at [375, 377] on div "Continue" at bounding box center [374, 376] width 58 height 14
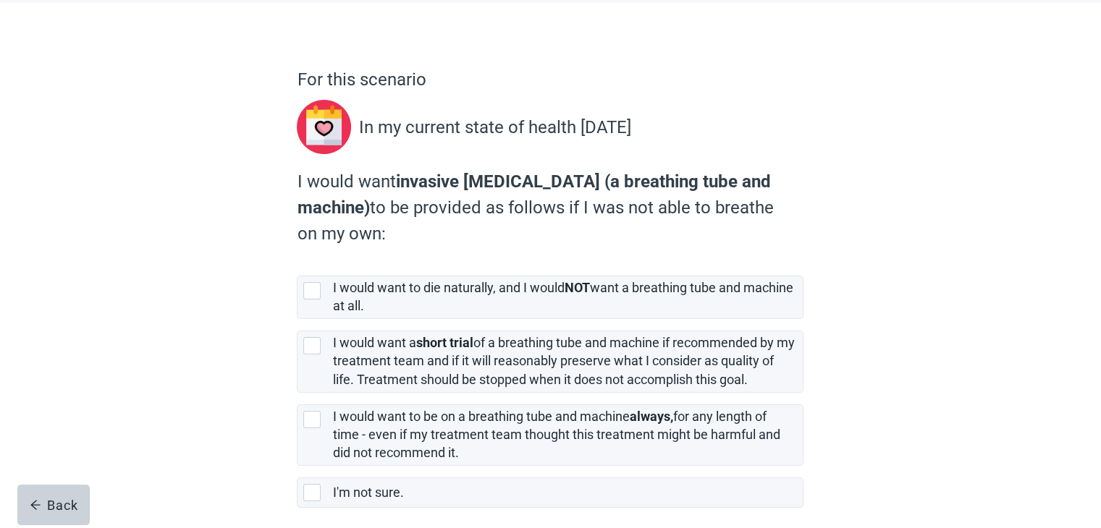
scroll to position [135, 0]
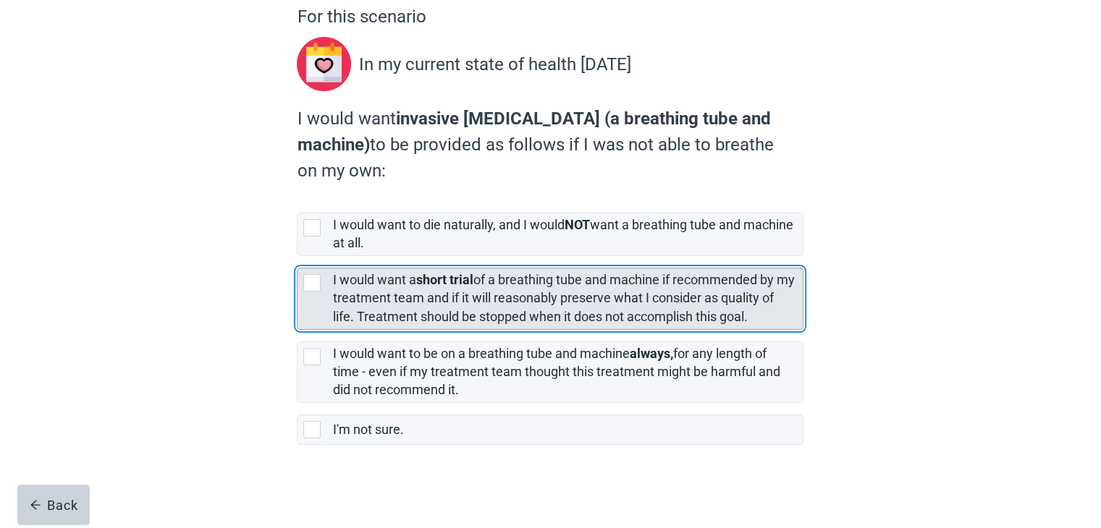
click at [316, 282] on div "[object Object], checkbox, not selected" at bounding box center [311, 282] width 17 height 17
click at [298, 257] on input "I would want a short trial of a breathing tube and machine if recommended by my…" at bounding box center [297, 256] width 1 height 1
checkbox input "true"
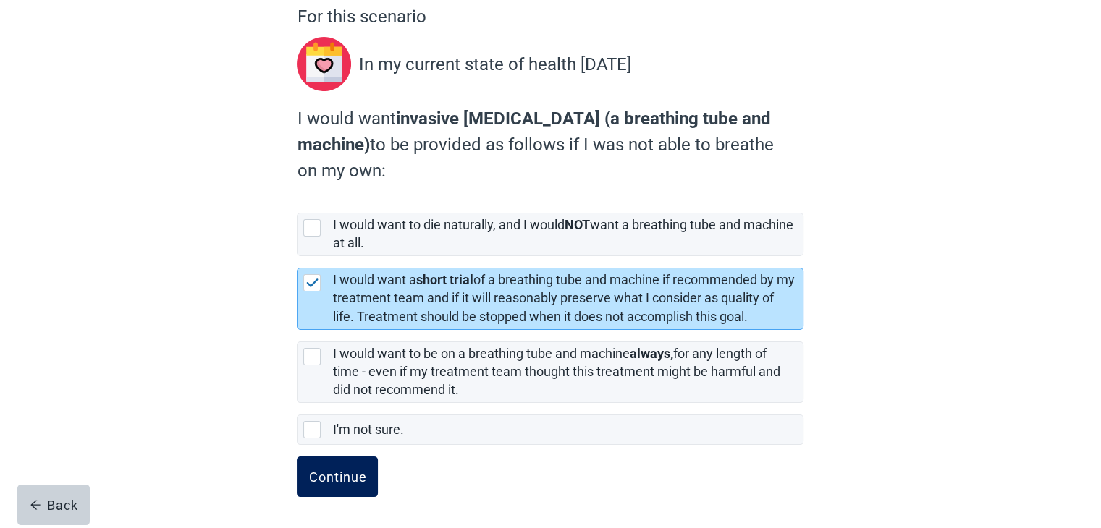
click at [339, 473] on div "Continue" at bounding box center [337, 477] width 58 height 14
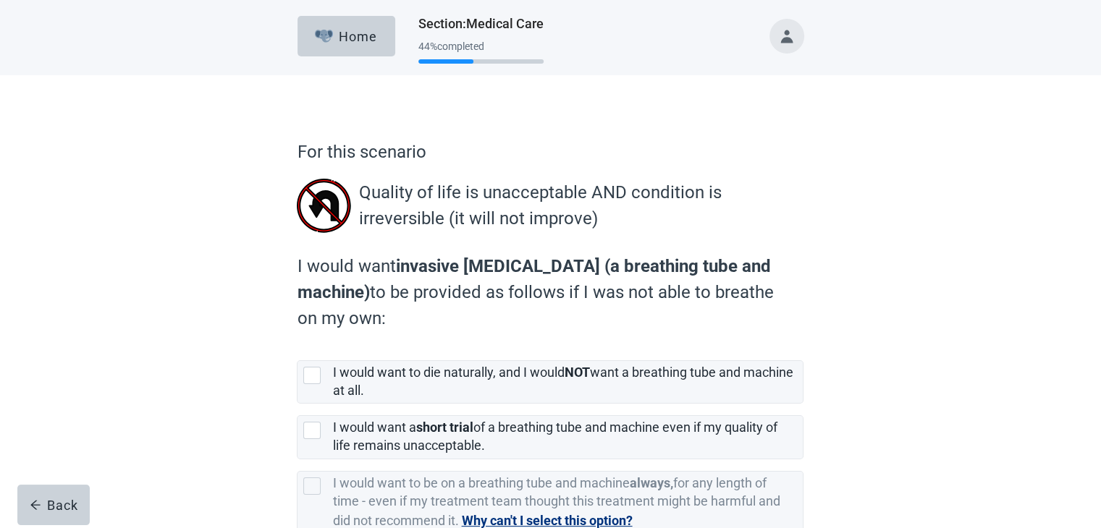
scroll to position [72, 0]
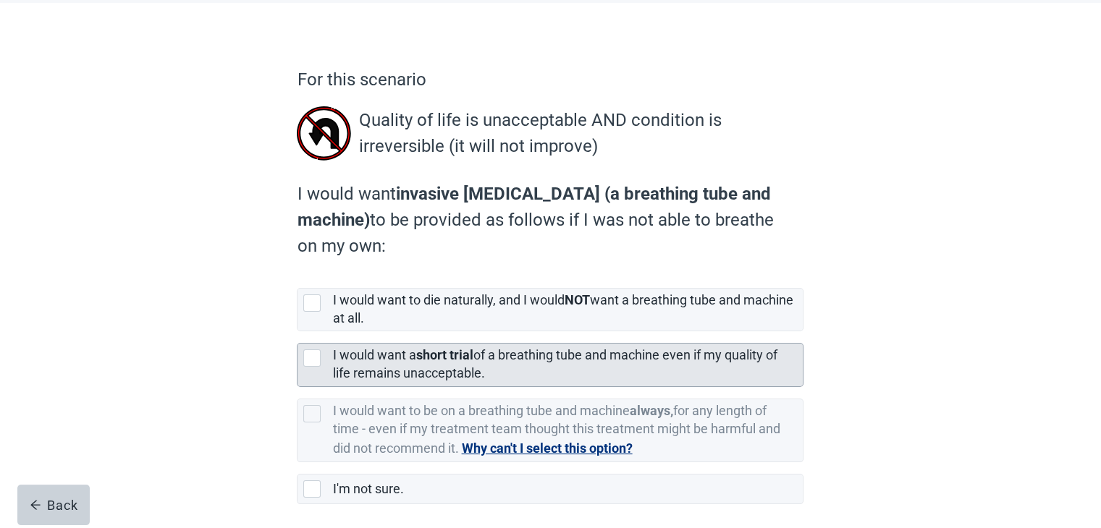
click at [308, 358] on div "[object Object], checkbox, not selected" at bounding box center [311, 358] width 17 height 17
click at [298, 332] on input "I would want a short trial of a breathing tube and machine even if my quality o…" at bounding box center [297, 332] width 1 height 1
checkbox input "true"
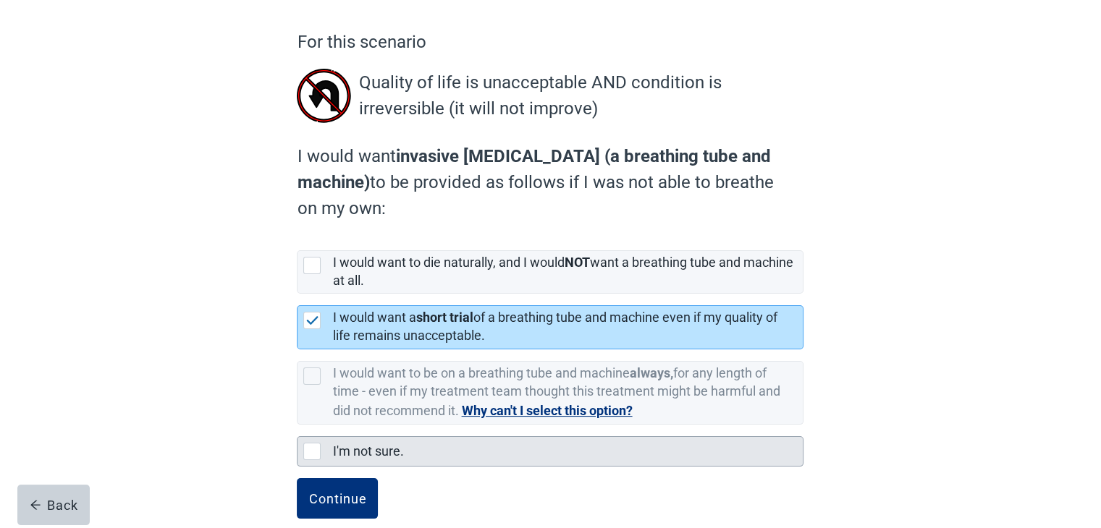
scroll to position [131, 0]
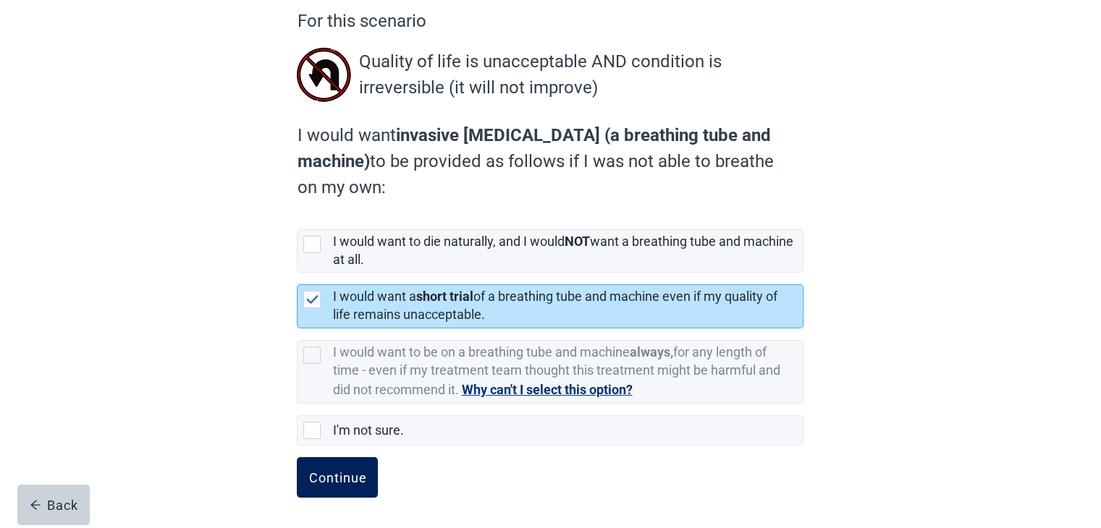
click at [346, 478] on div "Continue" at bounding box center [337, 478] width 58 height 14
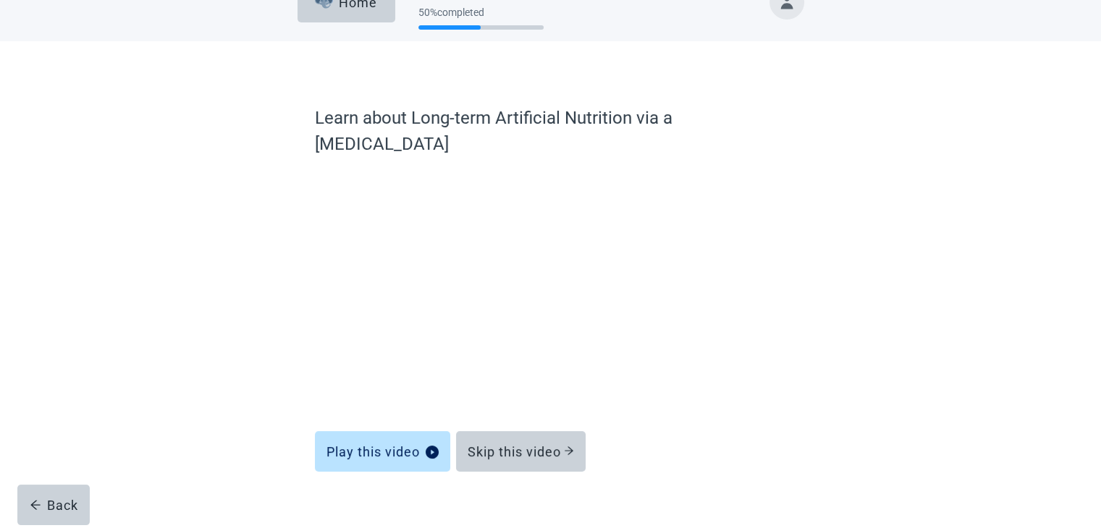
scroll to position [30, 0]
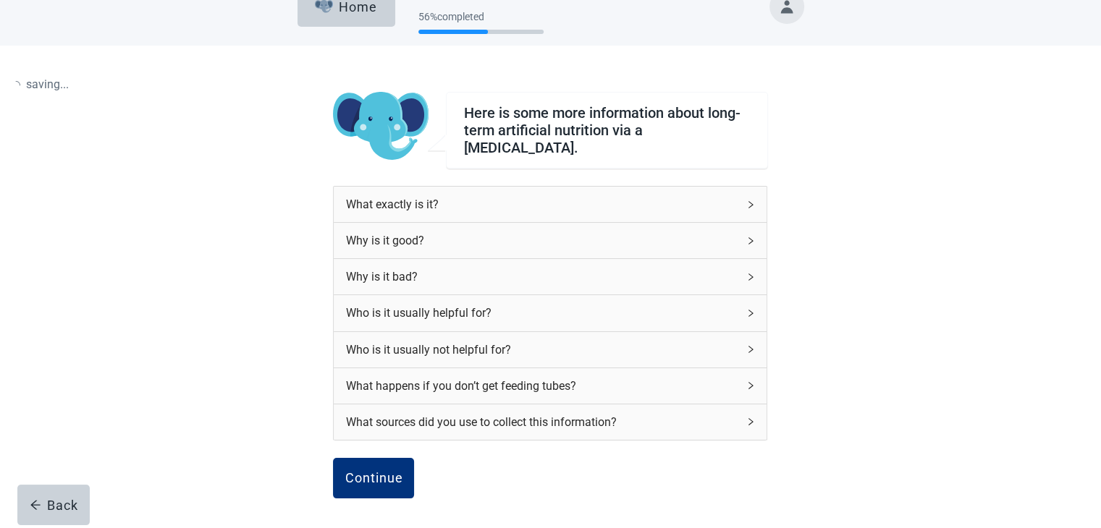
scroll to position [125, 0]
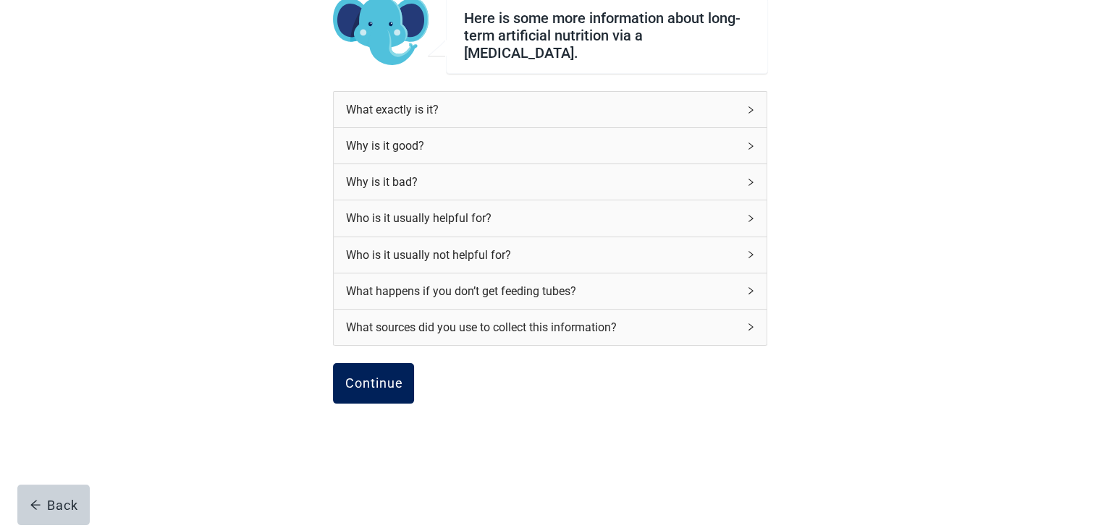
click at [364, 376] on div "Continue" at bounding box center [374, 383] width 58 height 14
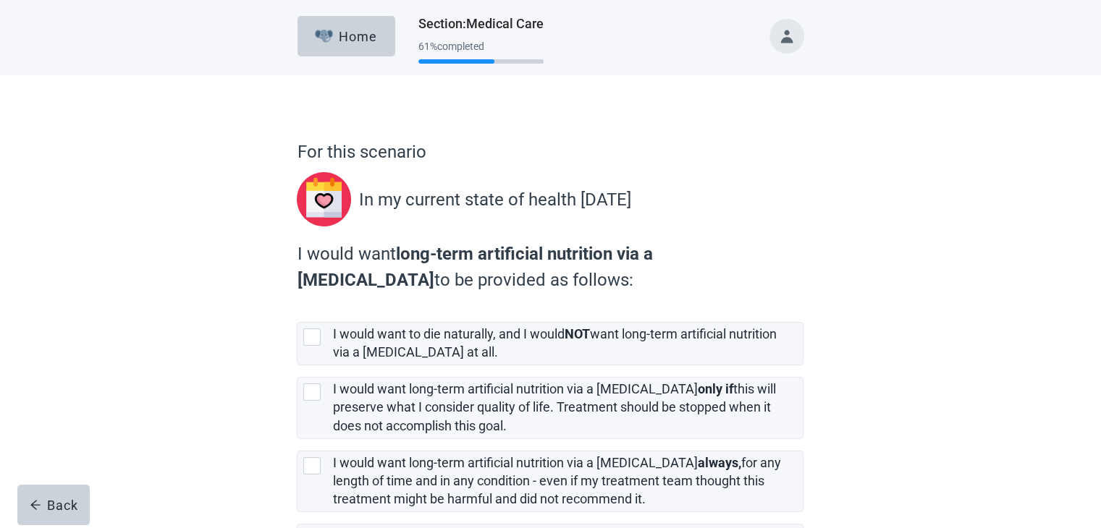
scroll to position [72, 0]
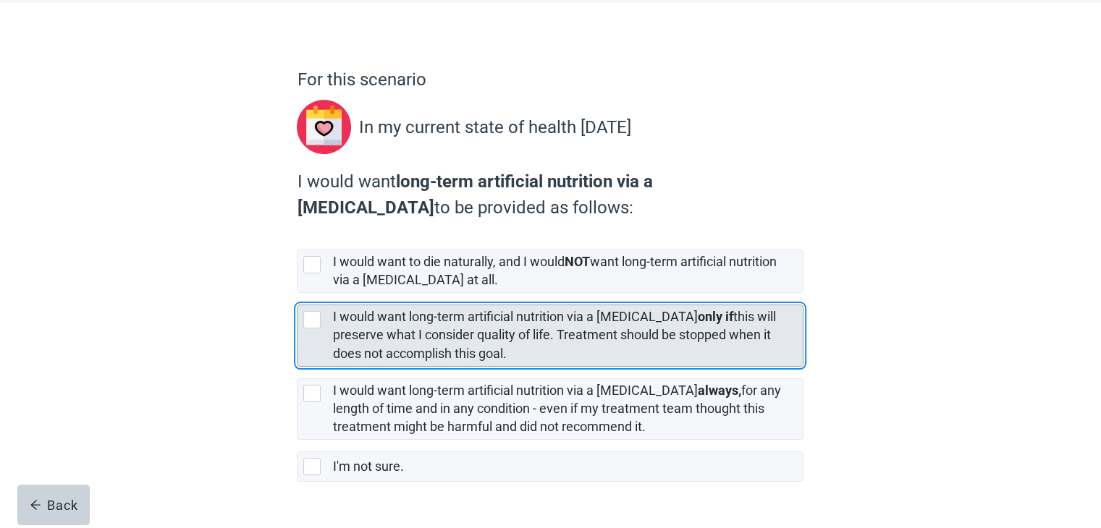
click at [310, 321] on div "[object Object], checkbox, not selected" at bounding box center [311, 319] width 17 height 17
click at [298, 294] on input "I would want long-term artificial nutrition via a [MEDICAL_DATA] only if this w…" at bounding box center [297, 293] width 1 height 1
checkbox input "true"
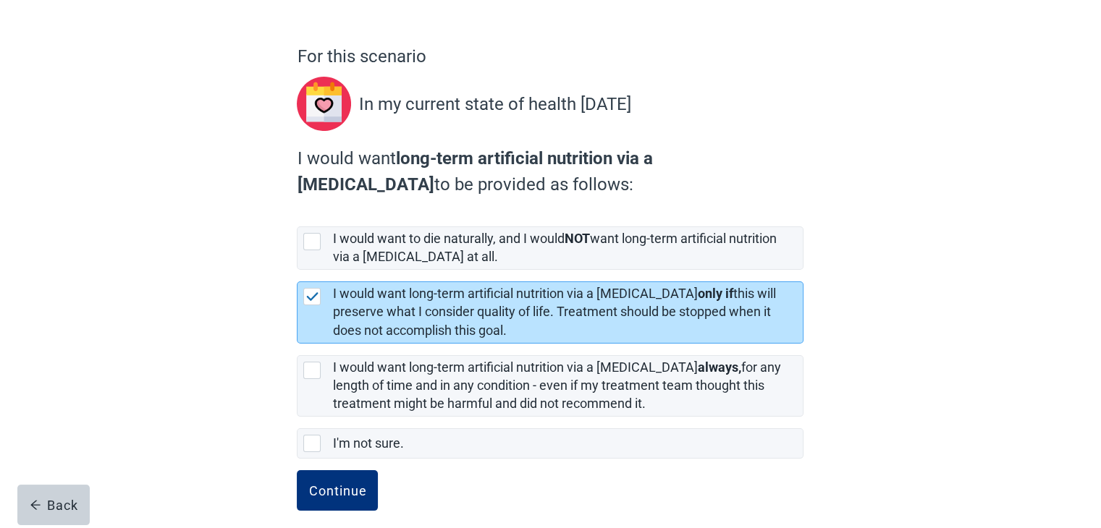
scroll to position [109, 0]
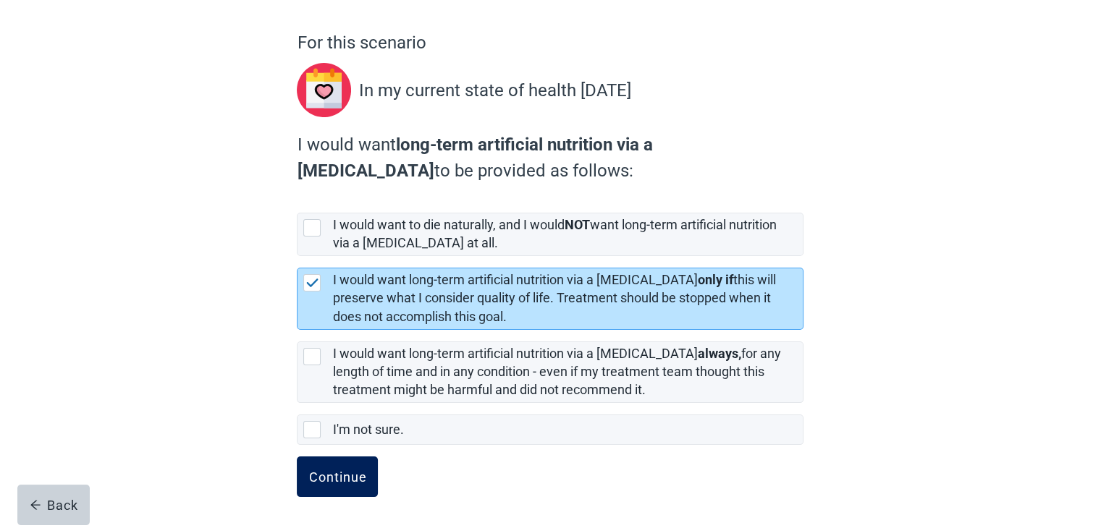
click at [332, 470] on div "Continue" at bounding box center [337, 477] width 58 height 14
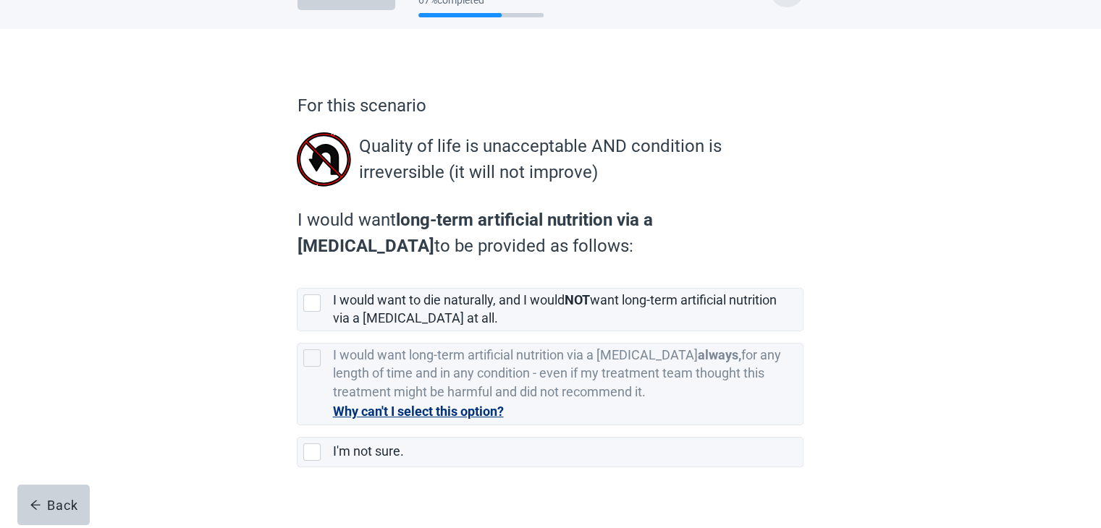
scroll to position [69, 0]
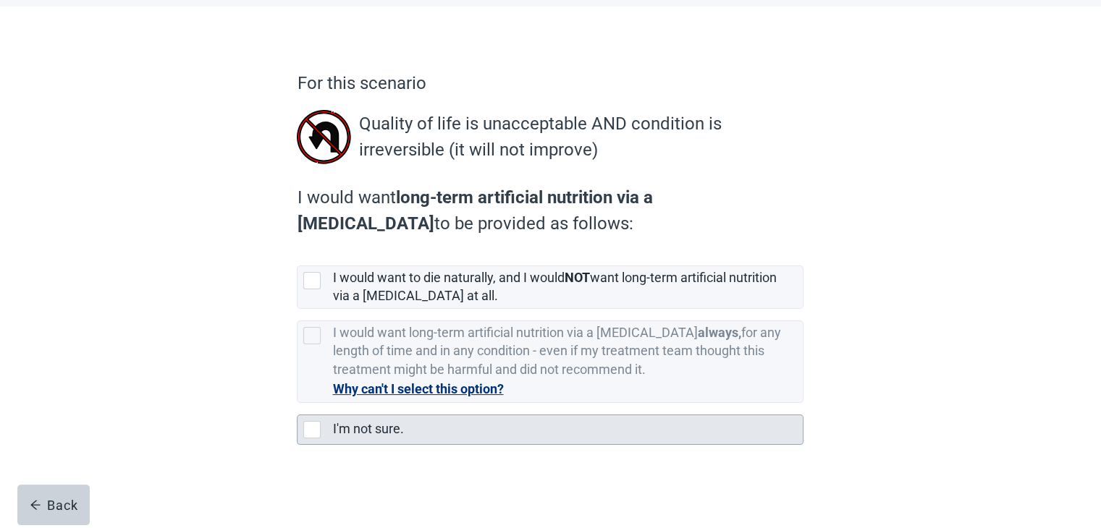
click at [310, 426] on div "I'm not sure., checkbox, not selected" at bounding box center [311, 429] width 17 height 17
click at [298, 404] on input "I'm not sure." at bounding box center [297, 403] width 1 height 1
checkbox input "true"
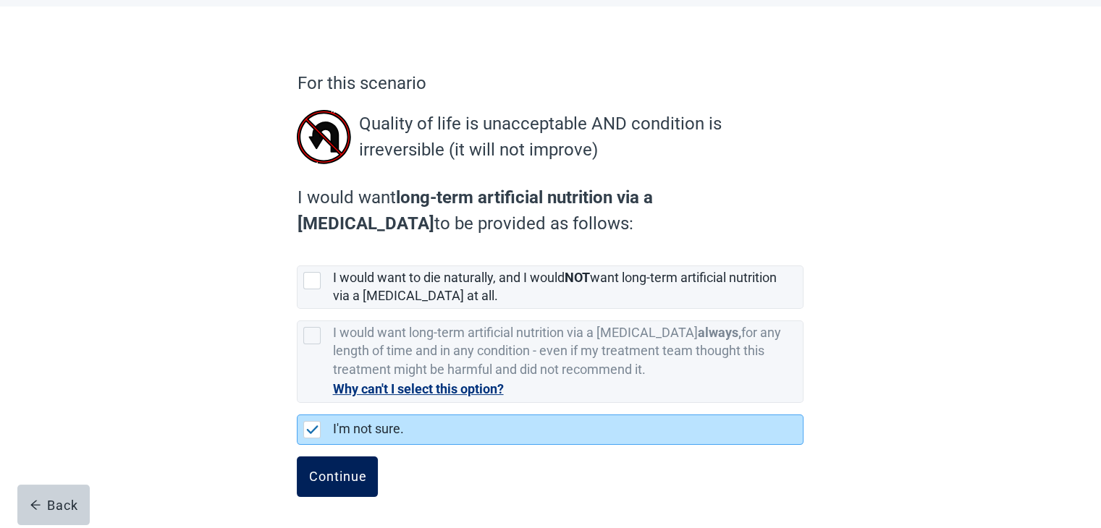
click at [318, 474] on div "Continue" at bounding box center [337, 477] width 58 height 14
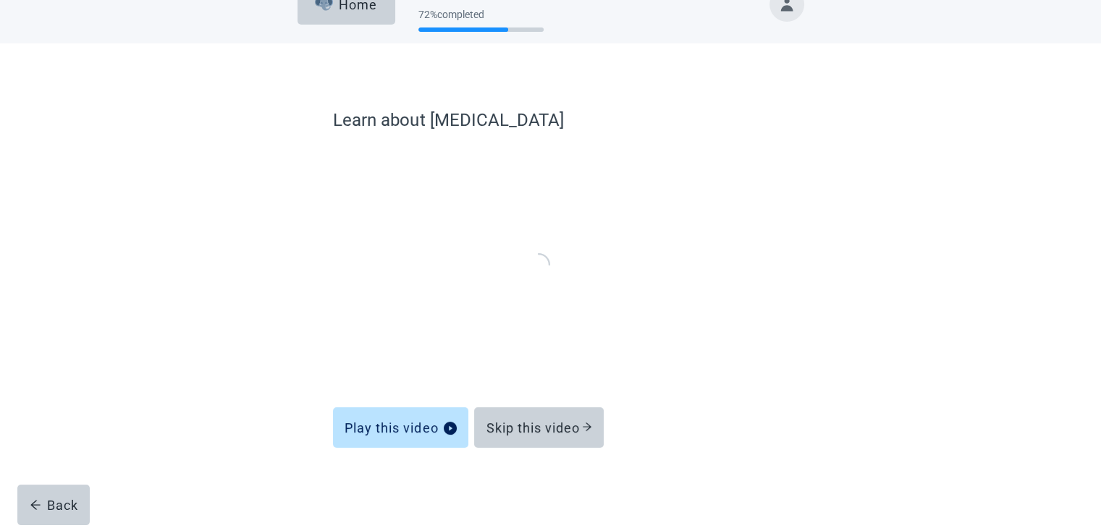
scroll to position [30, 0]
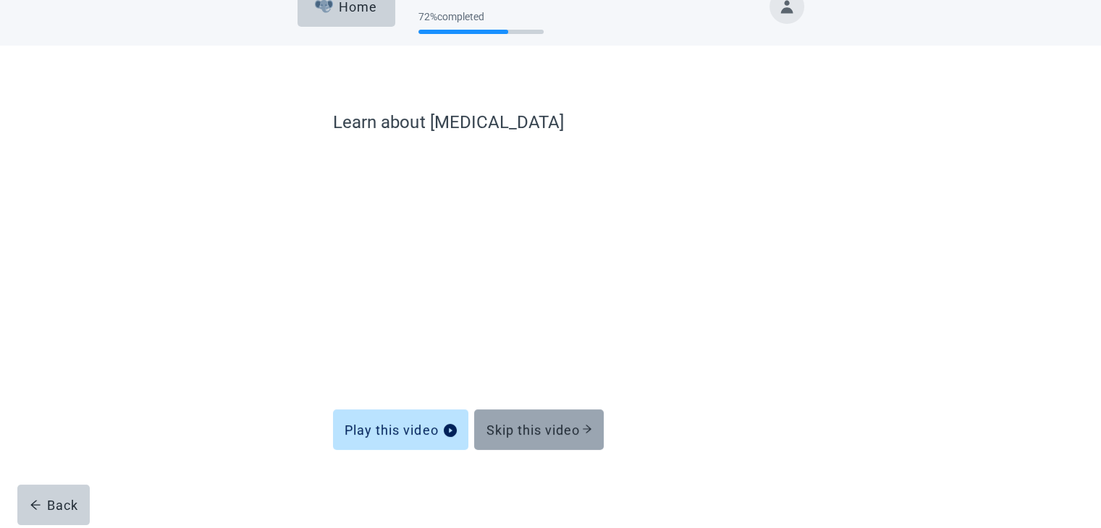
click at [521, 429] on div "Skip this video" at bounding box center [539, 430] width 106 height 14
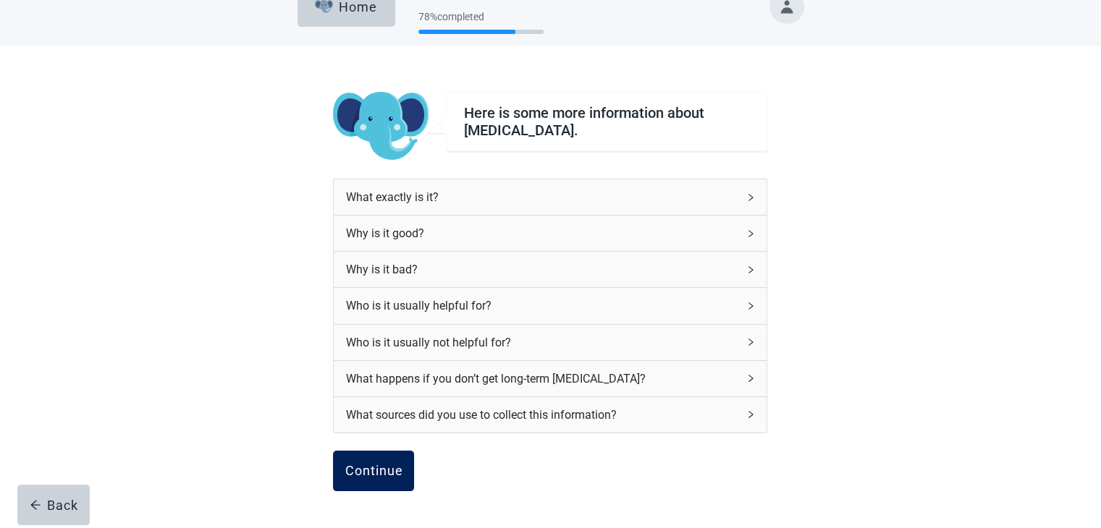
click at [363, 470] on div "Continue" at bounding box center [374, 471] width 58 height 14
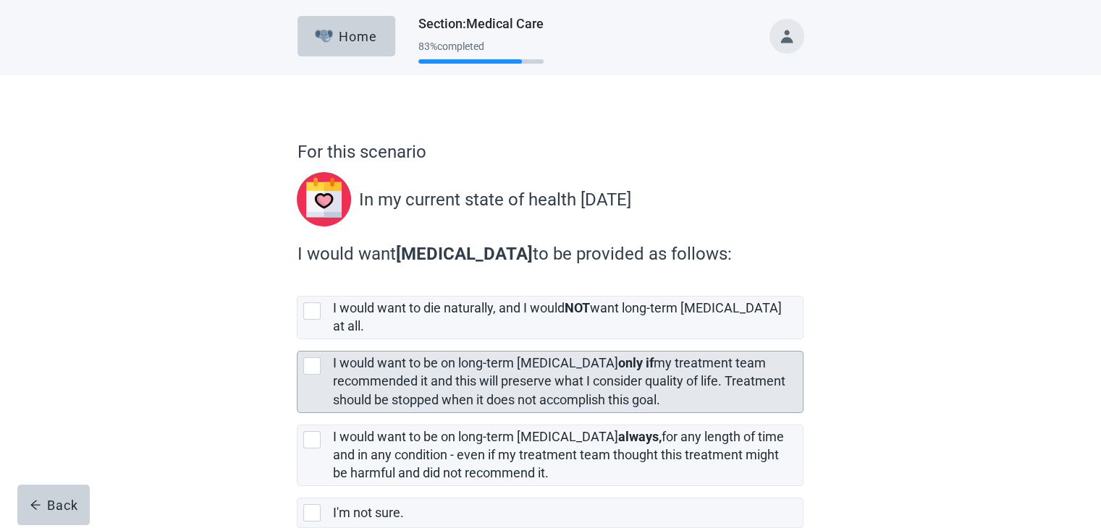
click at [314, 358] on div "[object Object], checkbox, not selected" at bounding box center [311, 366] width 17 height 17
click at [298, 340] on input "I would want to be on long-term [MEDICAL_DATA] only if my treatment team recomm…" at bounding box center [297, 339] width 1 height 1
checkbox input "true"
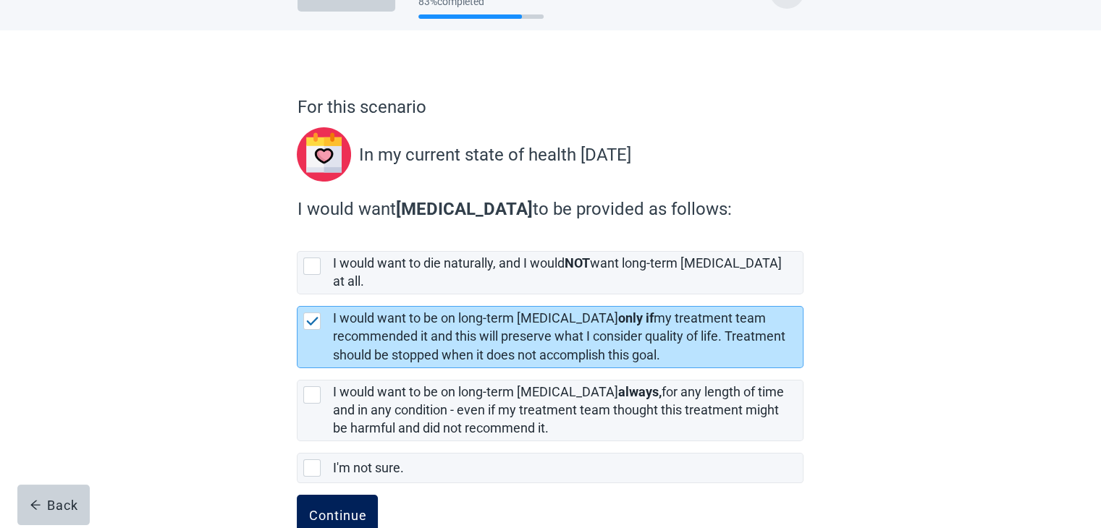
scroll to position [69, 0]
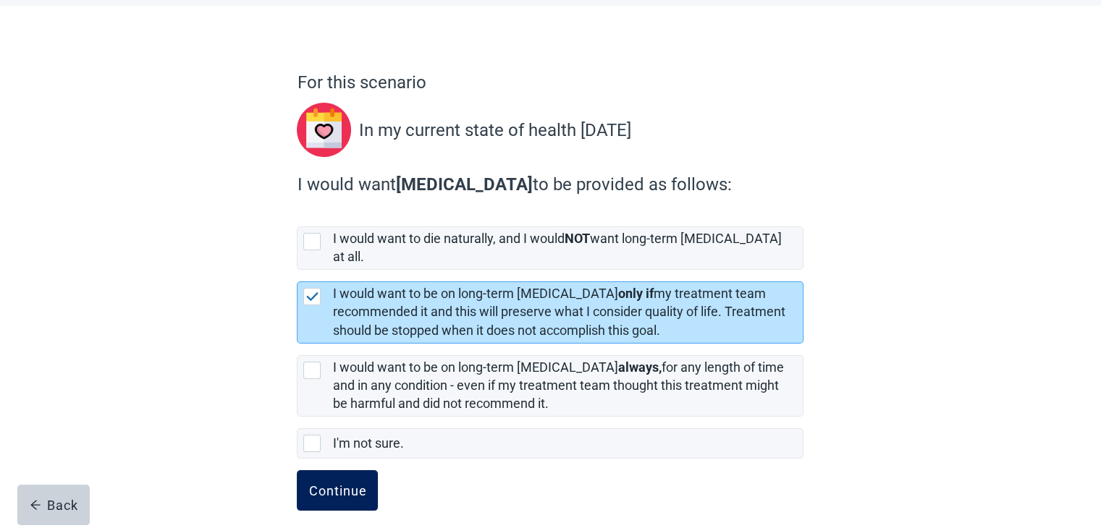
click at [349, 484] on div "Continue" at bounding box center [337, 491] width 58 height 14
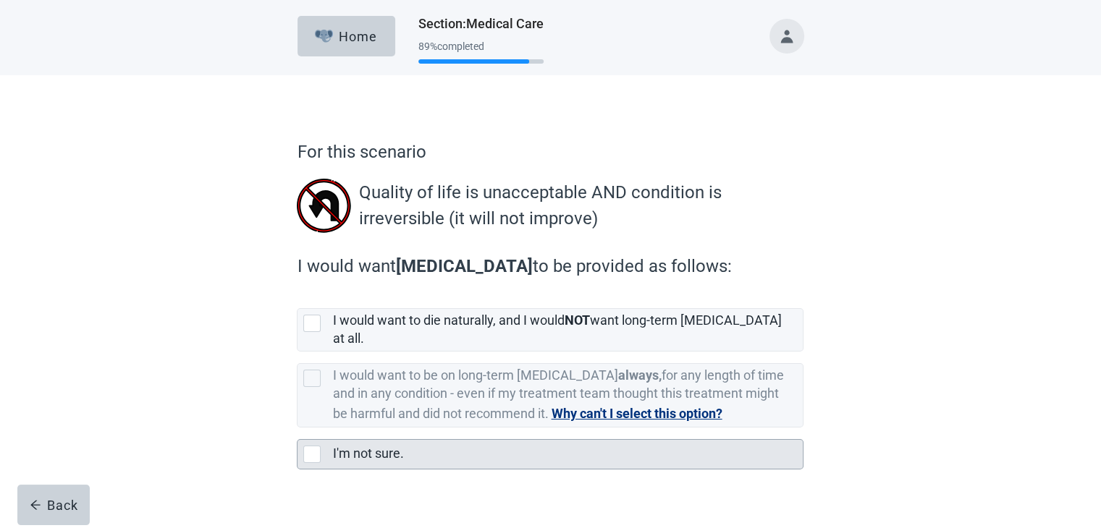
click at [308, 446] on div "I'm not sure., checkbox, not selected" at bounding box center [311, 454] width 17 height 17
click at [298, 429] on input "I'm not sure." at bounding box center [297, 428] width 1 height 1
checkbox input "true"
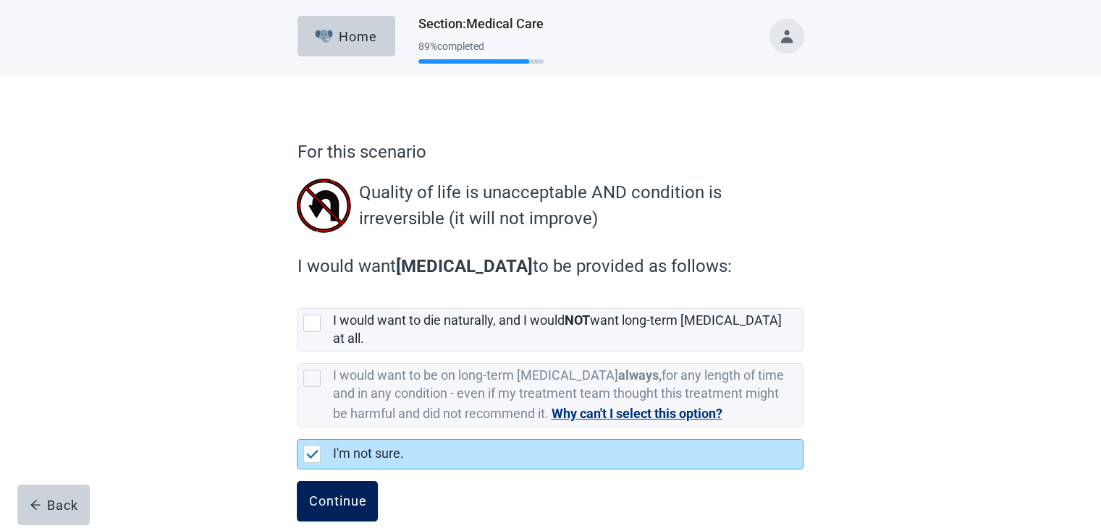
click at [324, 494] on div "Continue" at bounding box center [337, 501] width 58 height 14
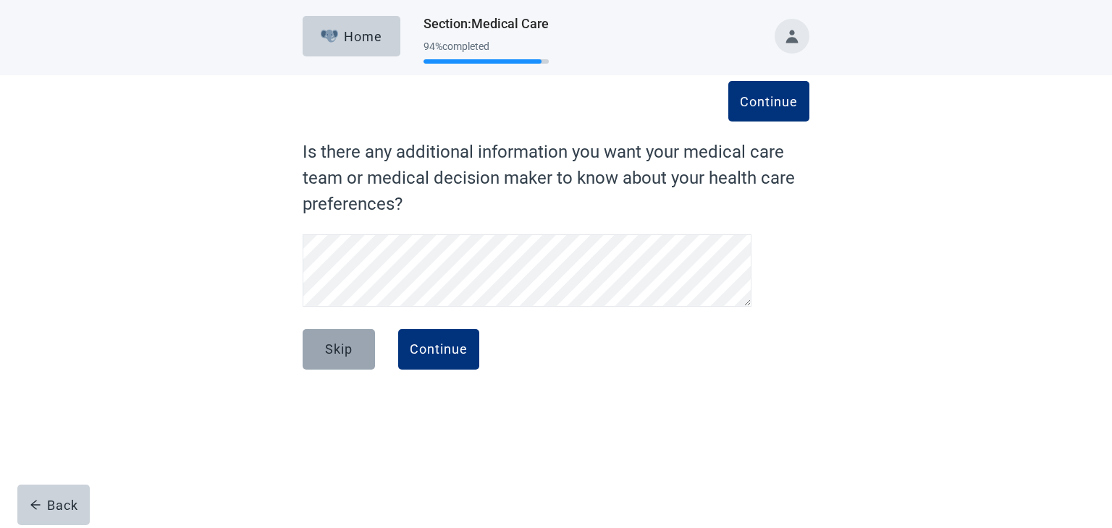
click at [335, 351] on div "Skip" at bounding box center [339, 349] width 28 height 14
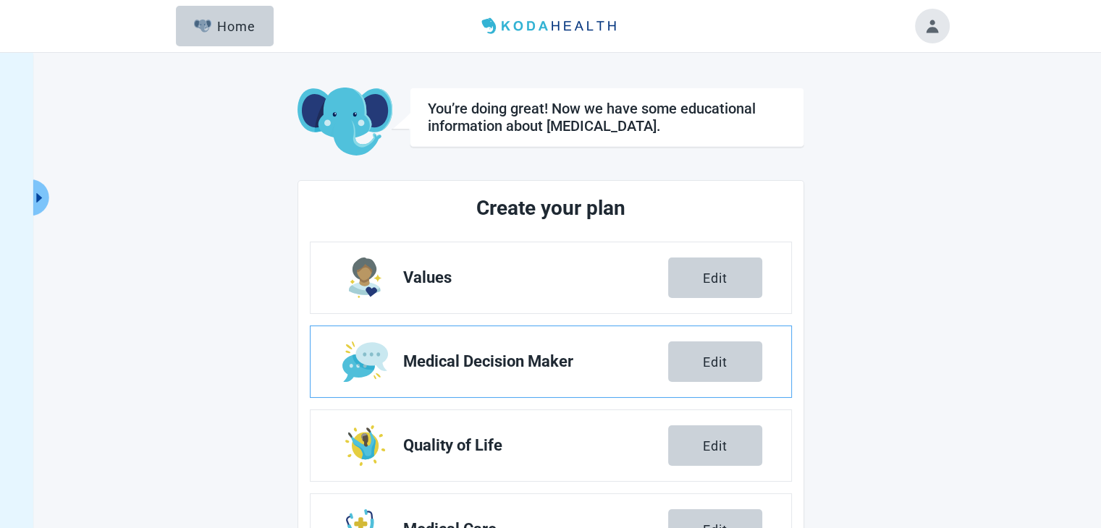
drag, startPoint x: 335, startPoint y: 351, endPoint x: 421, endPoint y: 339, distance: 86.2
click at [421, 339] on link "Medical Decision Maker Edit" at bounding box center [551, 361] width 481 height 71
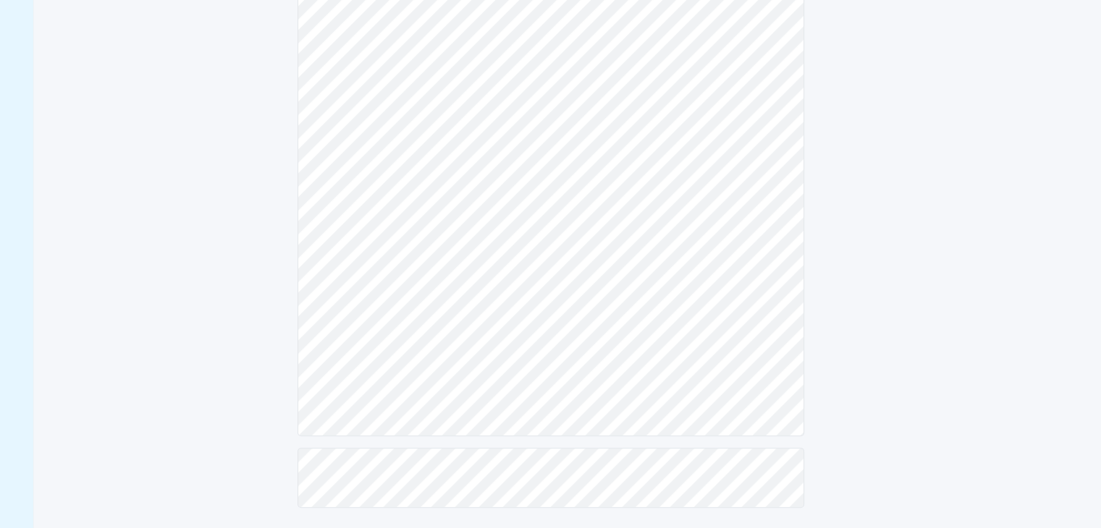
scroll to position [309, 0]
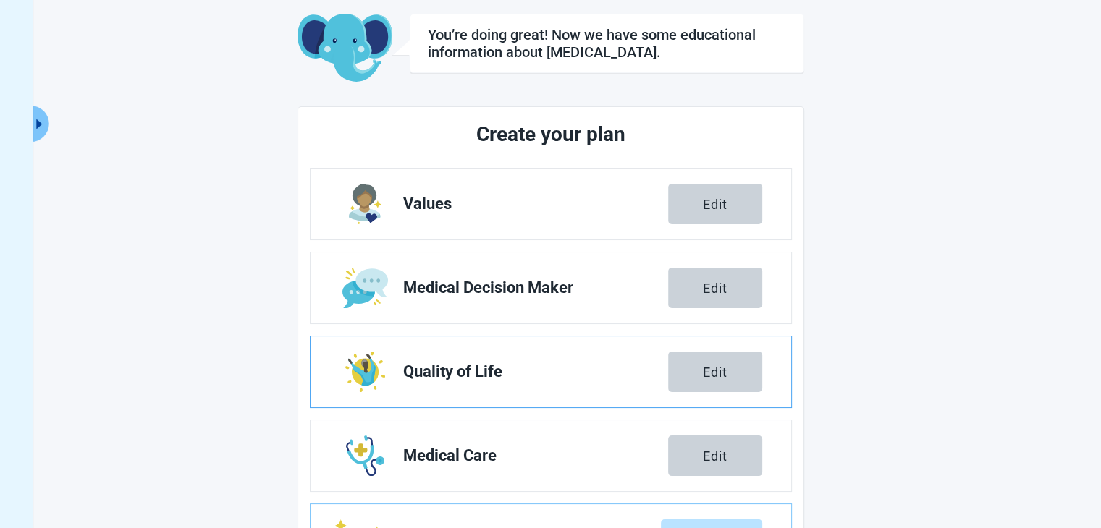
scroll to position [240, 0]
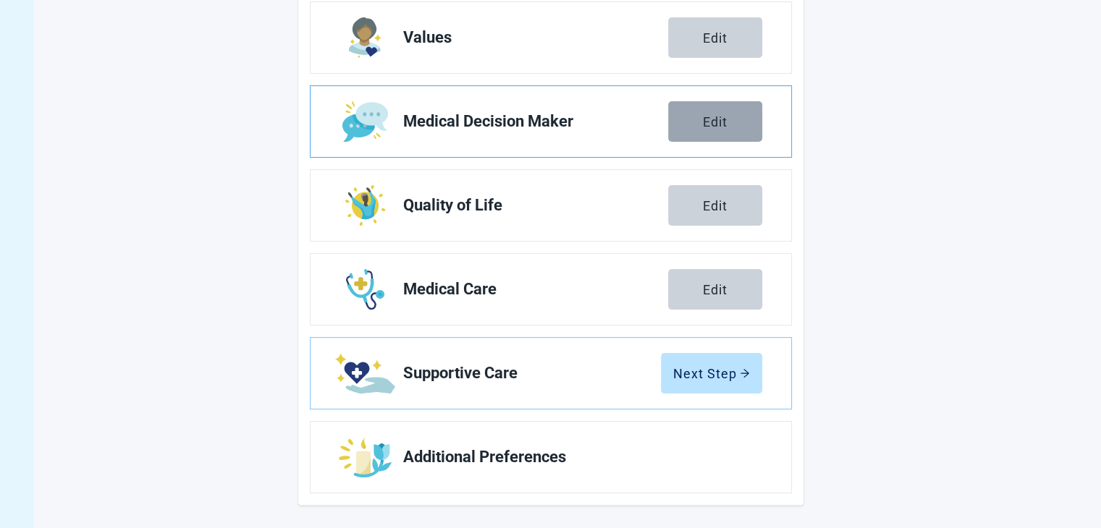
click at [710, 117] on div "Edit" at bounding box center [715, 121] width 25 height 14
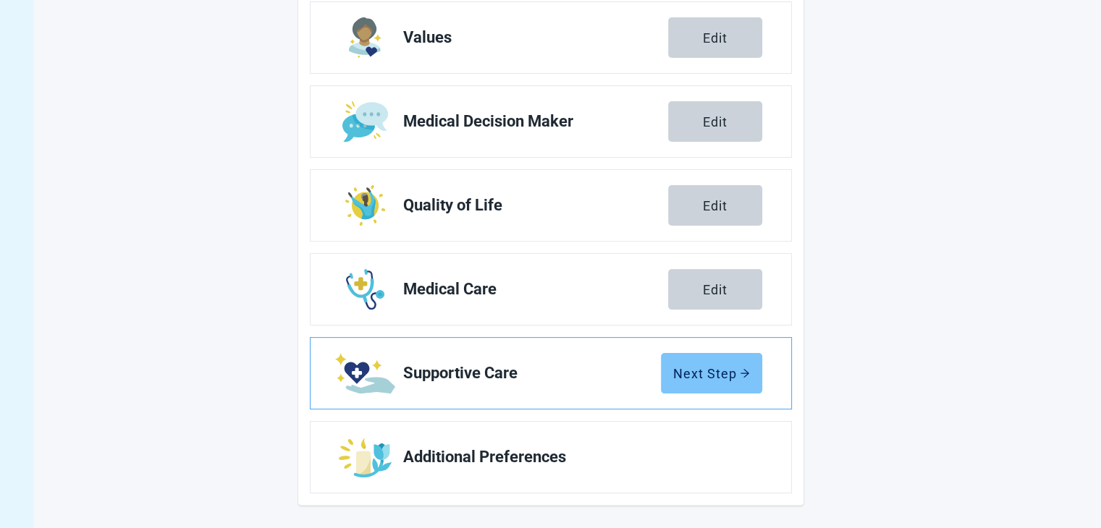
click at [699, 369] on div "Next Step" at bounding box center [711, 373] width 77 height 14
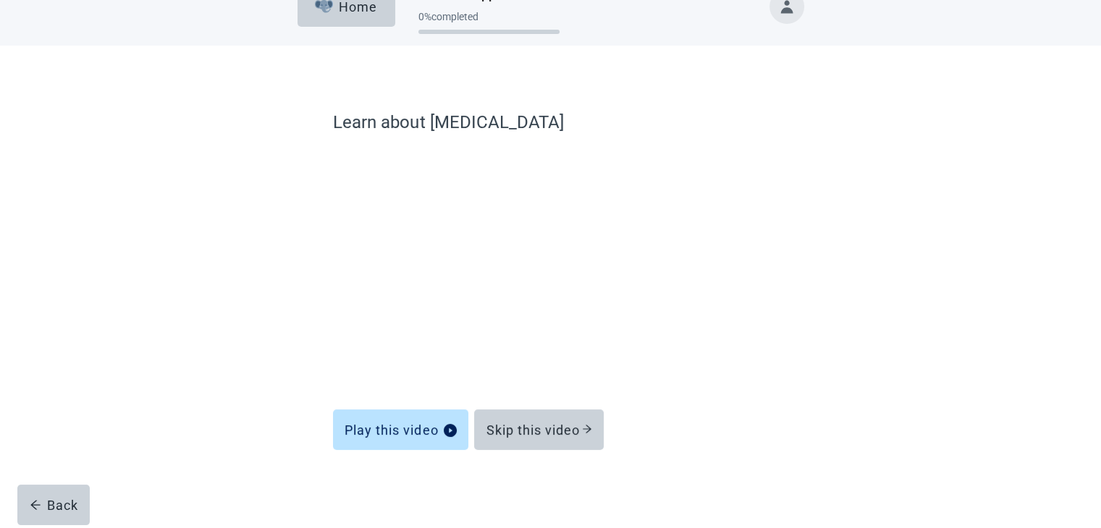
scroll to position [30, 0]
click at [529, 426] on div "Skip this video" at bounding box center [539, 430] width 106 height 14
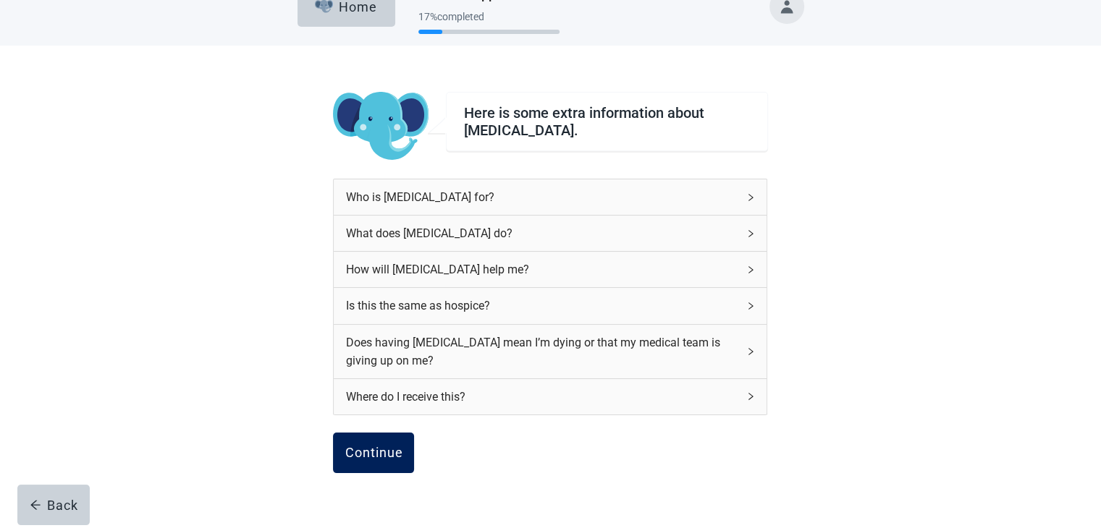
click at [383, 451] on div "Continue" at bounding box center [374, 453] width 58 height 14
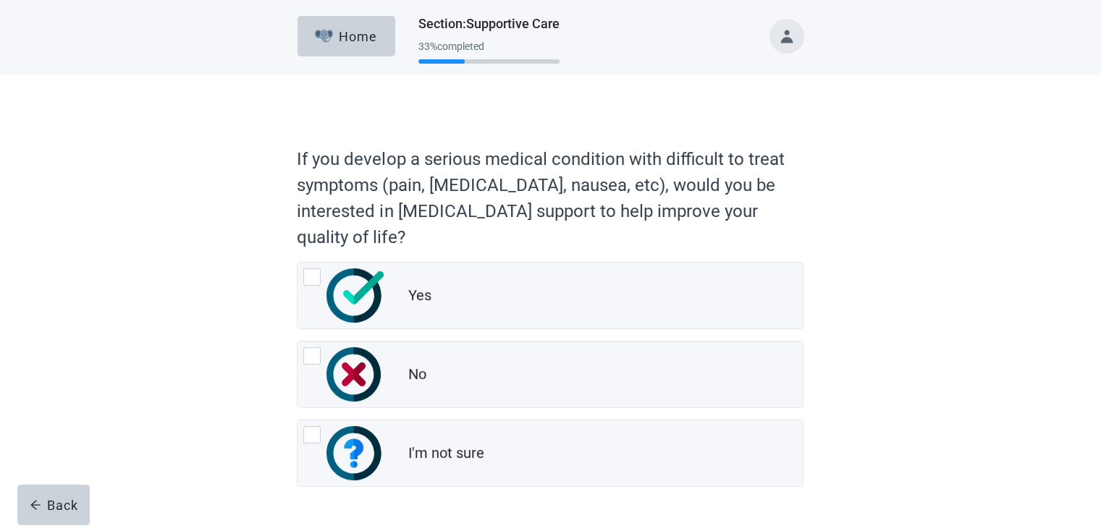
scroll to position [48, 0]
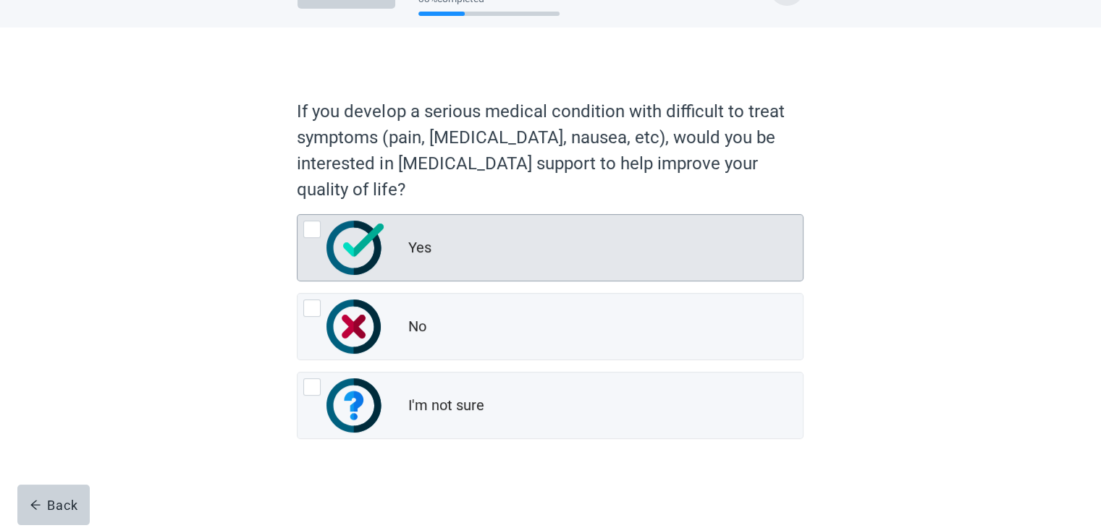
click at [311, 232] on div "Yes, radio button, not checked" at bounding box center [311, 229] width 17 height 17
click at [298, 215] on input "Yes" at bounding box center [297, 214] width 1 height 1
radio input "true"
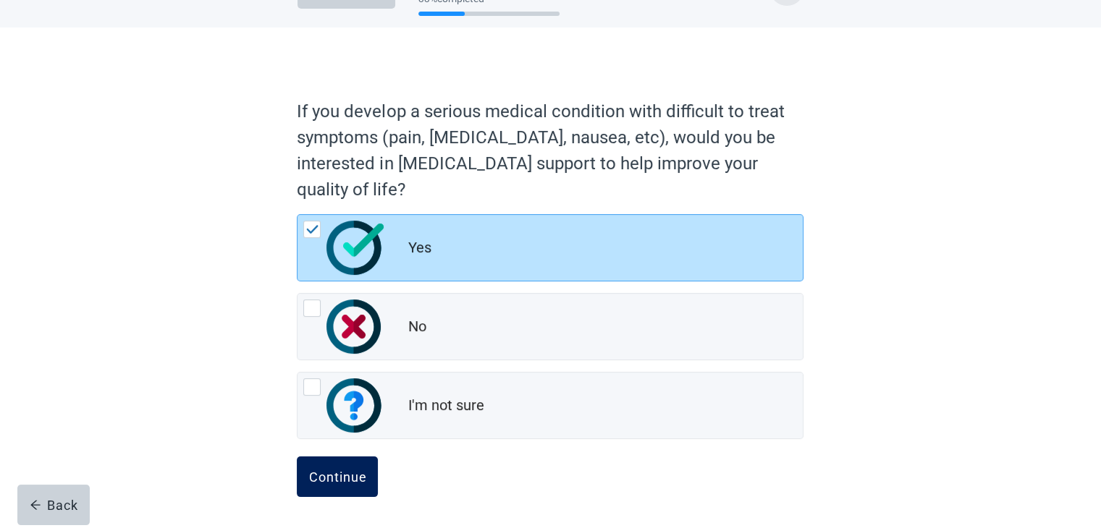
click at [321, 479] on div "Continue" at bounding box center [337, 477] width 58 height 14
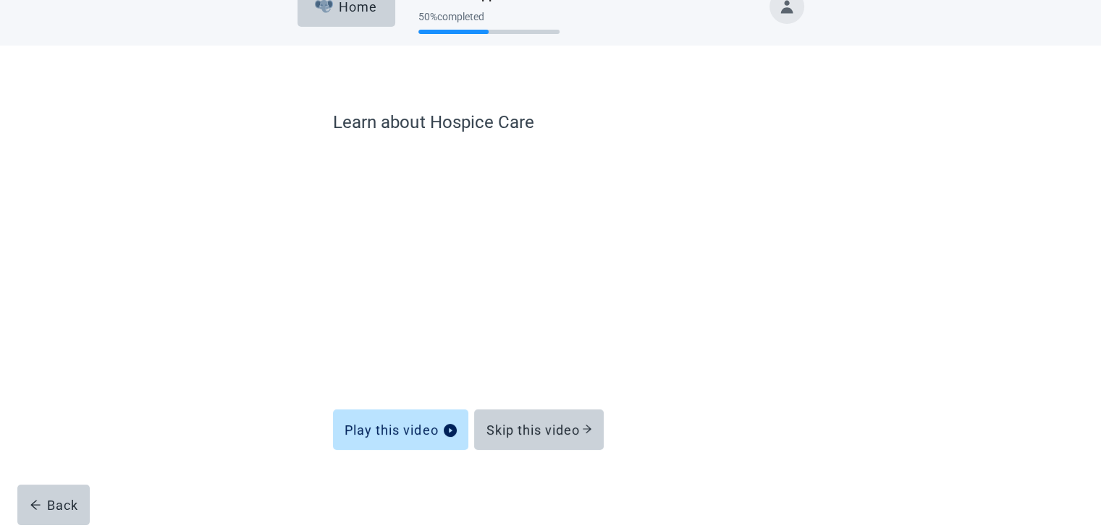
scroll to position [30, 0]
click at [518, 429] on div "Skip this video" at bounding box center [539, 430] width 106 height 14
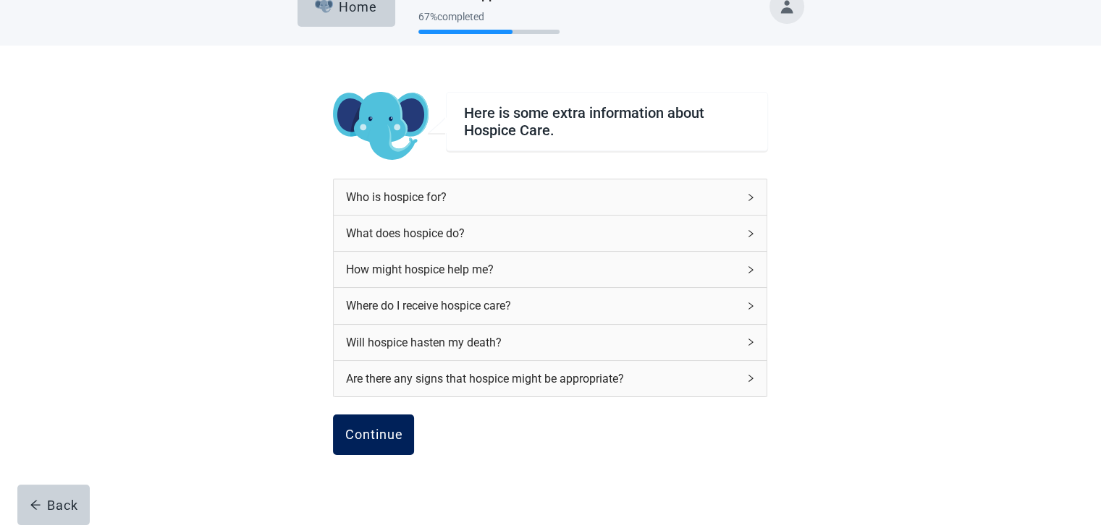
click at [394, 434] on div "Continue" at bounding box center [374, 435] width 58 height 14
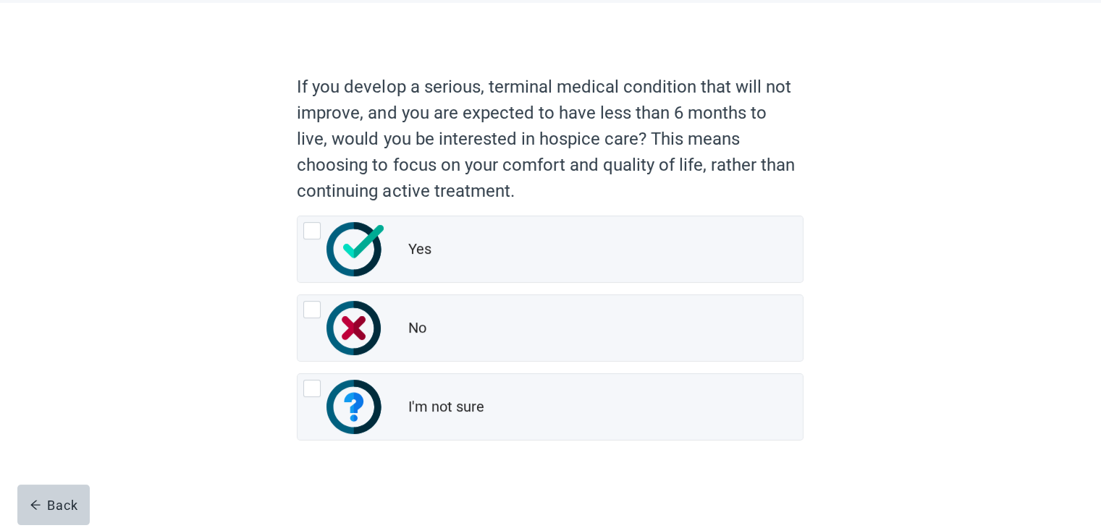
scroll to position [74, 0]
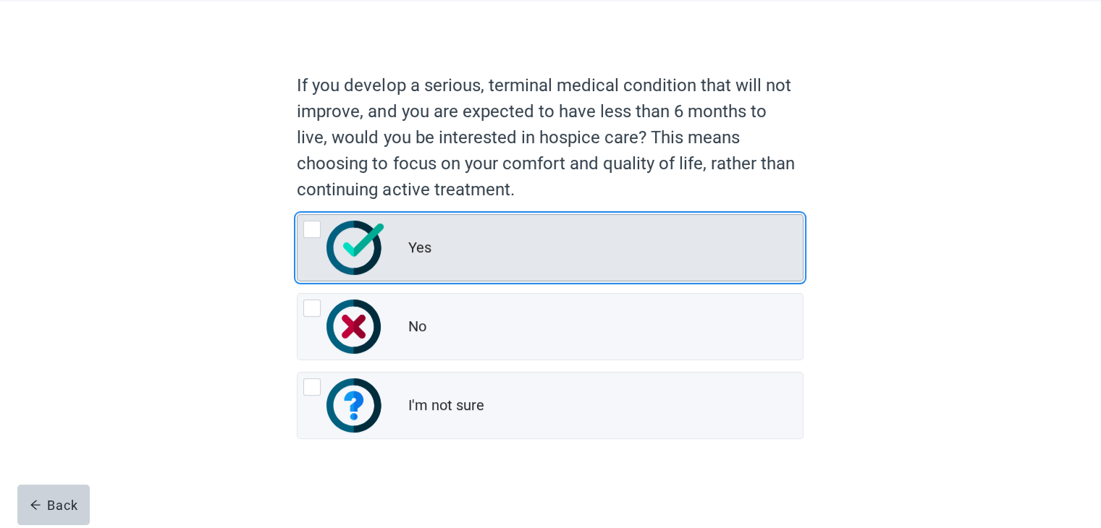
click at [309, 227] on div "Yes, radio button, not checked" at bounding box center [311, 229] width 17 height 17
click at [298, 215] on input "Yes" at bounding box center [297, 214] width 1 height 1
radio input "true"
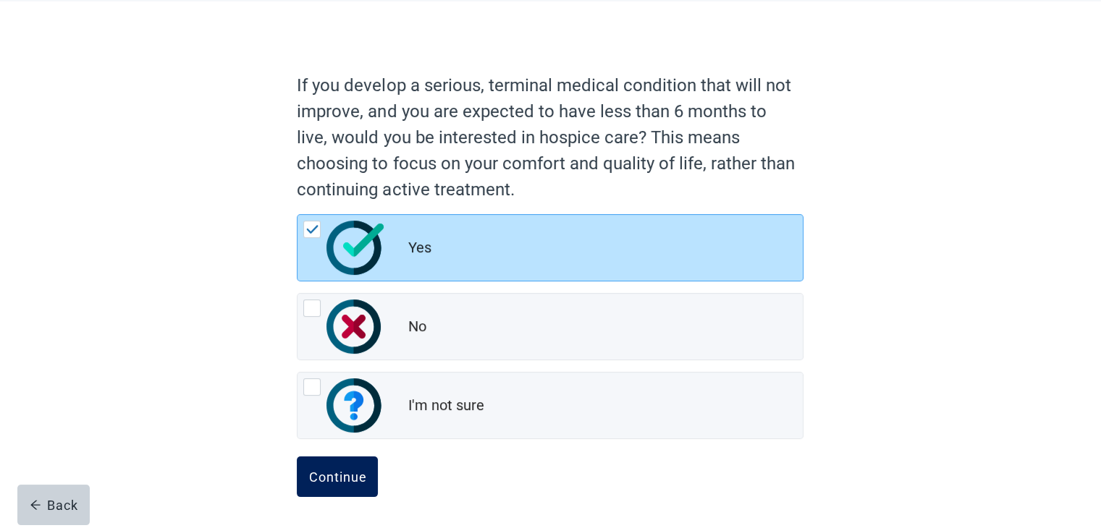
click at [327, 471] on div "Continue" at bounding box center [337, 477] width 58 height 14
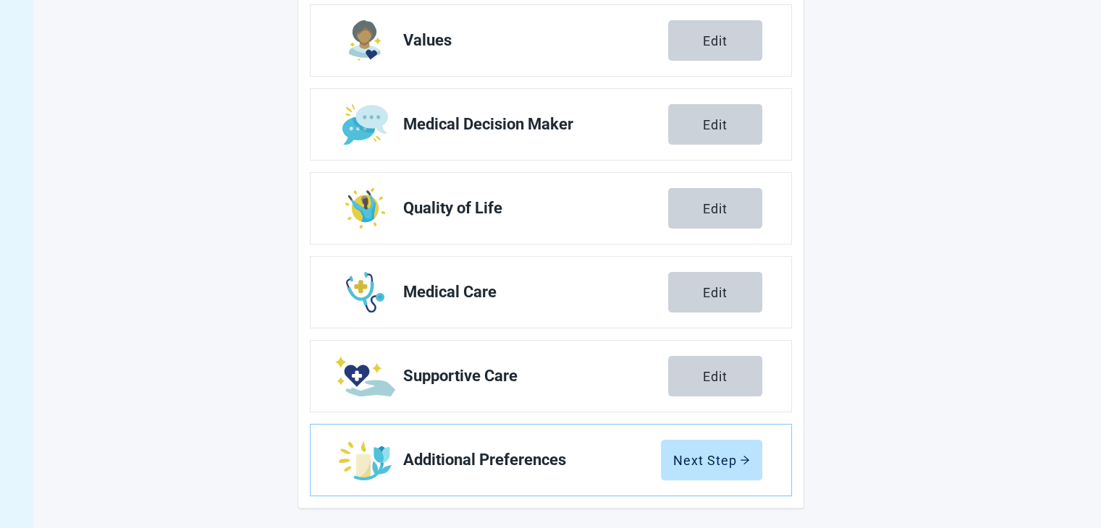
scroll to position [240, 0]
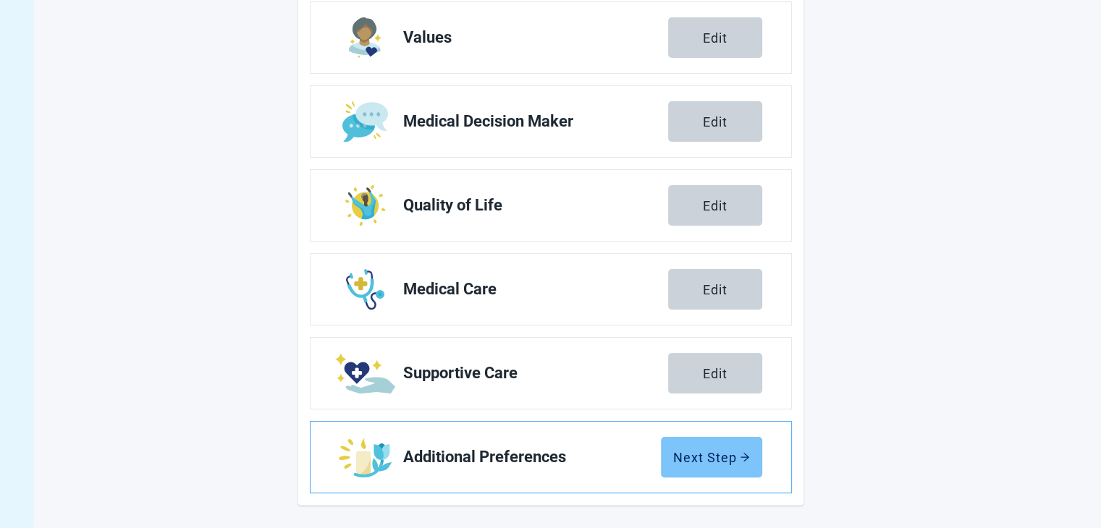
click at [701, 457] on div "Next Step" at bounding box center [711, 457] width 77 height 14
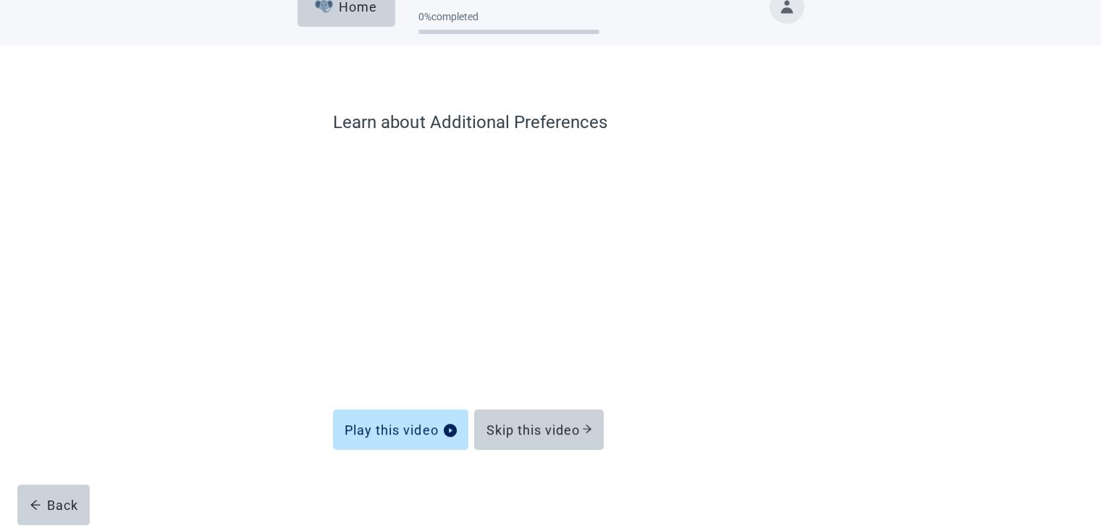
scroll to position [30, 0]
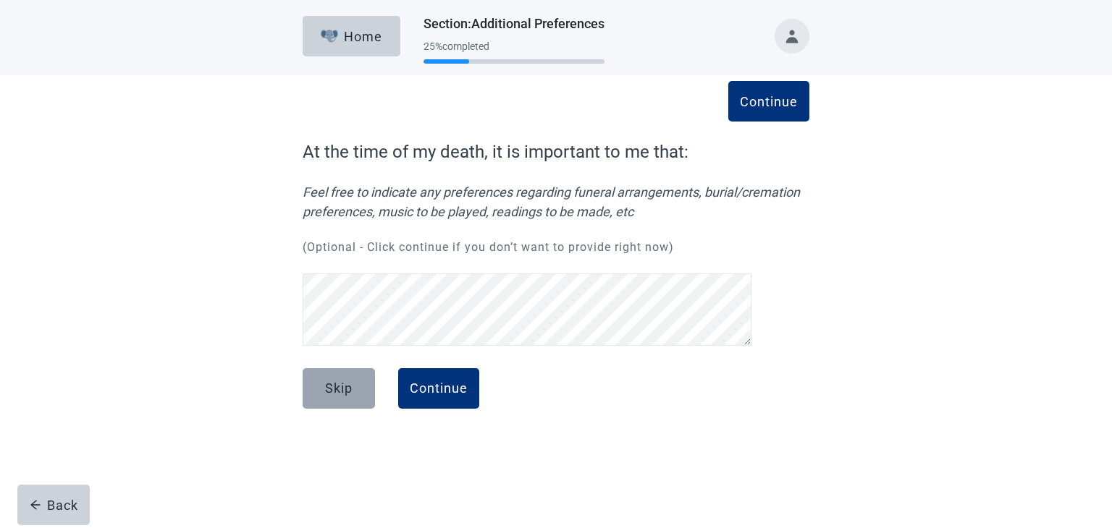
click at [334, 383] on div "Skip" at bounding box center [339, 388] width 28 height 14
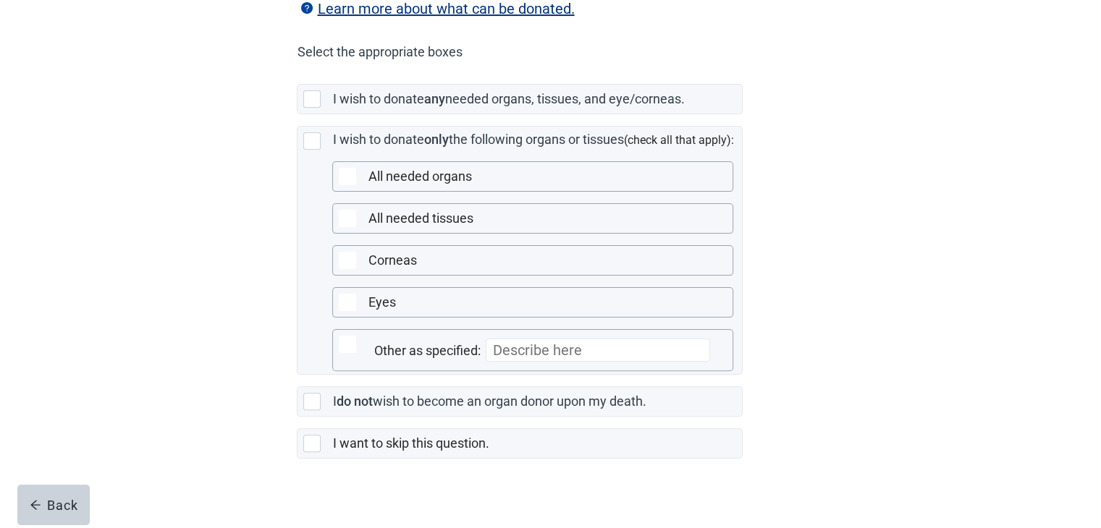
scroll to position [362, 0]
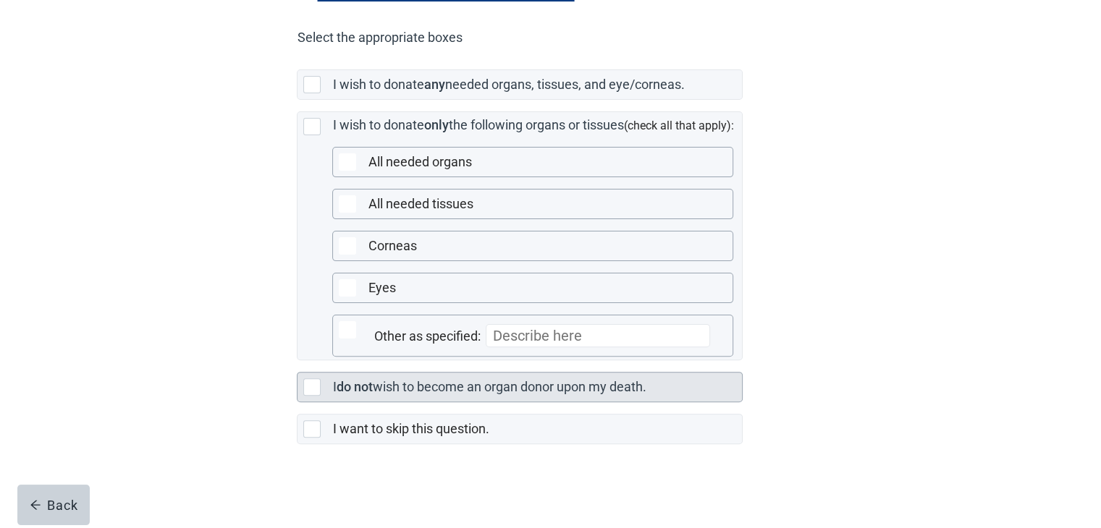
click at [309, 389] on div "Main content" at bounding box center [311, 387] width 17 height 17
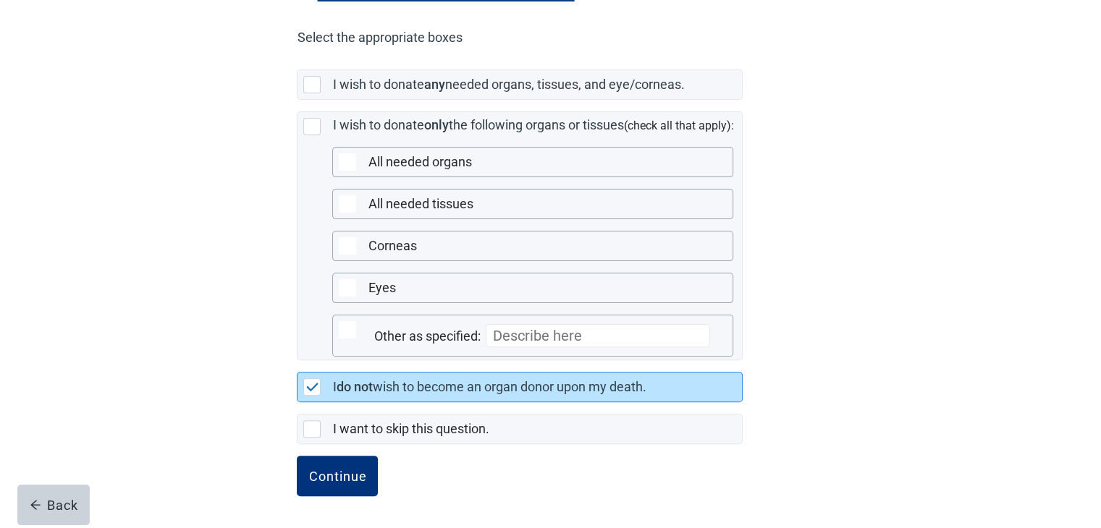
click at [312, 388] on img "Main content" at bounding box center [312, 387] width 13 height 9
click at [311, 384] on img "Main content" at bounding box center [312, 387] width 13 height 9
click at [338, 473] on div "Continue" at bounding box center [337, 476] width 58 height 14
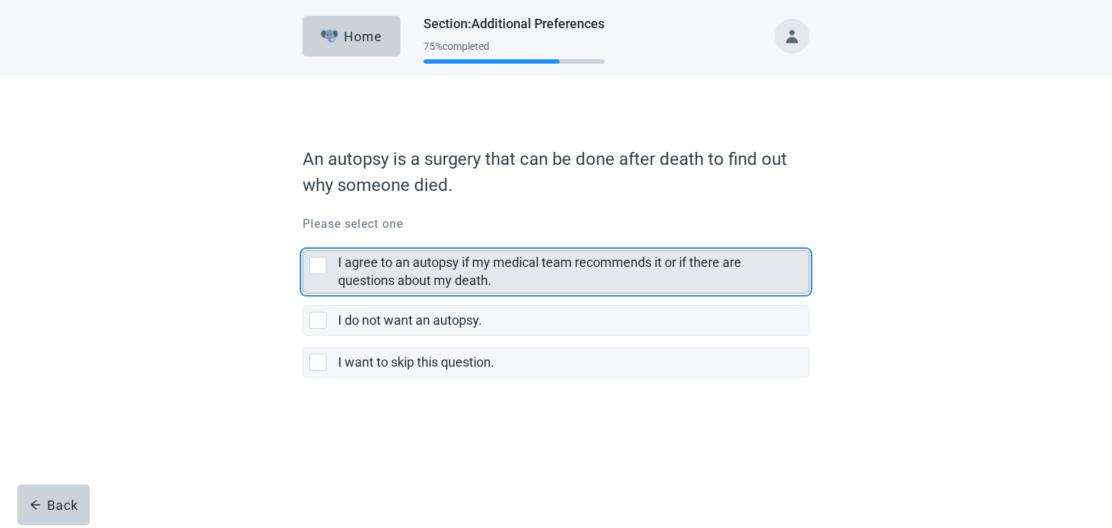
click at [316, 268] on div "I agree to an autopsy if my medical team recommends it or if there are question…" at bounding box center [317, 265] width 17 height 17
click at [303, 240] on input "I agree to an autopsy if my medical team recommends it or if there are question…" at bounding box center [303, 239] width 1 height 1
checkbox input "true"
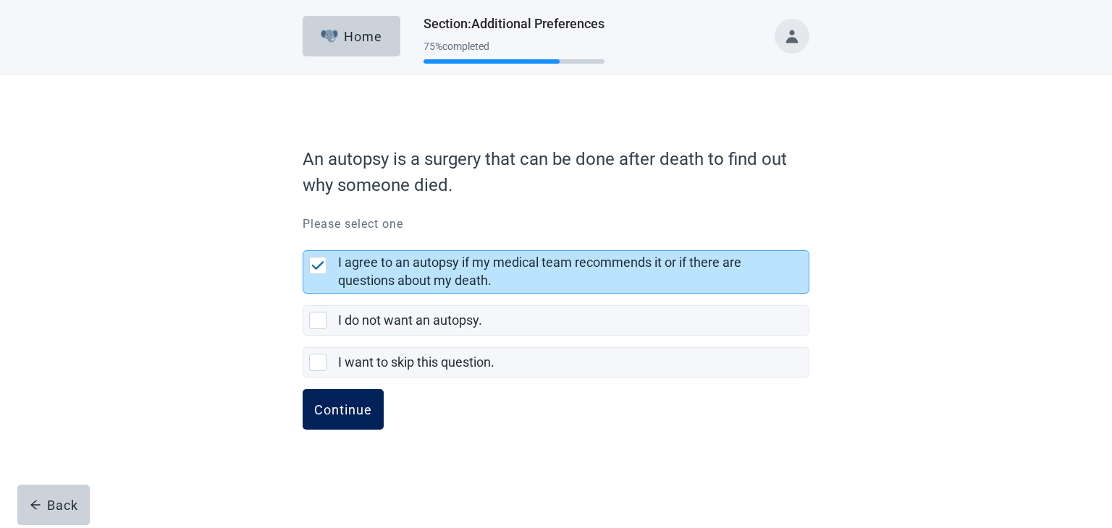
click at [353, 405] on div "Continue" at bounding box center [343, 409] width 58 height 14
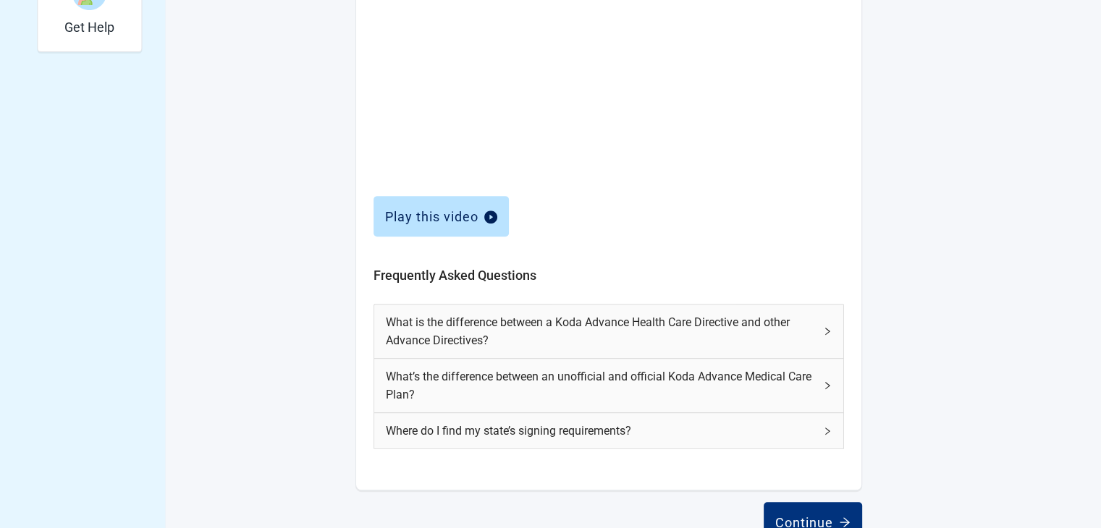
scroll to position [594, 0]
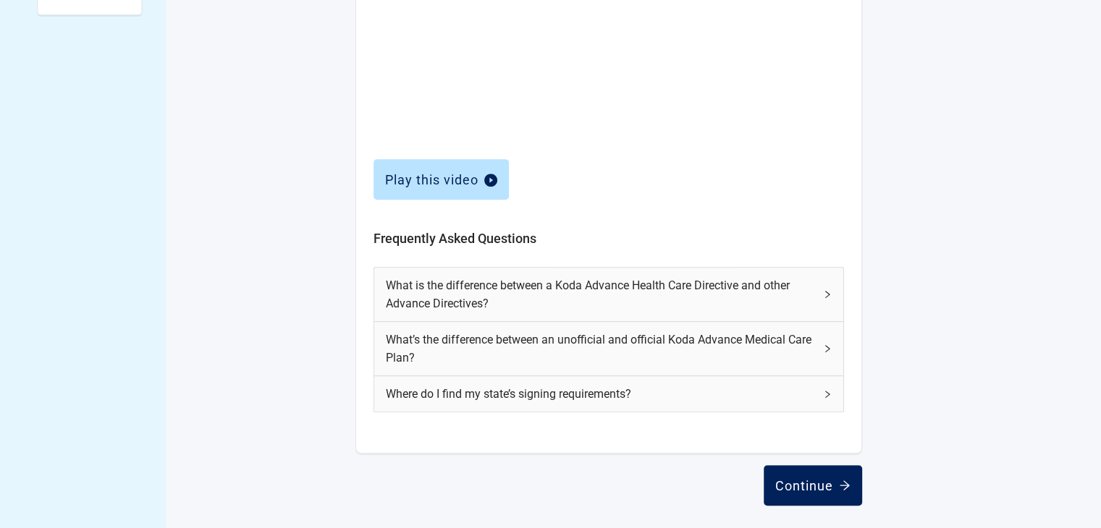
click at [796, 486] on div "Continue" at bounding box center [812, 485] width 75 height 14
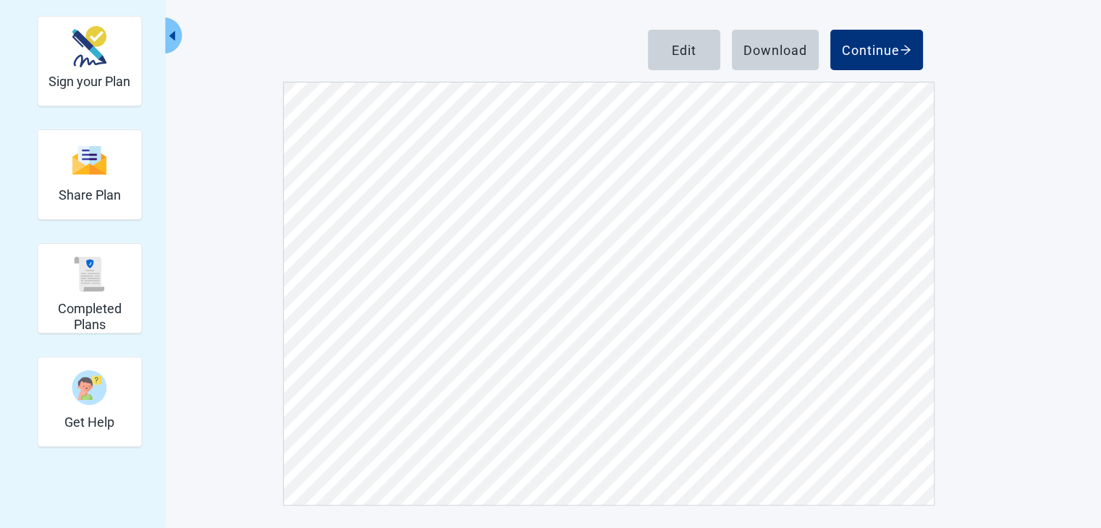
scroll to position [6587, 0]
click at [884, 49] on div "Continue" at bounding box center [876, 50] width 69 height 14
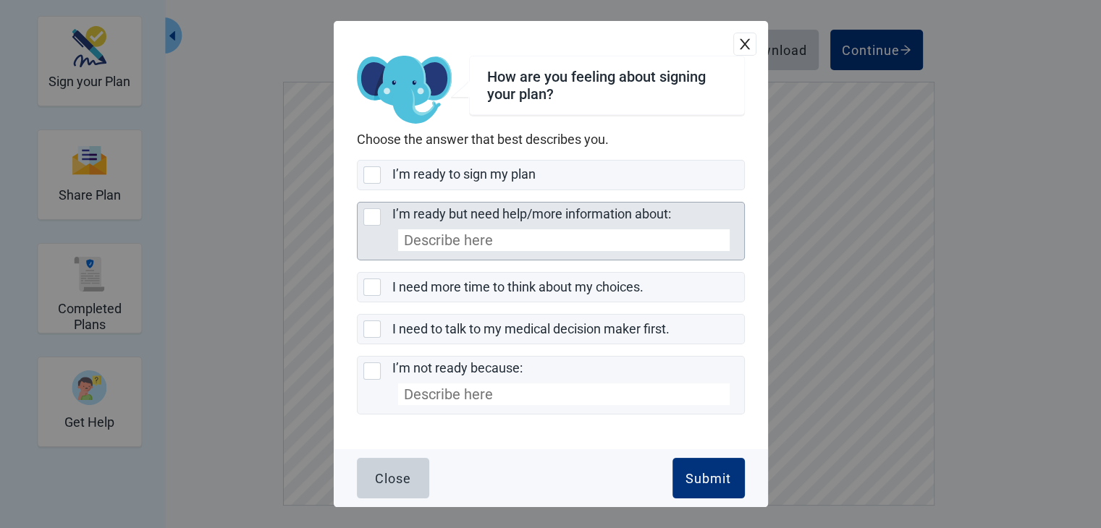
click at [372, 220] on div "I’m ready but need help/more information about:, checkbox, not selected" at bounding box center [371, 216] width 17 height 17
click at [358, 203] on input "I’m ready but need help/more information about:" at bounding box center [357, 202] width 1 height 1
checkbox input "true"
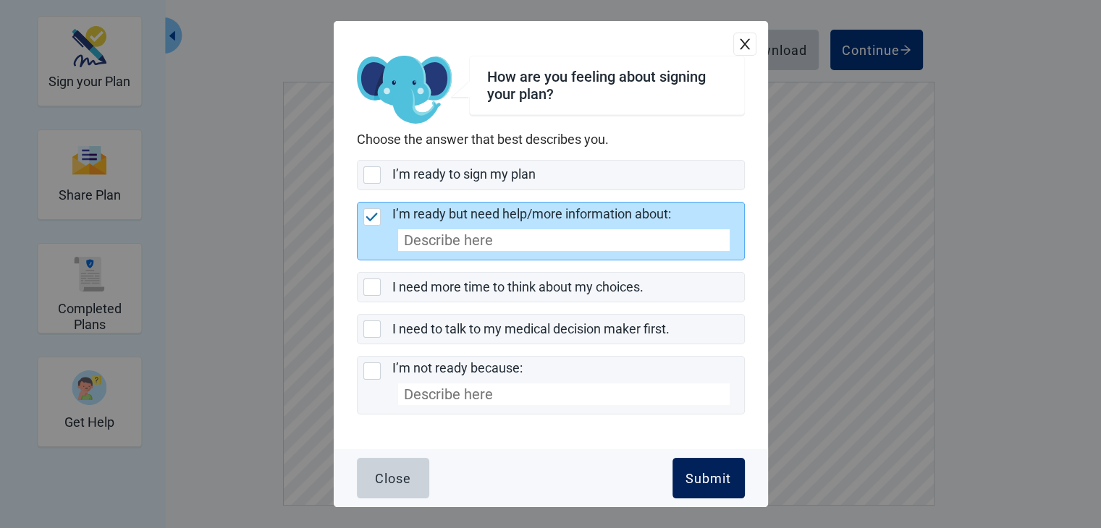
click at [695, 485] on div "Submit" at bounding box center [708, 478] width 46 height 14
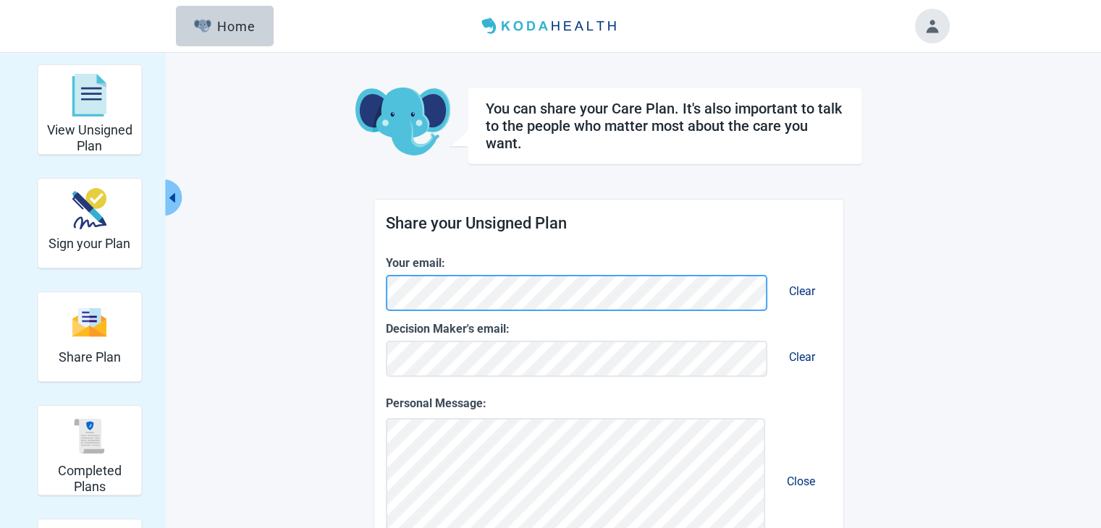
click at [384, 300] on form "Share your Unsigned Plan Your email: Clear Decision Maker's email: Clear Person…" at bounding box center [608, 496] width 469 height 592
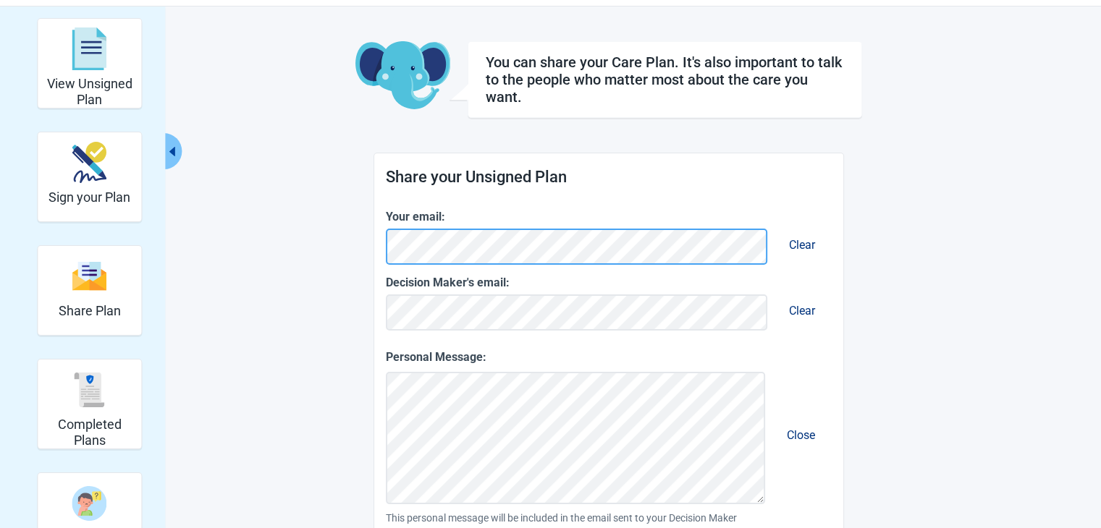
scroll to position [72, 0]
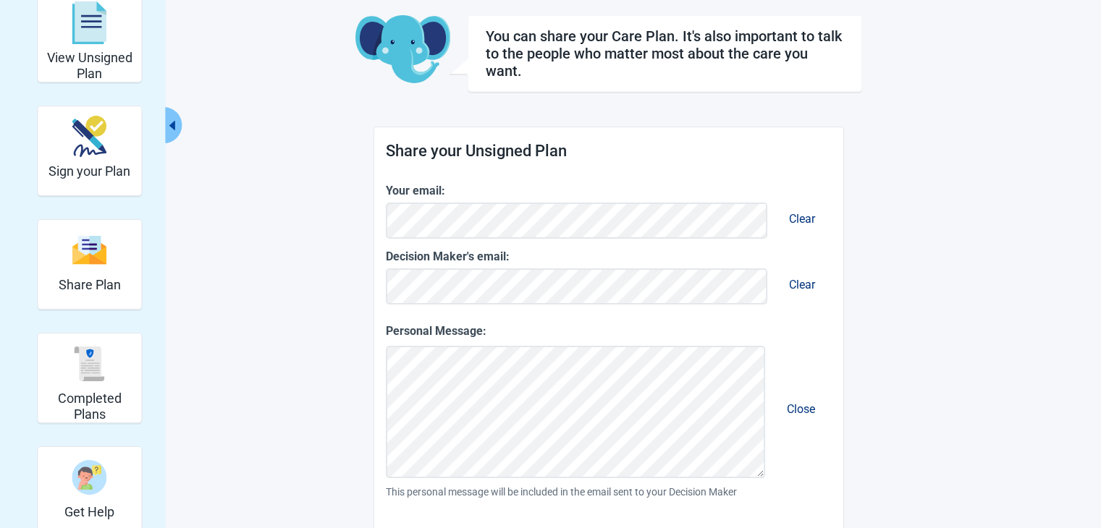
click at [557, 323] on label "Personal Message:" at bounding box center [609, 331] width 446 height 18
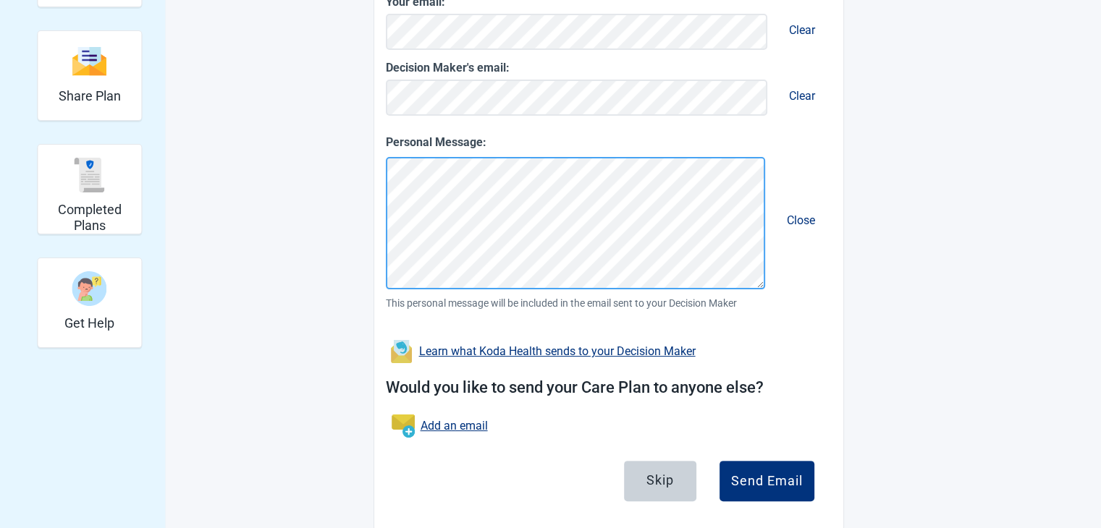
scroll to position [287, 0]
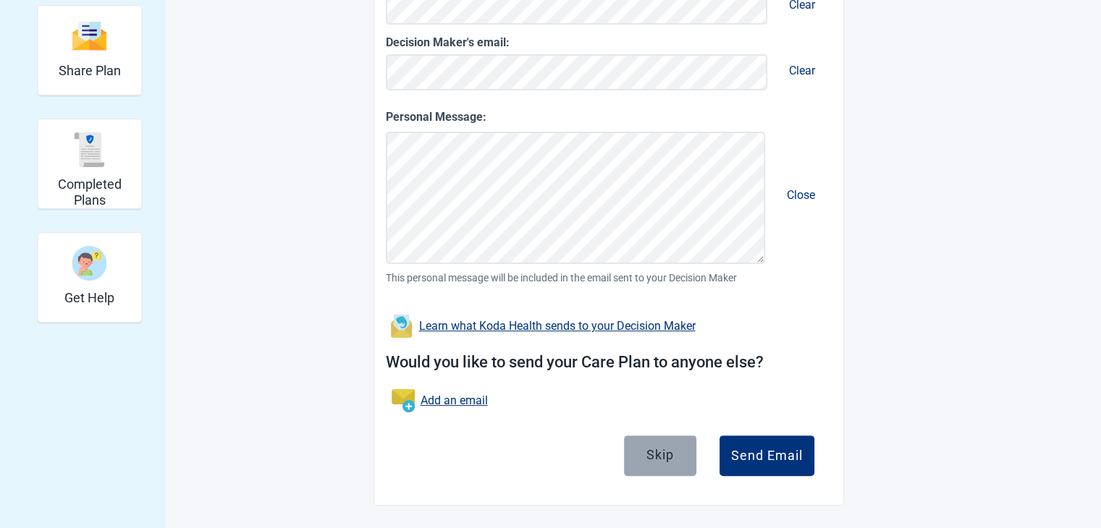
click at [657, 461] on div "Skip" at bounding box center [660, 454] width 28 height 14
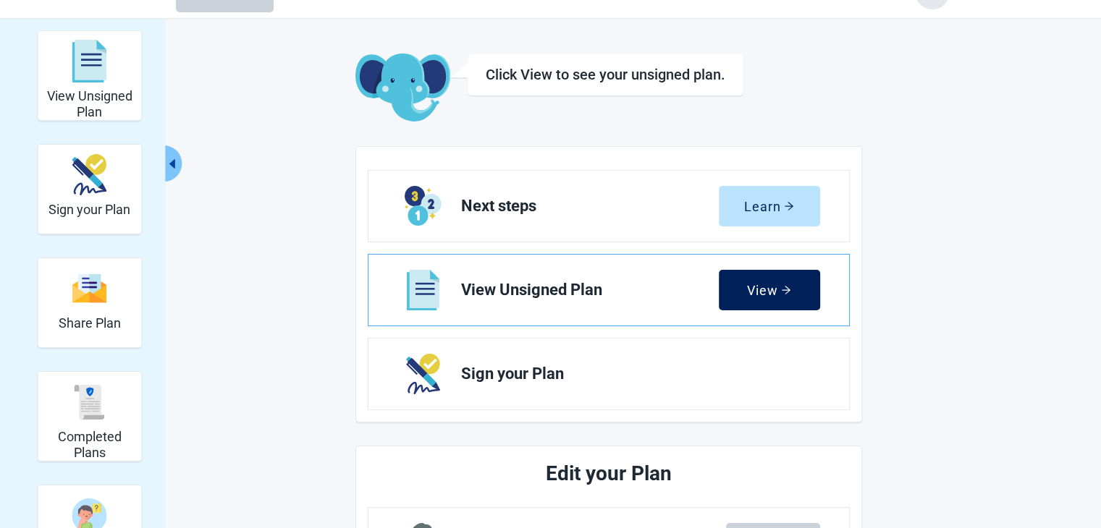
scroll to position [33, 0]
click at [772, 298] on div "View" at bounding box center [769, 291] width 44 height 14
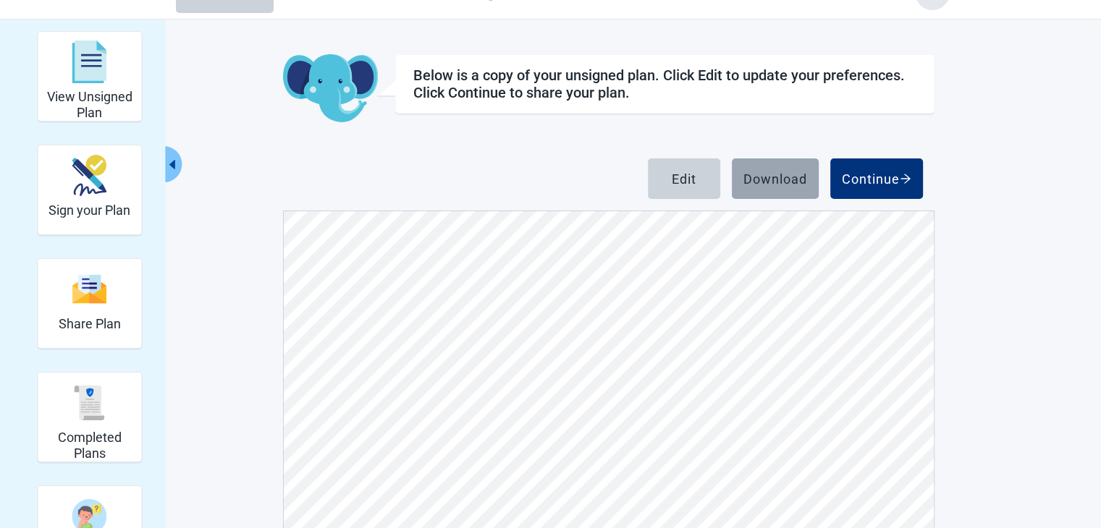
scroll to position [7862, 0]
click at [775, 180] on div "Download" at bounding box center [775, 179] width 64 height 14
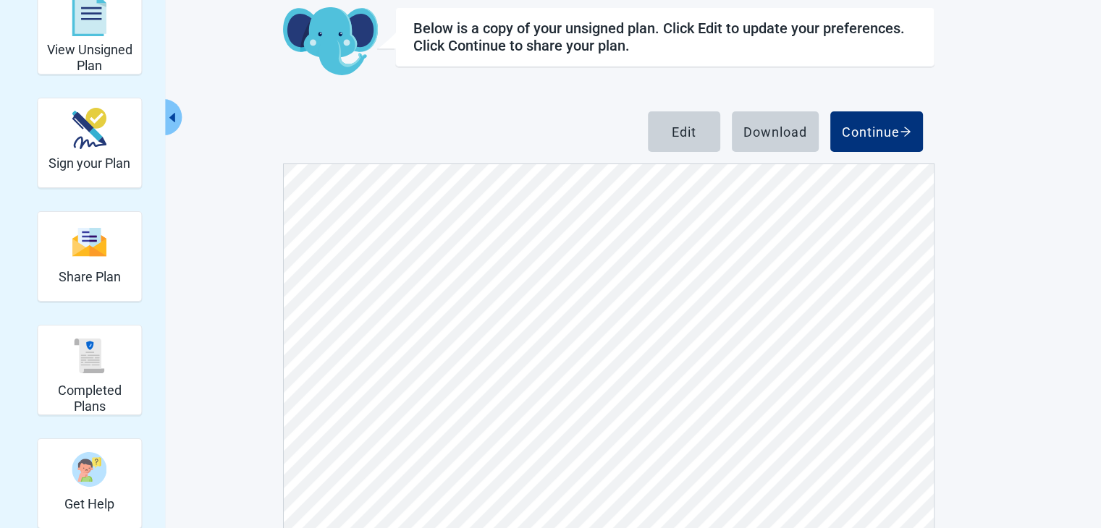
scroll to position [0, 0]
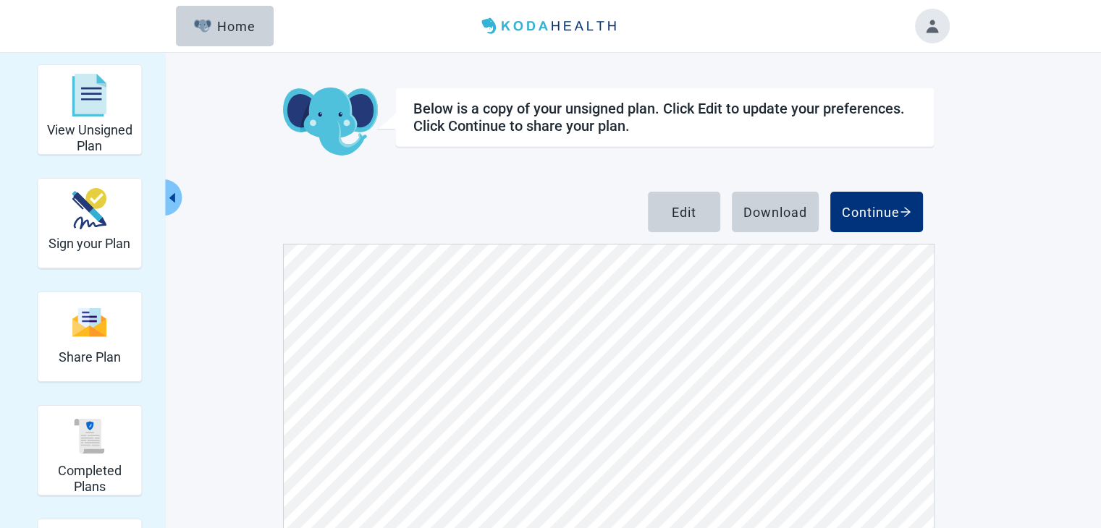
click at [930, 38] on button "Toggle account menu" at bounding box center [932, 26] width 35 height 35
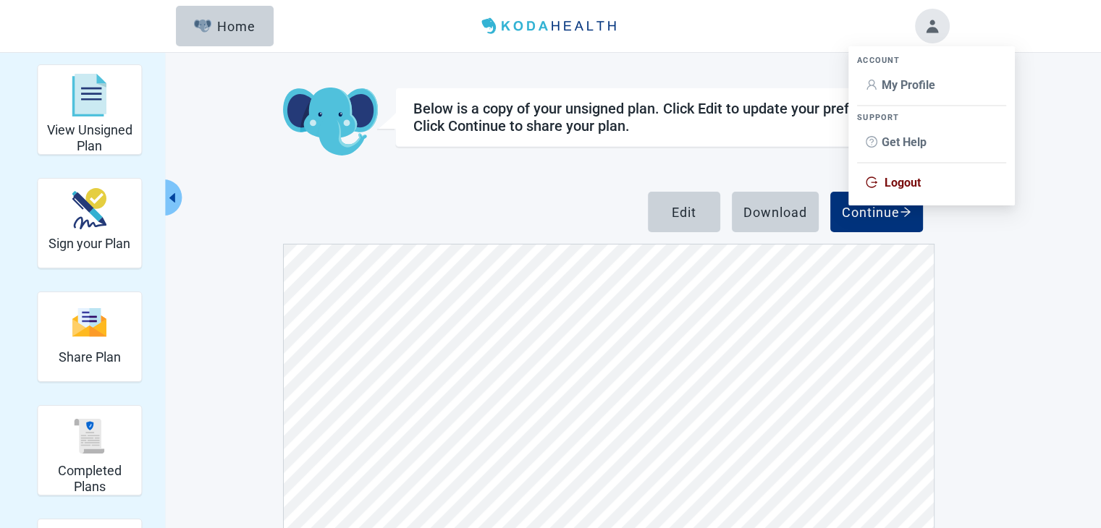
click at [908, 186] on span "Logout" at bounding box center [903, 183] width 36 height 14
